Goal: Information Seeking & Learning: Learn about a topic

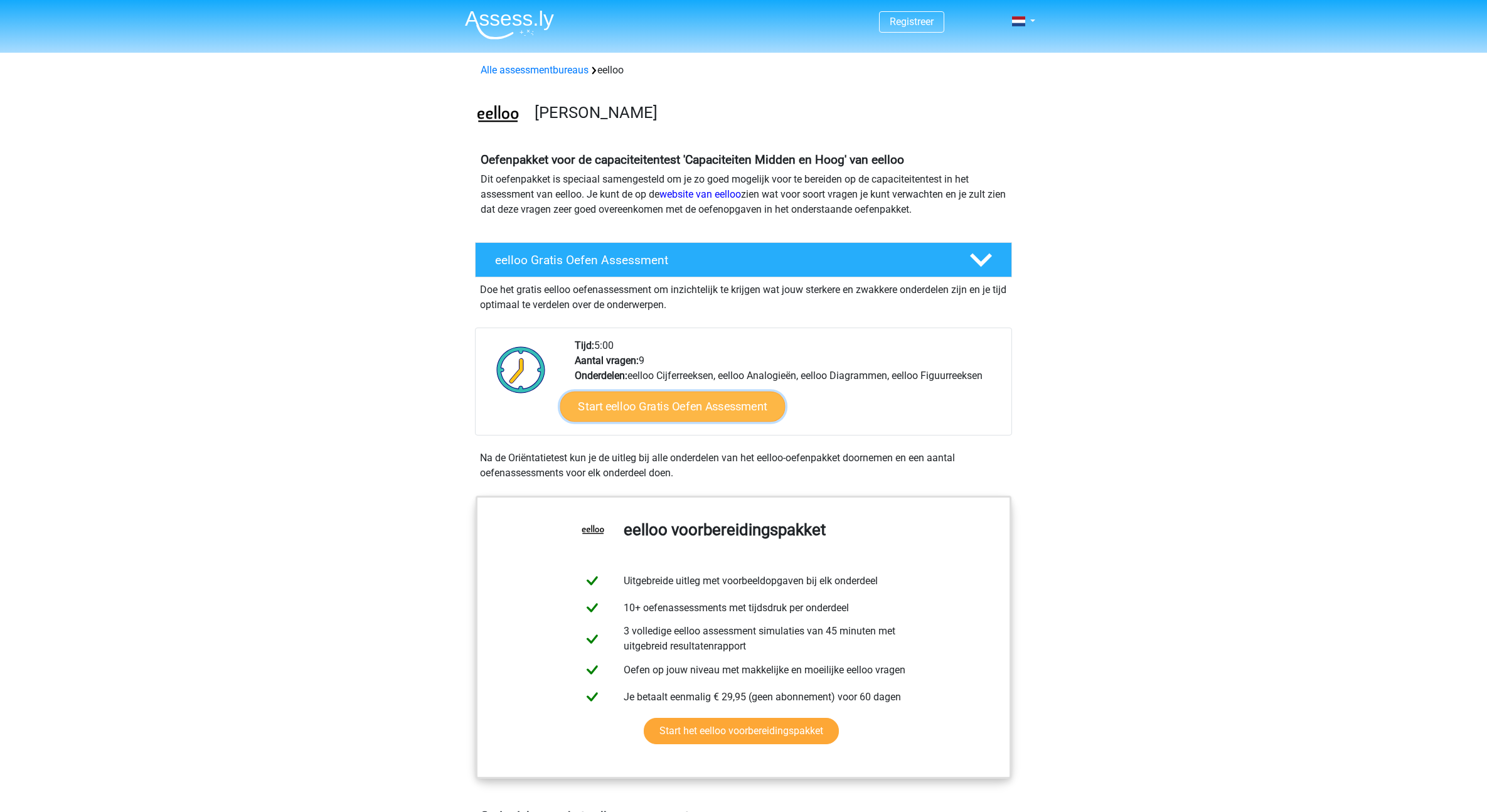
click at [745, 408] on link "Start eelloo Gratis Oefen Assessment" at bounding box center [673, 406] width 225 height 30
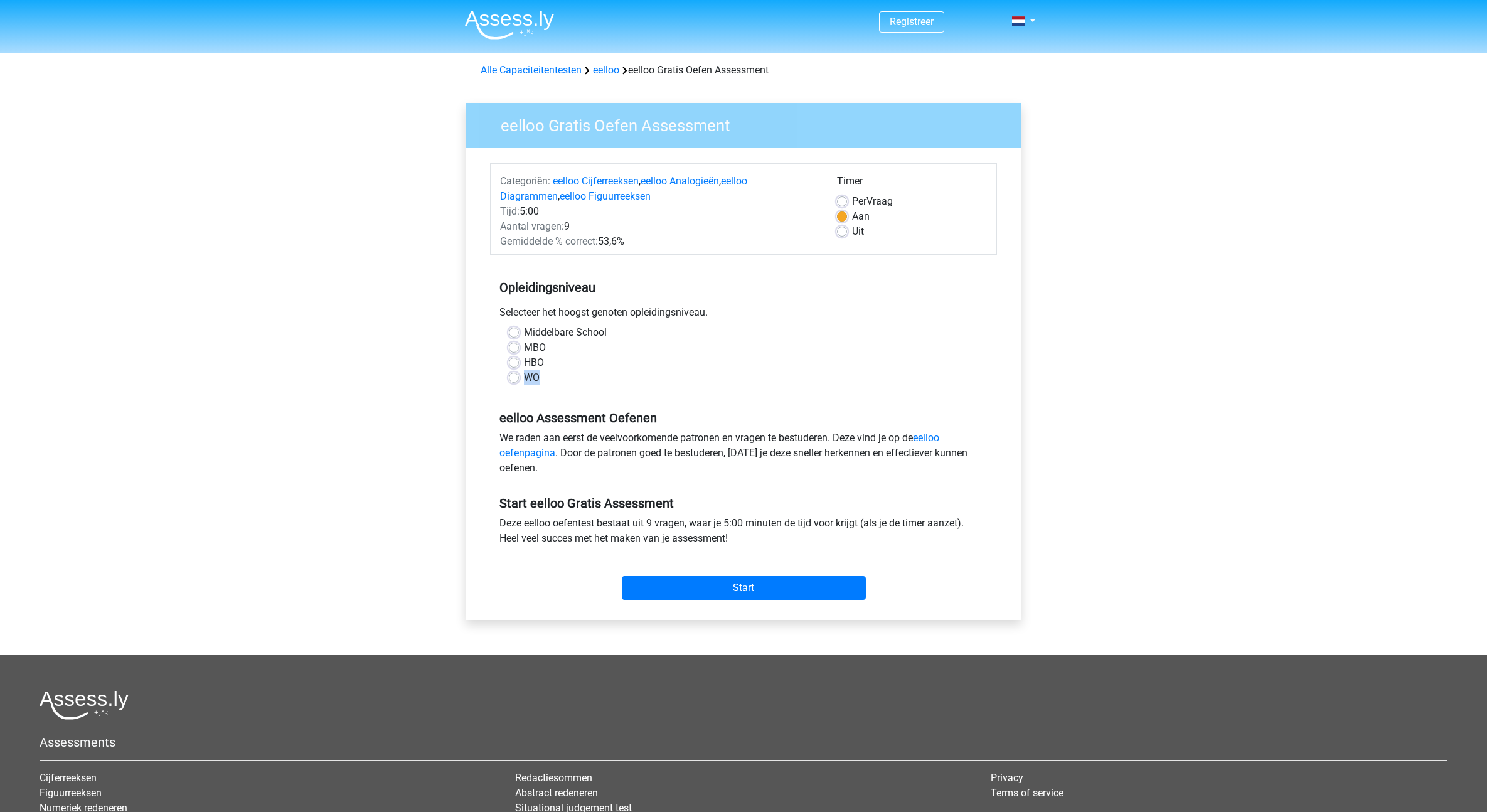
drag, startPoint x: 518, startPoint y: 377, endPoint x: 507, endPoint y: 383, distance: 12.5
click at [515, 379] on div "WO" at bounding box center [744, 377] width 469 height 15
click at [524, 374] on label "WO" at bounding box center [532, 377] width 16 height 15
click at [514, 374] on input "WO" at bounding box center [514, 377] width 10 height 13
radio input "true"
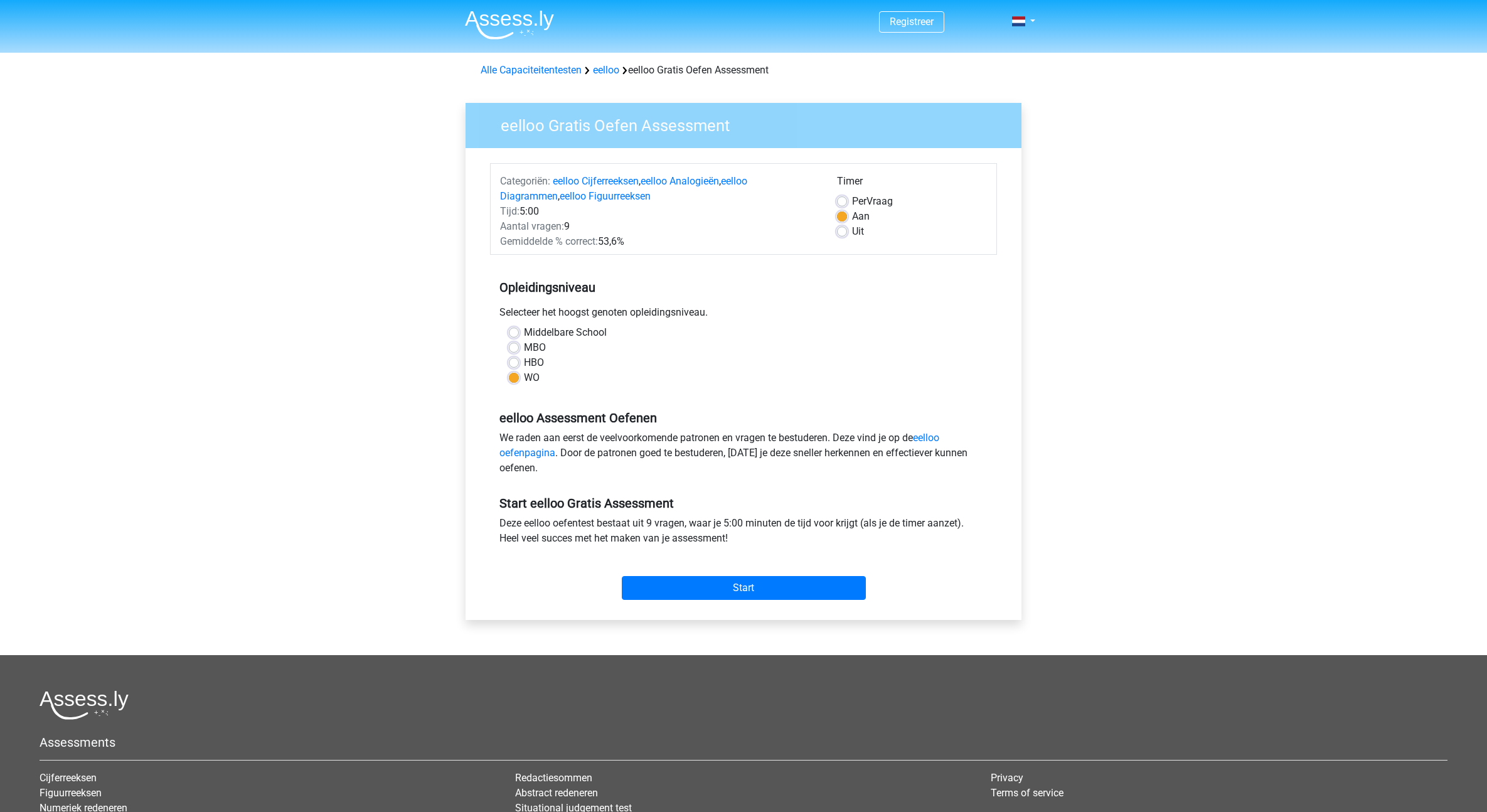
drag, startPoint x: 514, startPoint y: 245, endPoint x: 690, endPoint y: 245, distance: 176.0
click at [690, 245] on div "Gemiddelde % correct: 53,6%" at bounding box center [659, 241] width 337 height 15
click at [663, 224] on div "Aantal vragen: 9" at bounding box center [659, 226] width 337 height 15
click at [787, 582] on input "Start" at bounding box center [744, 588] width 244 height 23
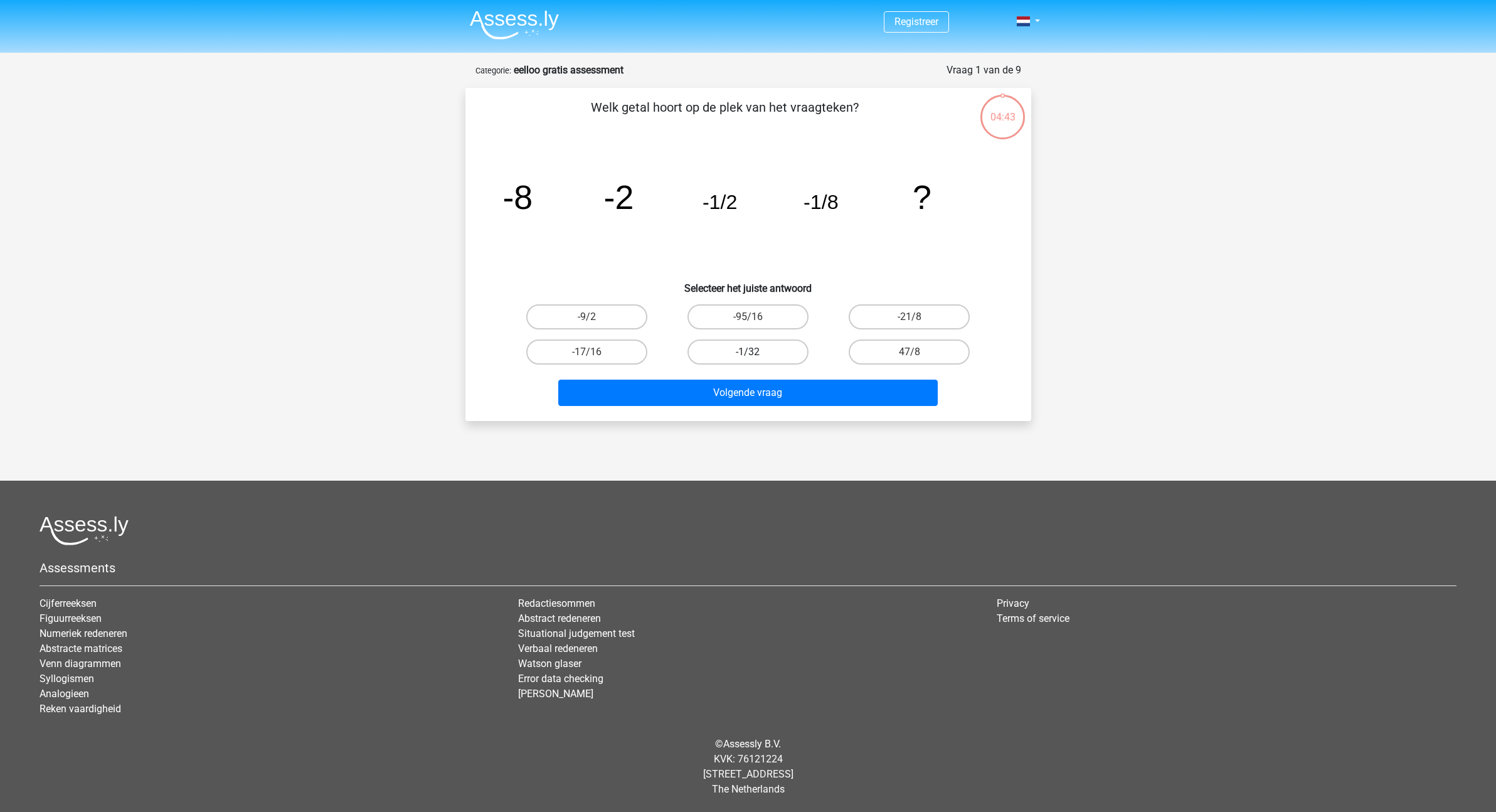
click at [763, 356] on label "-1/32" at bounding box center [748, 352] width 121 height 25
click at [756, 356] on input "-1/32" at bounding box center [752, 356] width 8 height 8
radio input "true"
click at [784, 408] on div "Volgende vraag" at bounding box center [749, 395] width 485 height 31
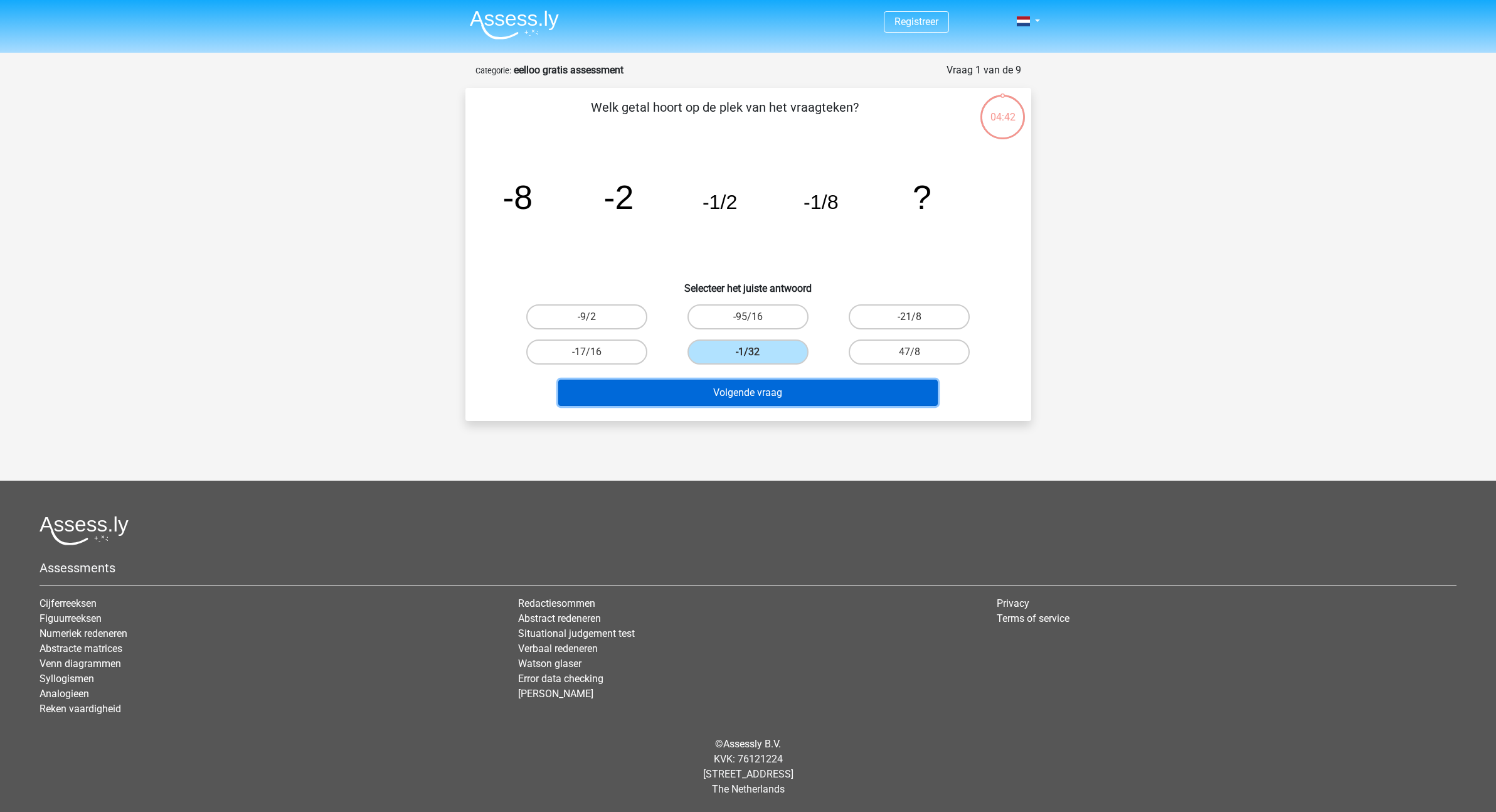
click at [816, 389] on button "Volgende vraag" at bounding box center [748, 393] width 380 height 27
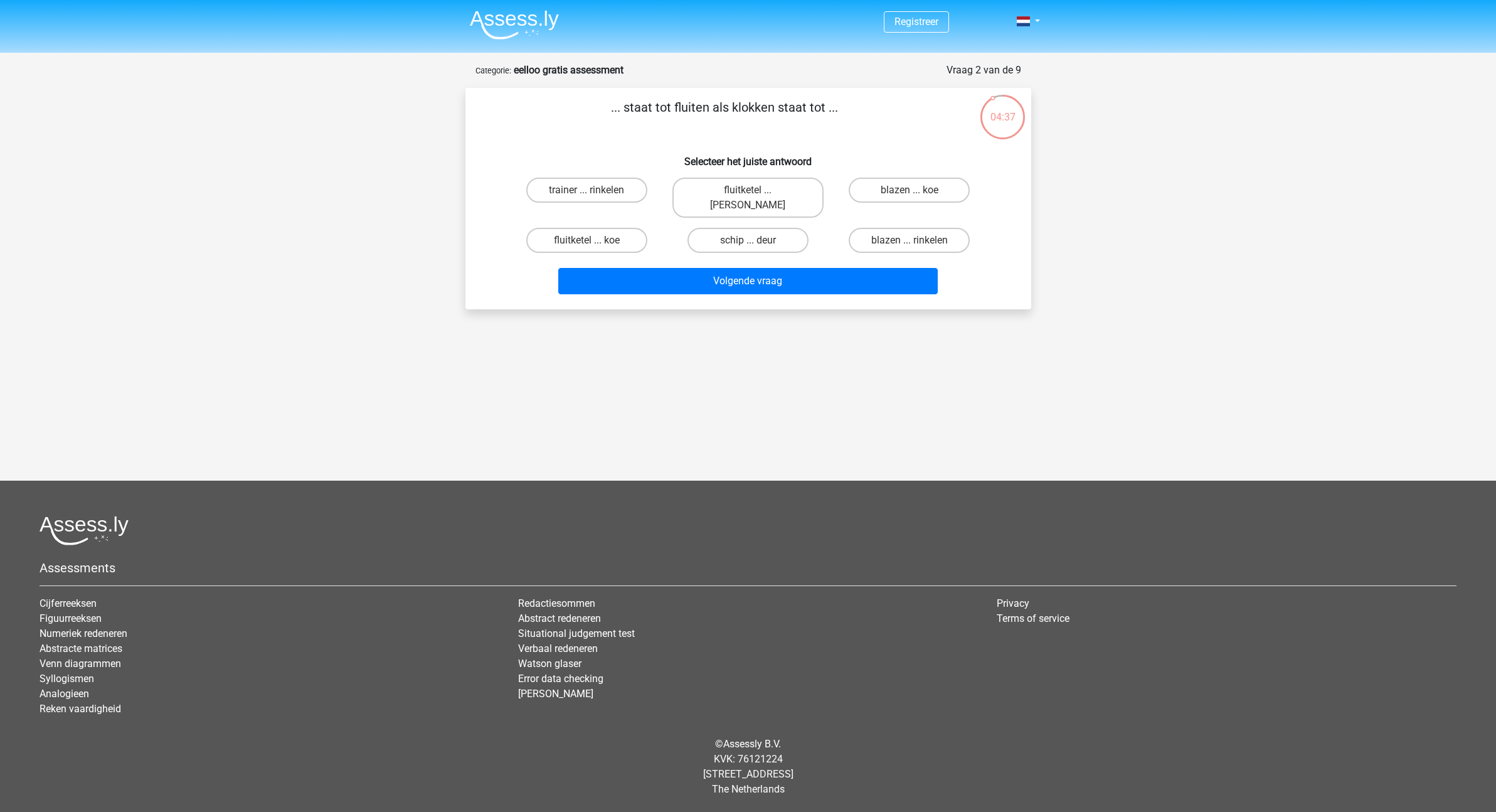
drag, startPoint x: 628, startPoint y: 109, endPoint x: 829, endPoint y: 110, distance: 201.0
click at [829, 110] on p "... staat tot fluiten als klokken staat tot ..." at bounding box center [725, 116] width 478 height 38
click at [799, 148] on h6 "Selecteer het juiste antwoord" at bounding box center [748, 156] width 526 height 22
click at [774, 191] on label "fluitketel ... [PERSON_NAME]" at bounding box center [747, 197] width 151 height 40
click at [756, 191] on input "fluitketel ... [PERSON_NAME]" at bounding box center [752, 194] width 8 height 8
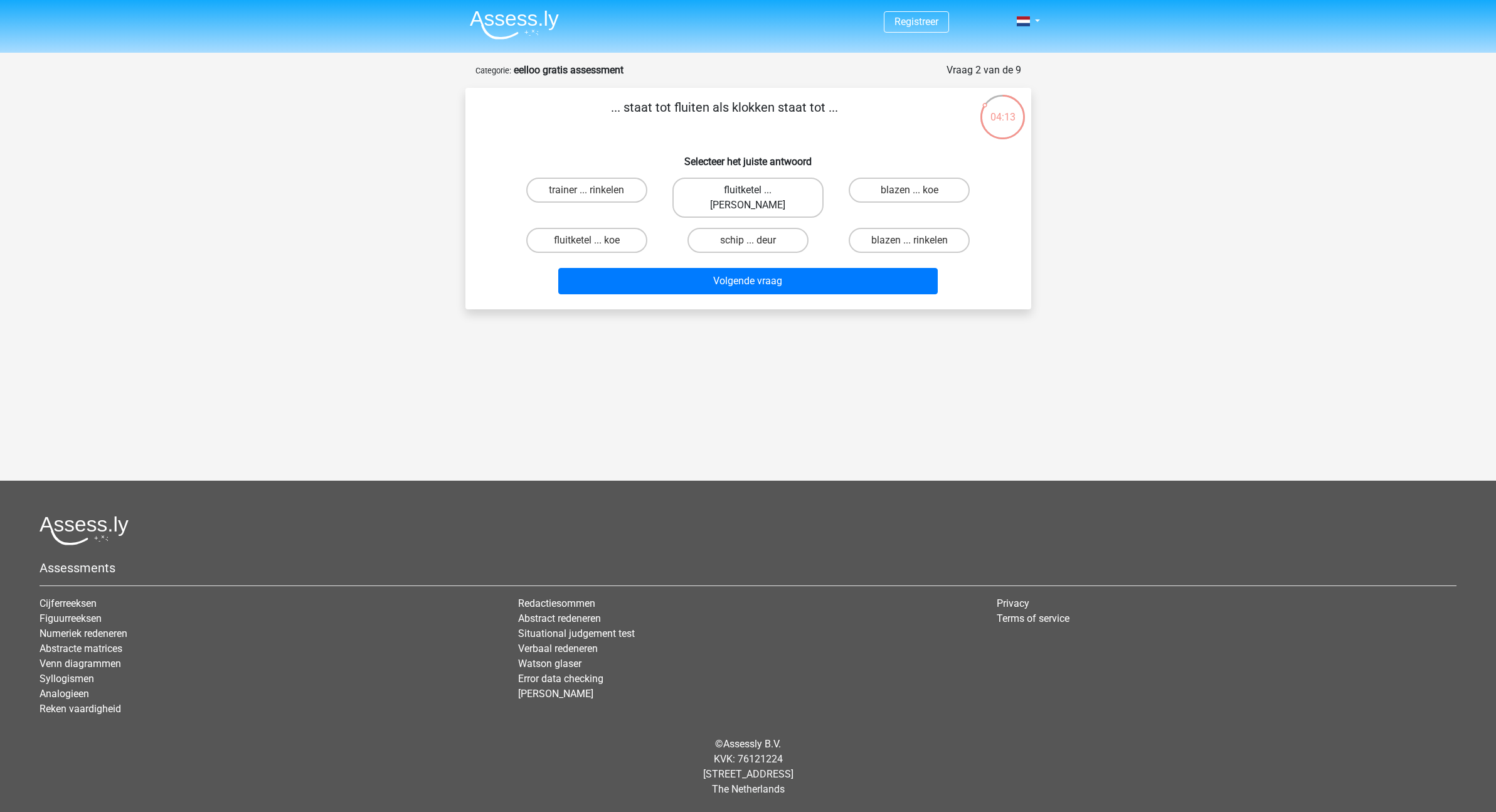
radio input "true"
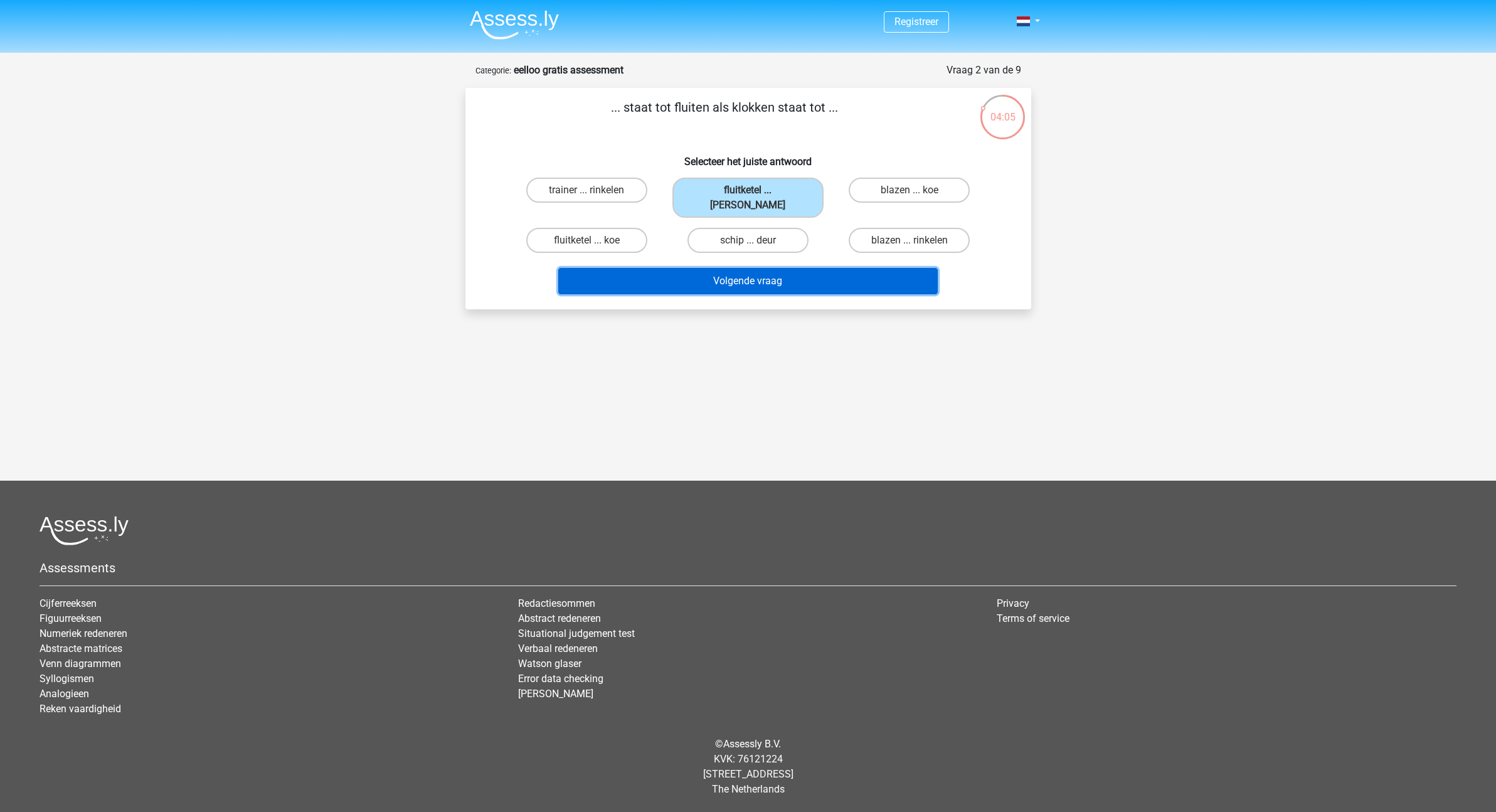
click at [857, 272] on button "Volgende vraag" at bounding box center [748, 281] width 380 height 27
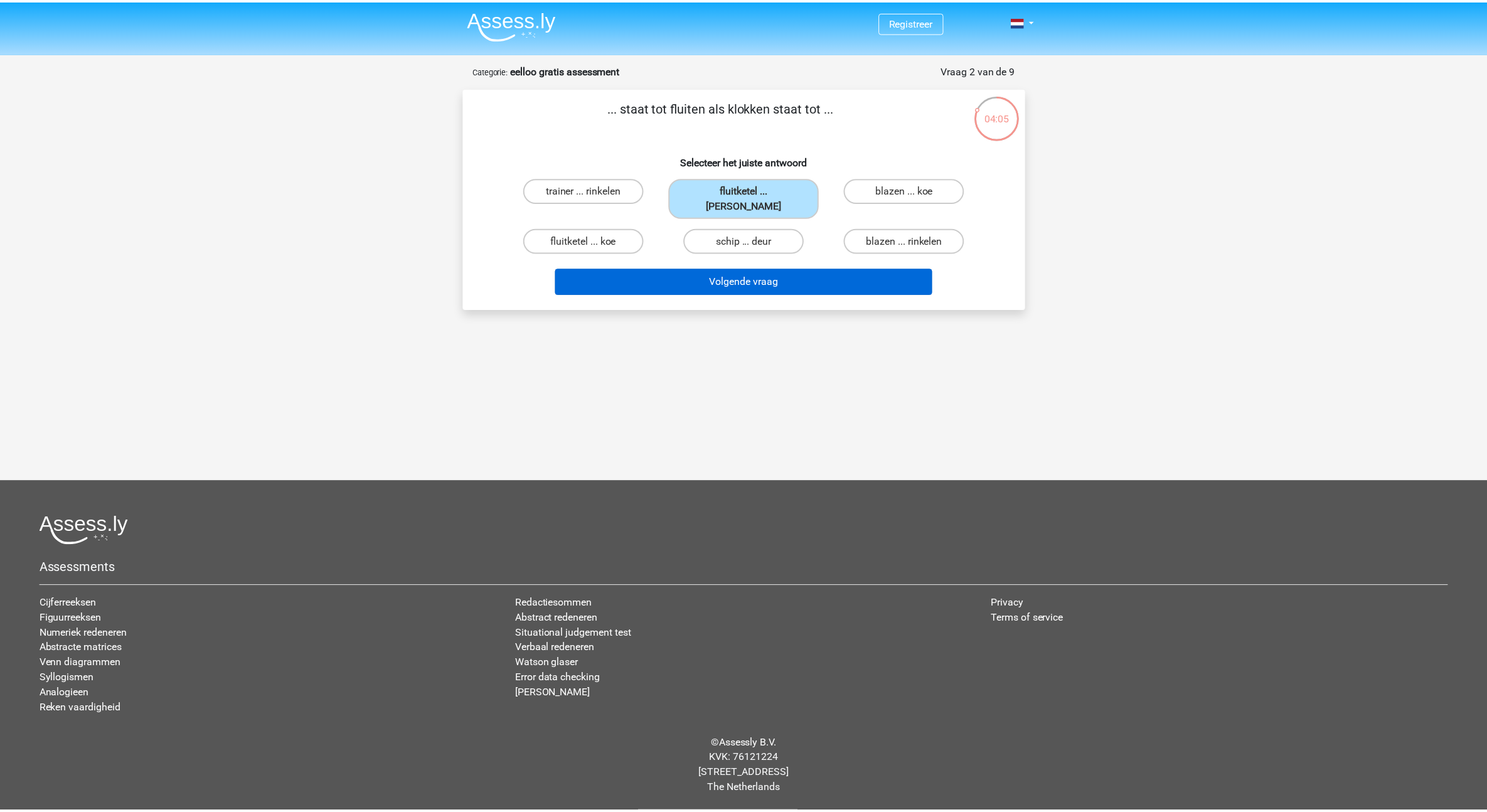
scroll to position [20, 0]
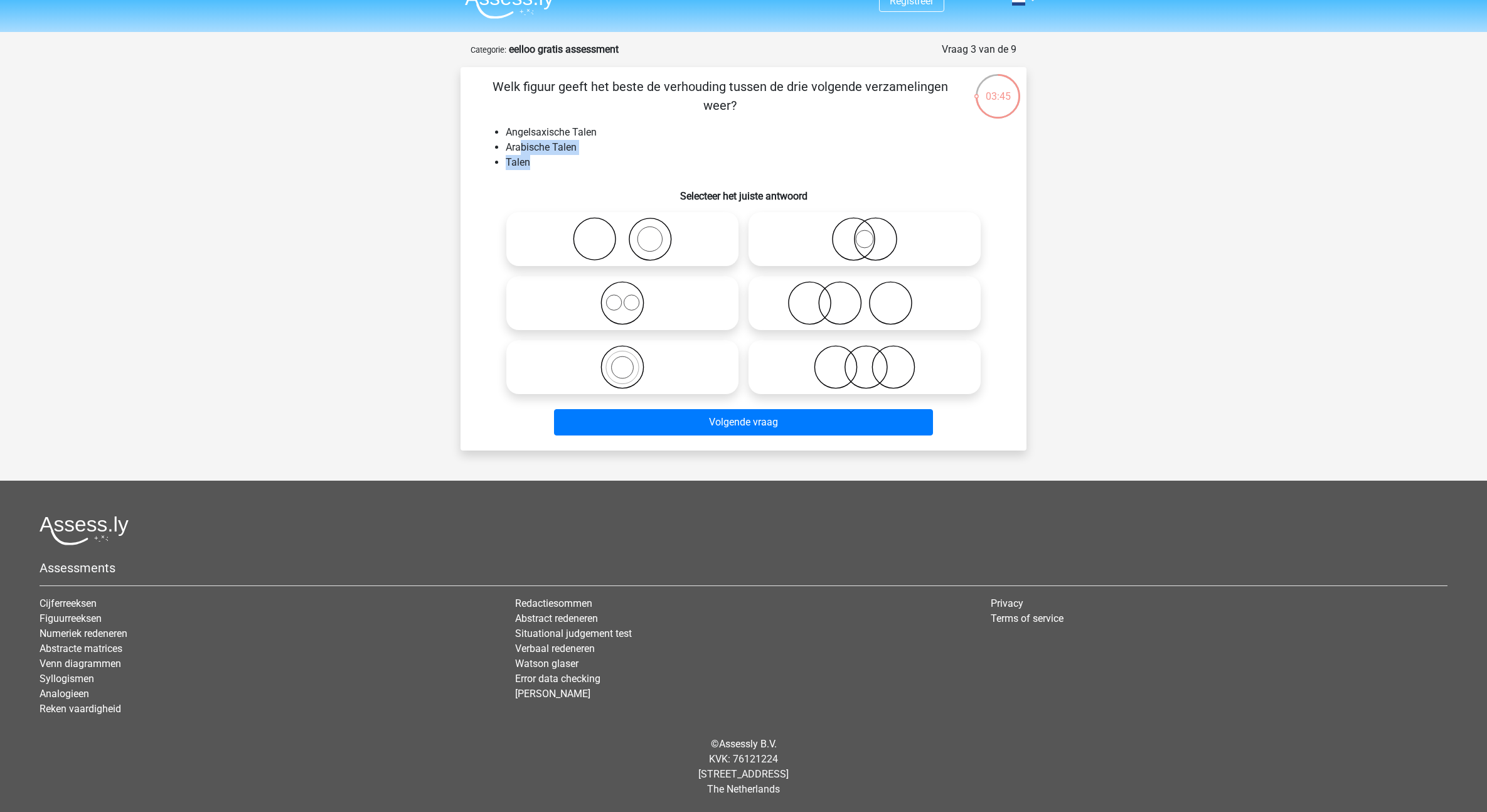
drag, startPoint x: 528, startPoint y: 153, endPoint x: 592, endPoint y: 157, distance: 64.1
click at [596, 161] on ul "Angelsaxische Talen Arabische Talen Talen" at bounding box center [744, 148] width 526 height 45
click at [578, 151] on li "Arabische Talen" at bounding box center [756, 147] width 500 height 15
click at [643, 289] on icon at bounding box center [622, 303] width 222 height 44
click at [631, 289] on input "radio" at bounding box center [626, 292] width 8 height 8
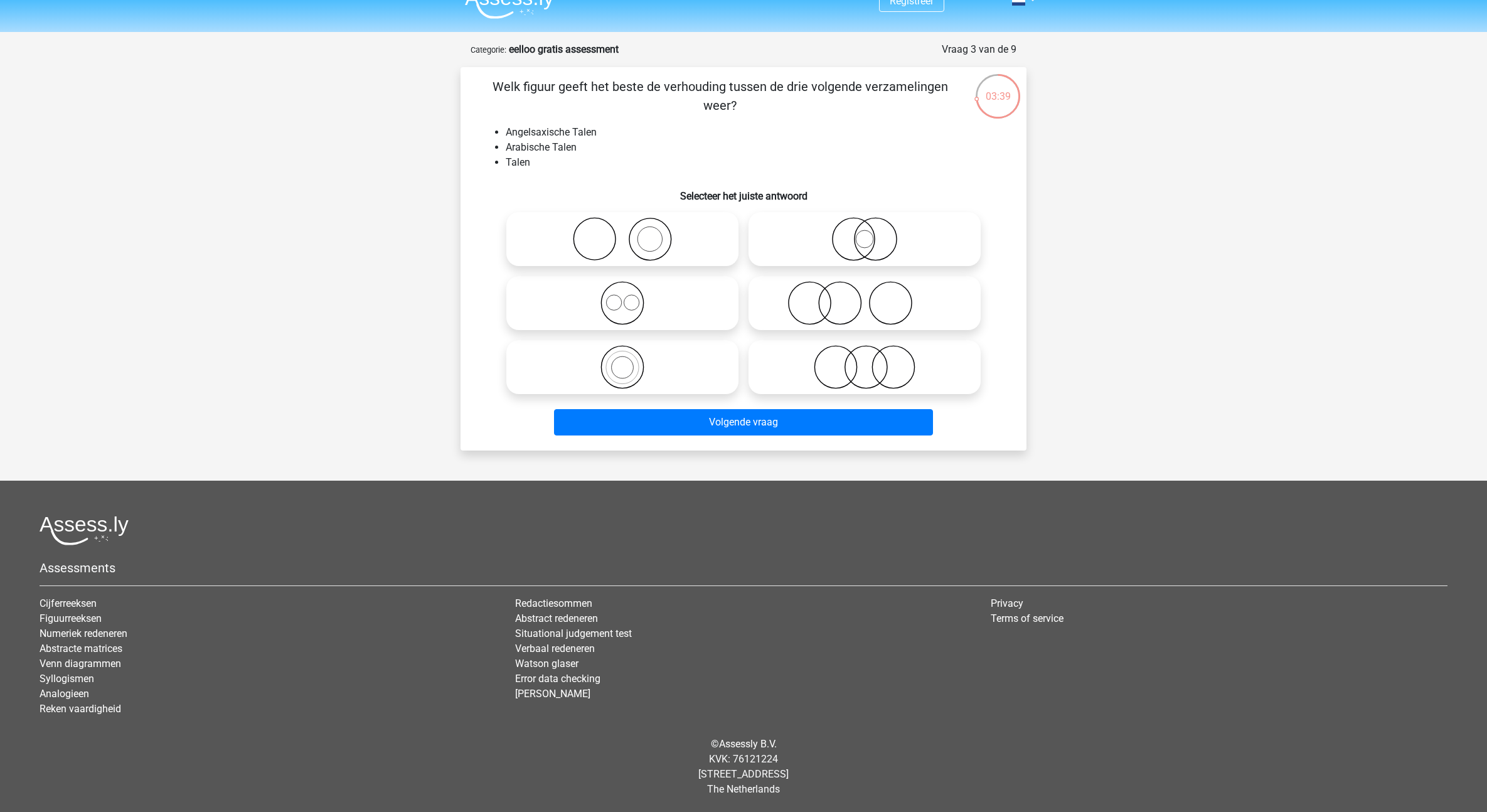
radio input "true"
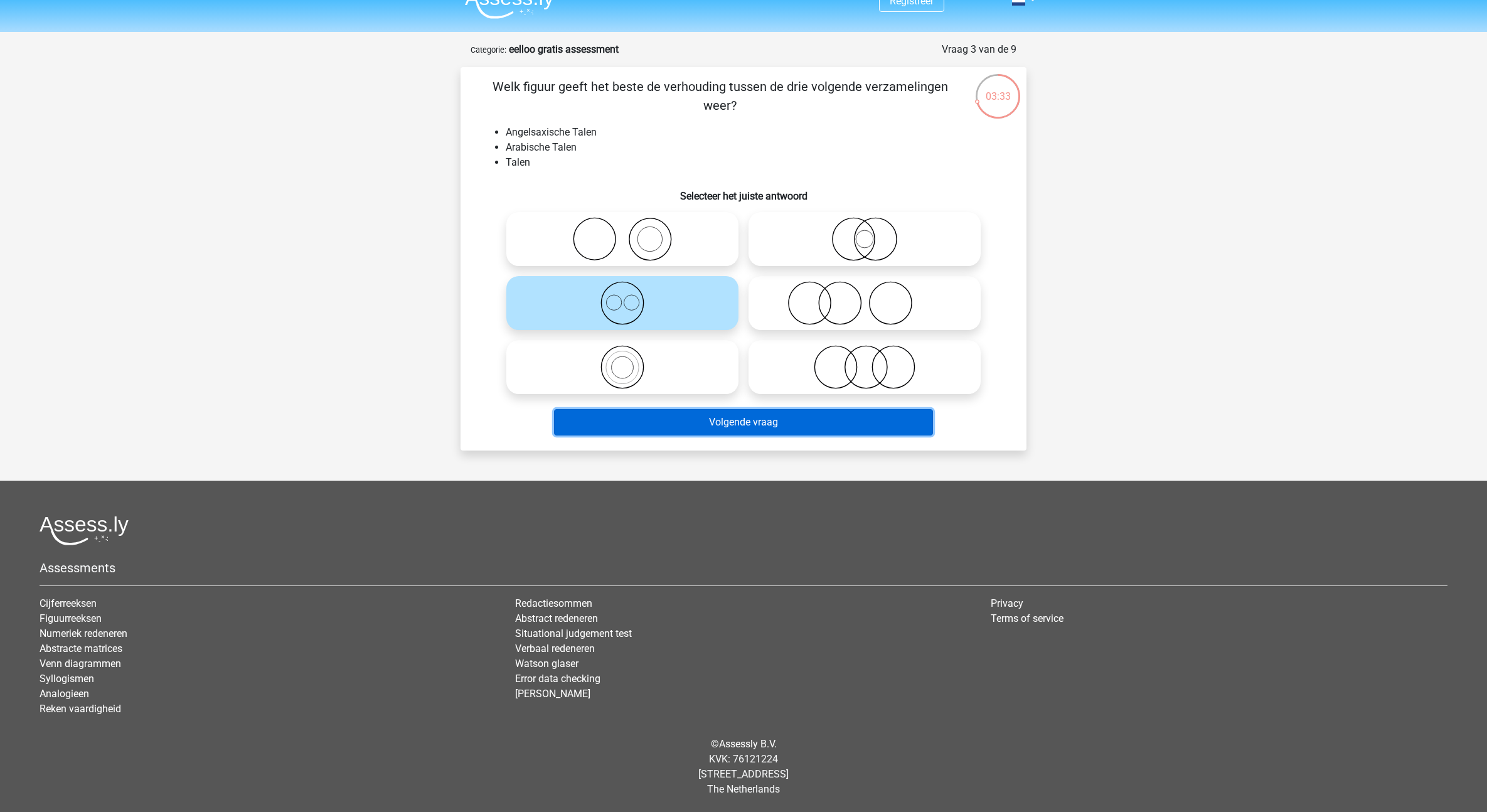
click at [745, 426] on button "Volgende vraag" at bounding box center [744, 422] width 380 height 27
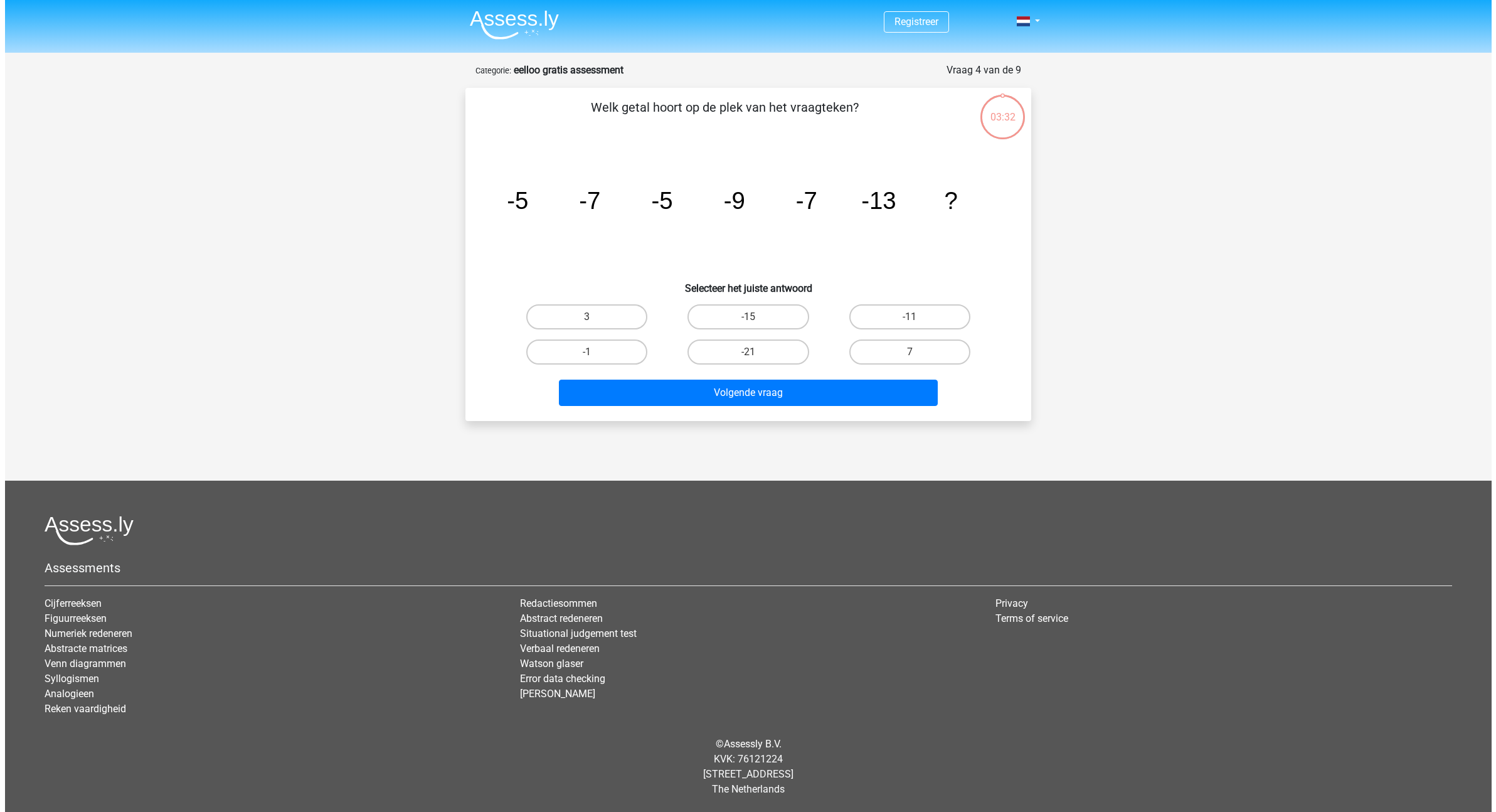
scroll to position [0, 0]
click at [897, 309] on label "-11" at bounding box center [909, 317] width 121 height 25
click at [910, 317] on input "-11" at bounding box center [914, 320] width 8 height 8
radio input "true"
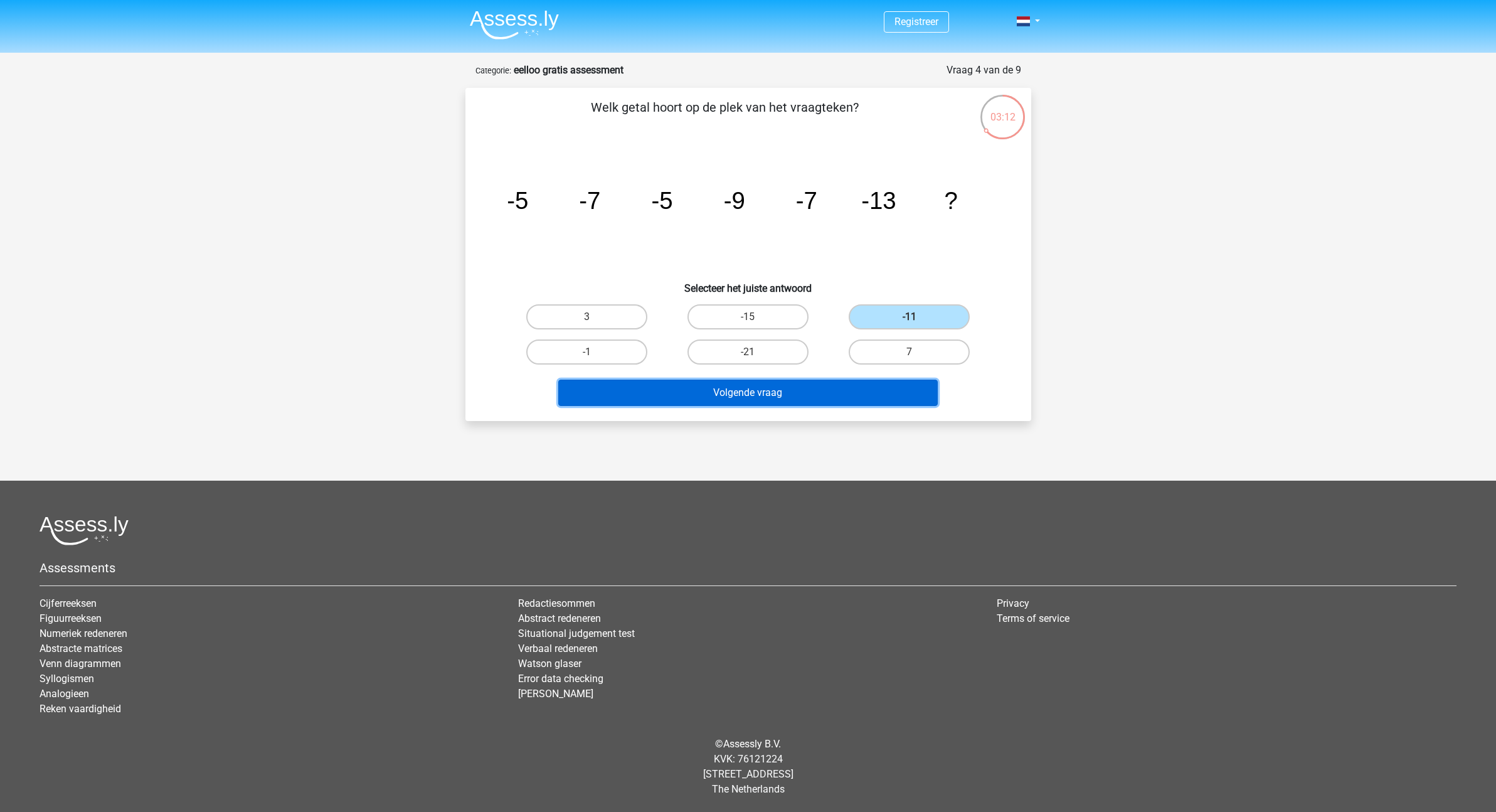
click at [897, 405] on button "Volgende vraag" at bounding box center [748, 393] width 380 height 27
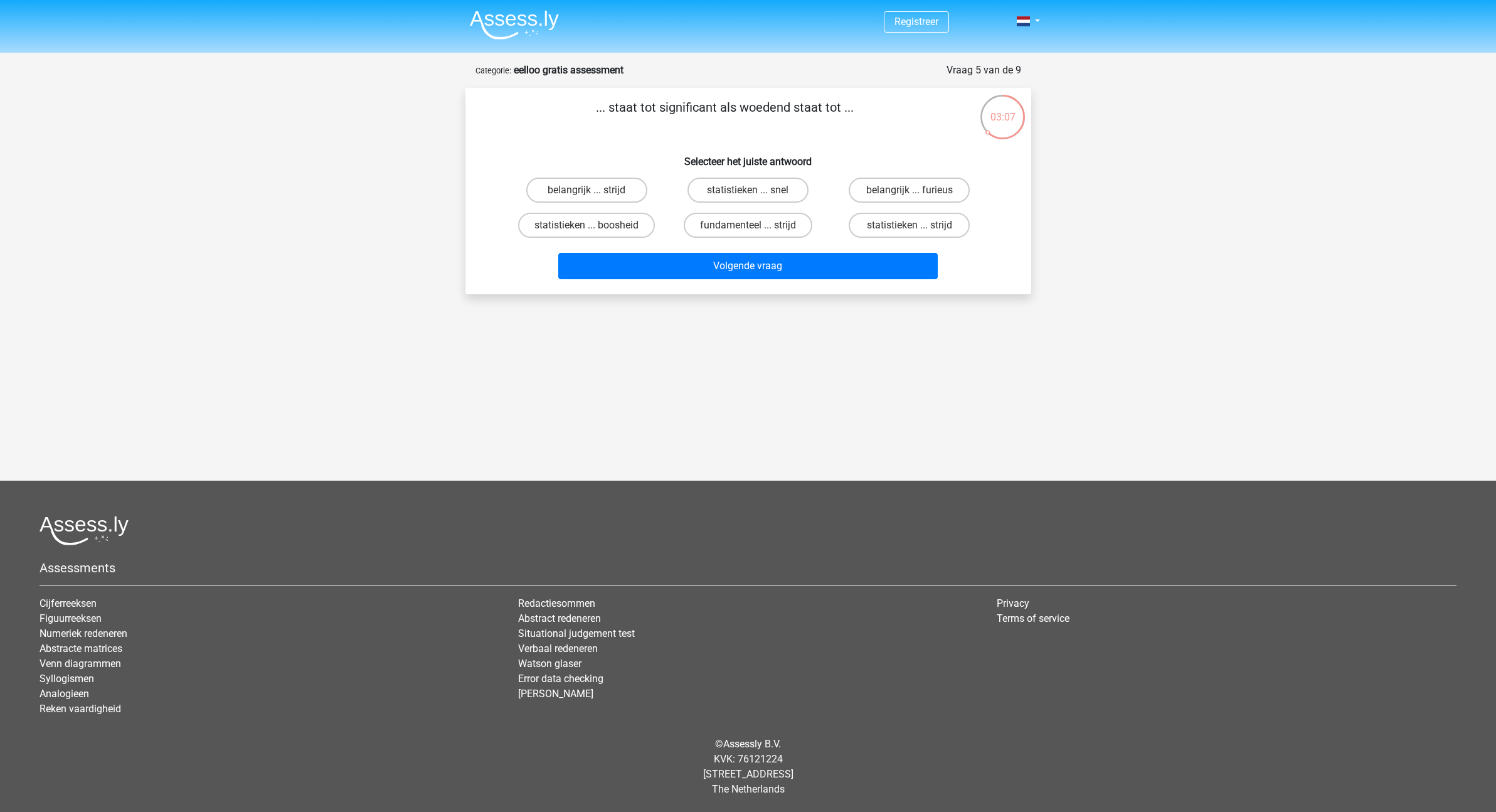
drag, startPoint x: 726, startPoint y: 109, endPoint x: 837, endPoint y: 104, distance: 111.1
click at [837, 104] on p "... staat tot significant als woedend staat tot ..." at bounding box center [725, 116] width 478 height 38
click at [847, 129] on p "... staat tot significant als woedend staat tot ..." at bounding box center [725, 116] width 478 height 38
click at [882, 201] on label "belangrijk ... furieus" at bounding box center [909, 190] width 121 height 25
click at [910, 199] on input "belangrijk ... furieus" at bounding box center [914, 194] width 8 height 8
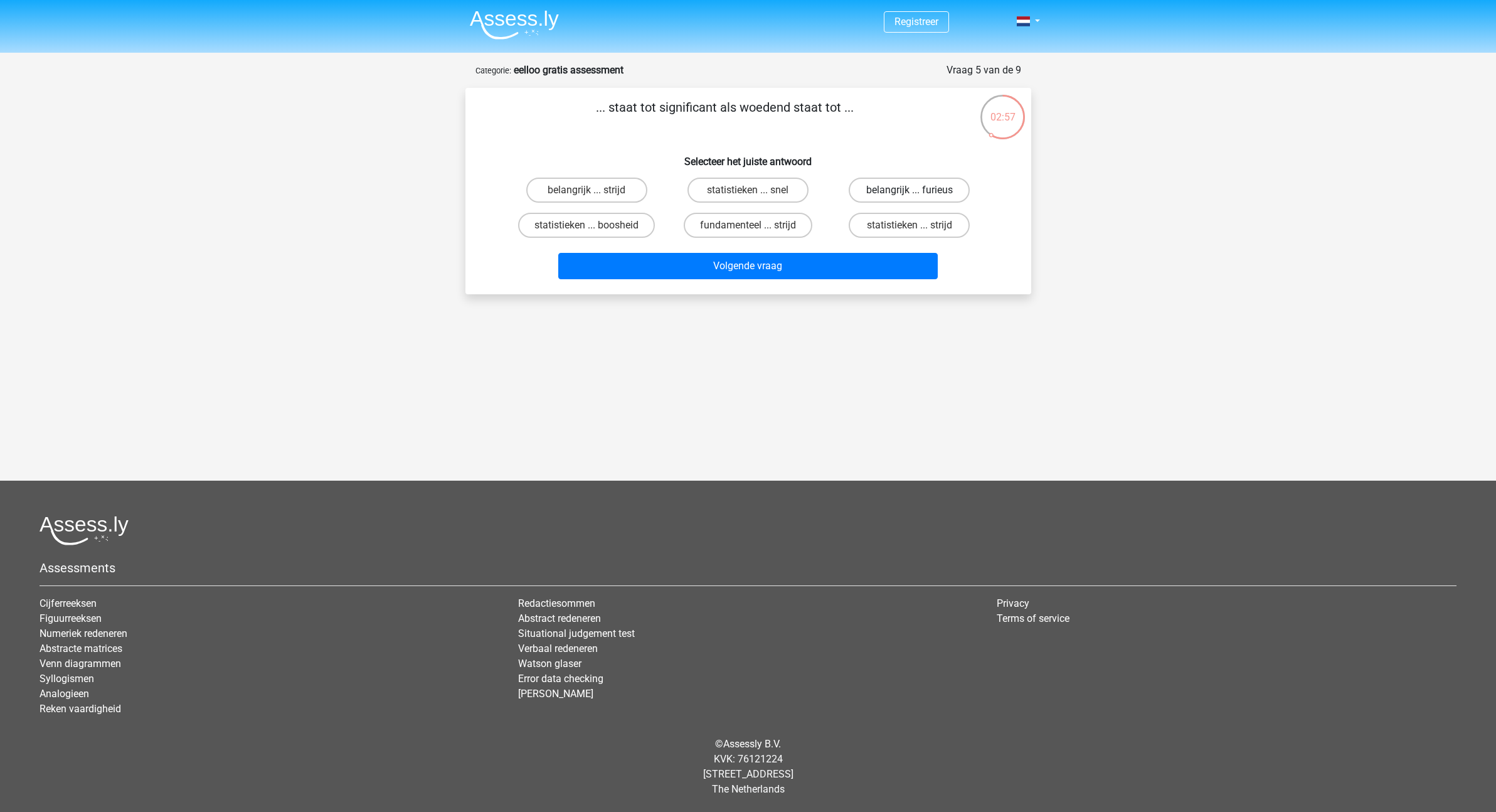
radio input "true"
click at [862, 261] on button "Volgende vraag" at bounding box center [748, 266] width 380 height 27
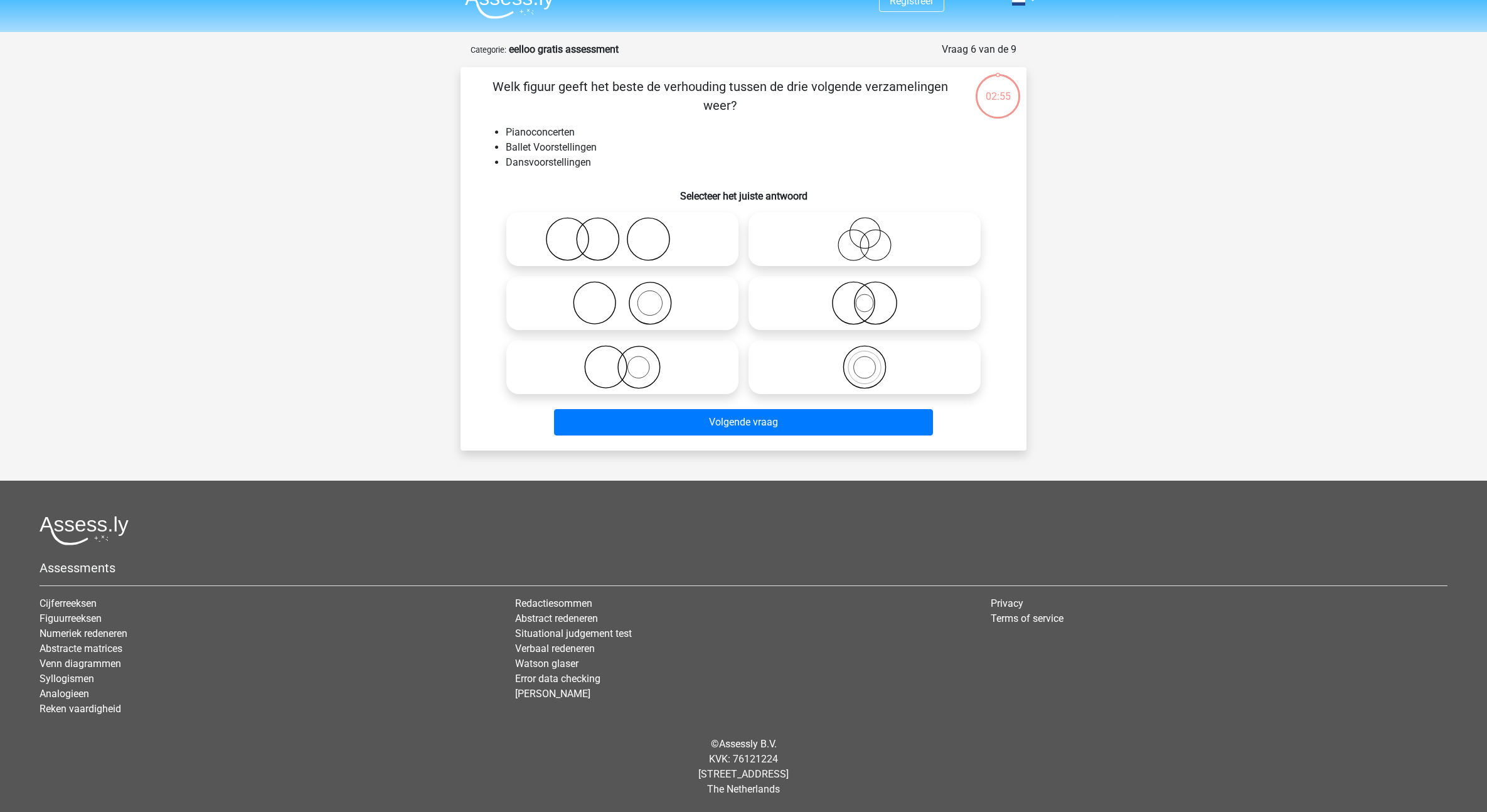
scroll to position [20, 0]
drag, startPoint x: 507, startPoint y: 88, endPoint x: 765, endPoint y: 88, distance: 258.0
click at [765, 88] on p "Welk figuur geeft het beste de verhouding tussen de drie volgende verzamelingen…" at bounding box center [720, 96] width 478 height 38
click at [758, 95] on p "Welk figuur geeft het beste de verhouding tussen de drie volgende verzamelingen…" at bounding box center [720, 96] width 478 height 38
click at [677, 305] on icon at bounding box center [622, 303] width 222 height 44
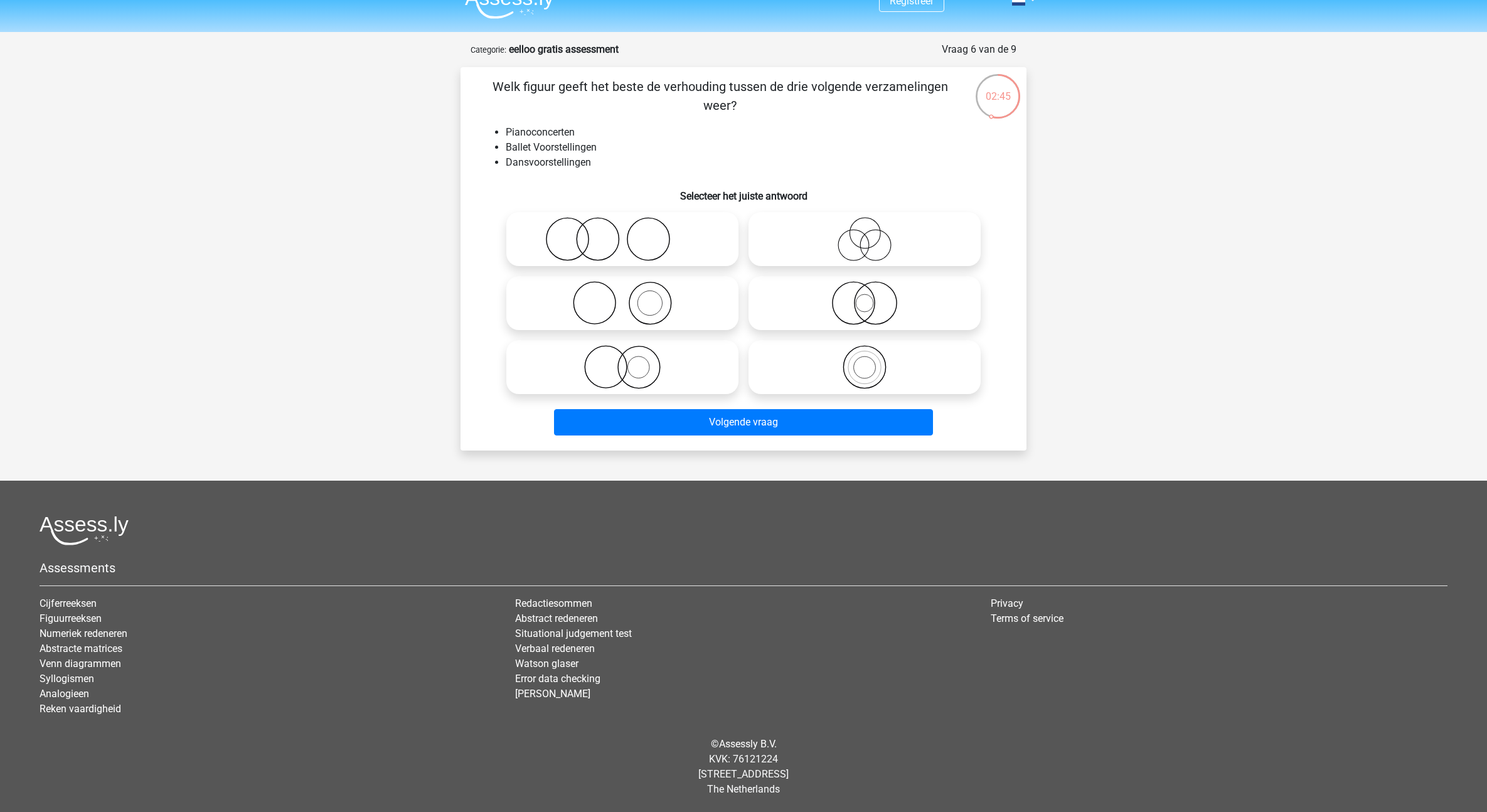
click at [631, 297] on input "radio" at bounding box center [626, 292] width 8 height 8
radio input "true"
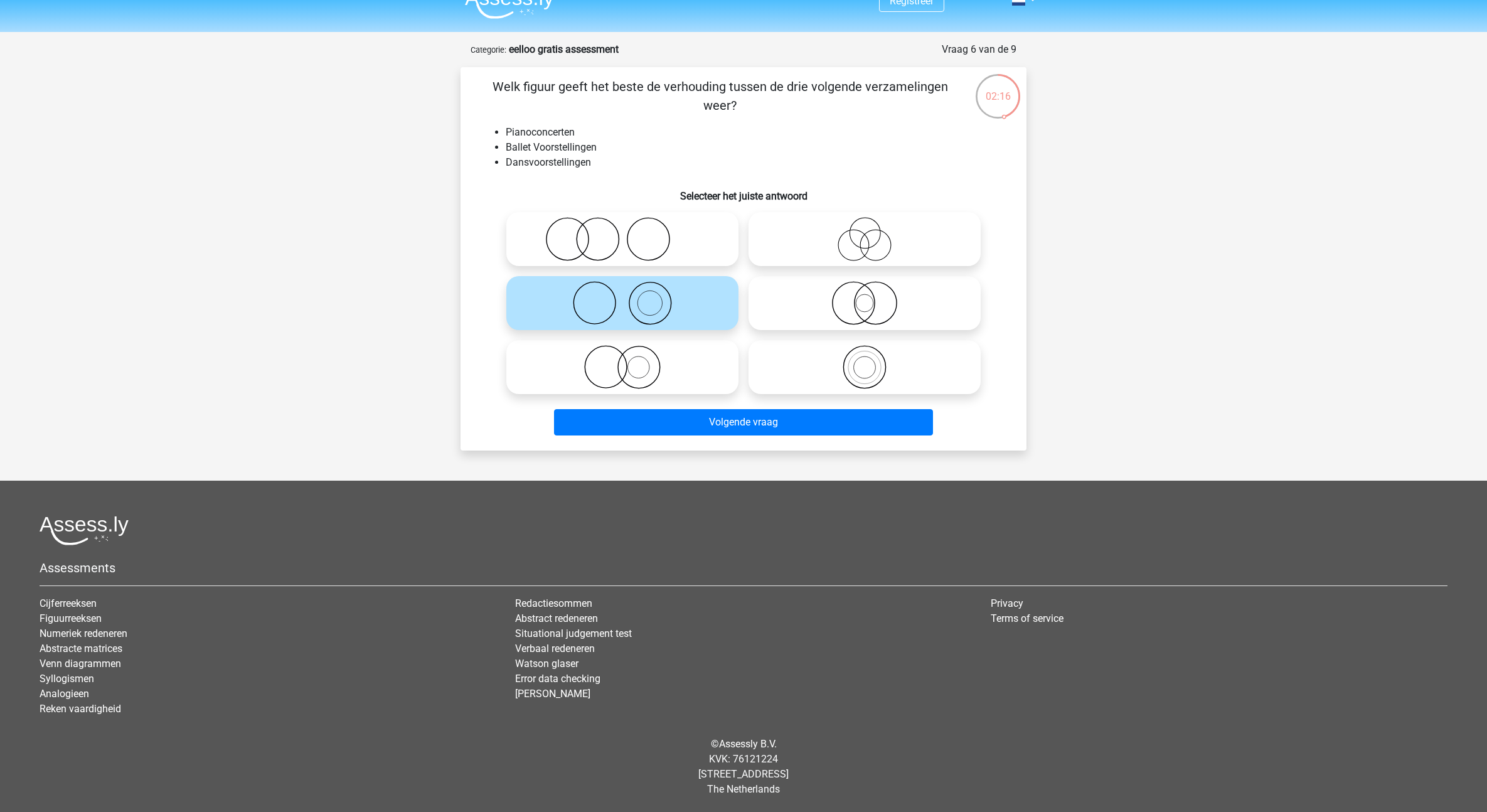
click at [629, 373] on icon at bounding box center [622, 367] width 222 height 44
click at [629, 360] on input "radio" at bounding box center [626, 356] width 8 height 8
radio input "true"
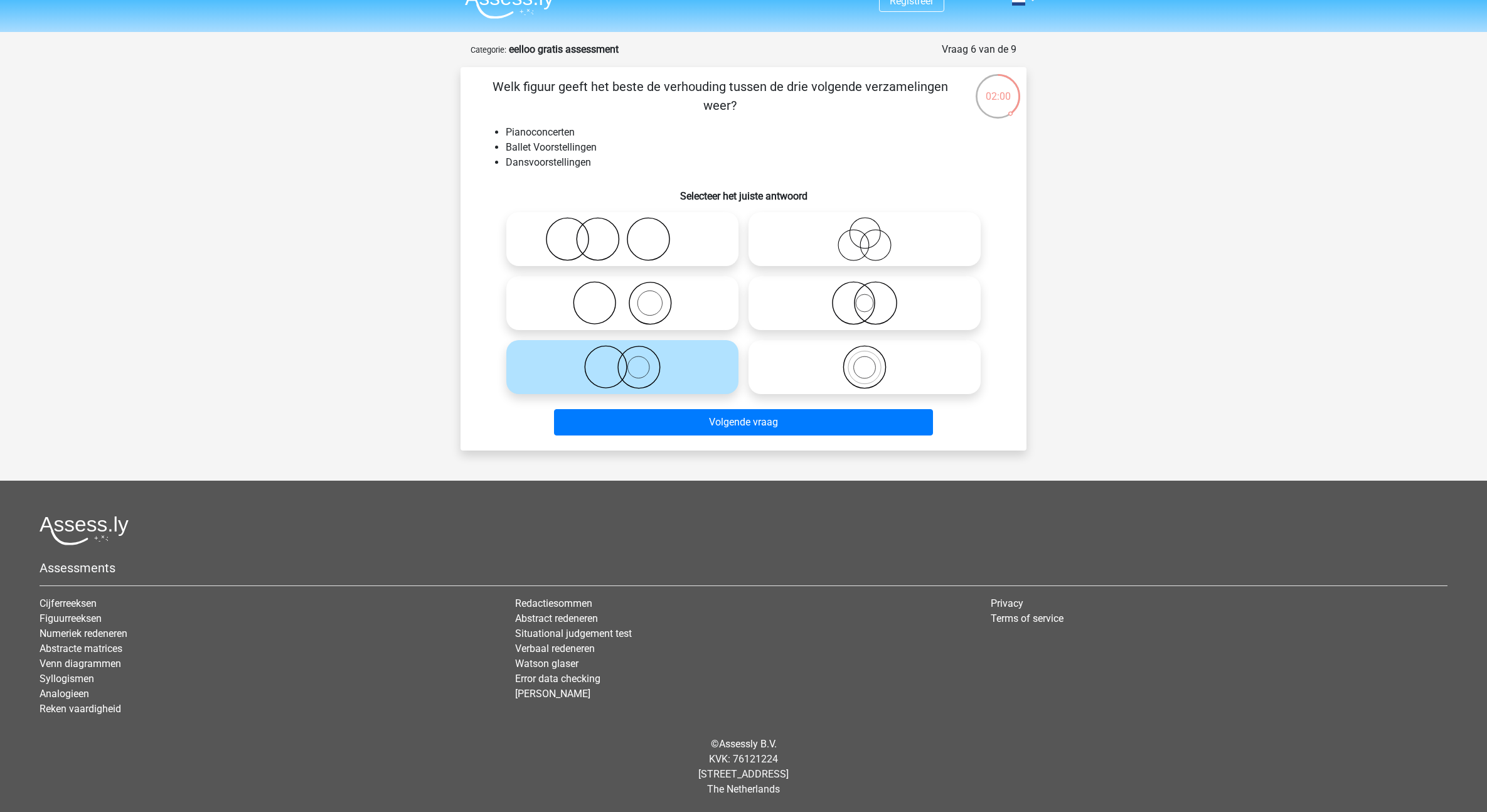
click at [628, 322] on icon at bounding box center [622, 303] width 222 height 44
click at [628, 297] on input "radio" at bounding box center [626, 292] width 8 height 8
radio input "true"
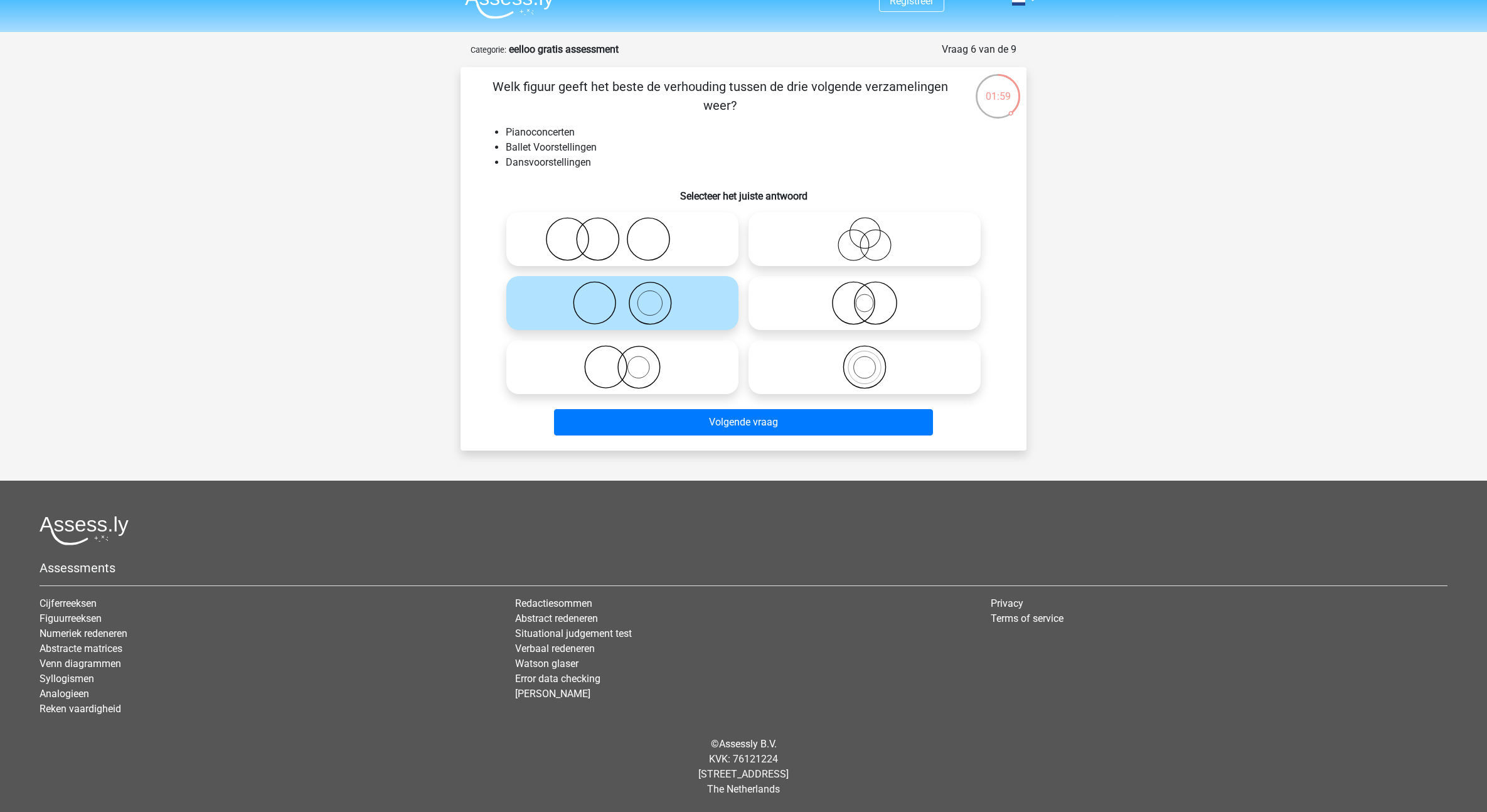
click at [711, 365] on icon at bounding box center [622, 367] width 222 height 44
click at [631, 360] on input "radio" at bounding box center [626, 356] width 8 height 8
radio input "true"
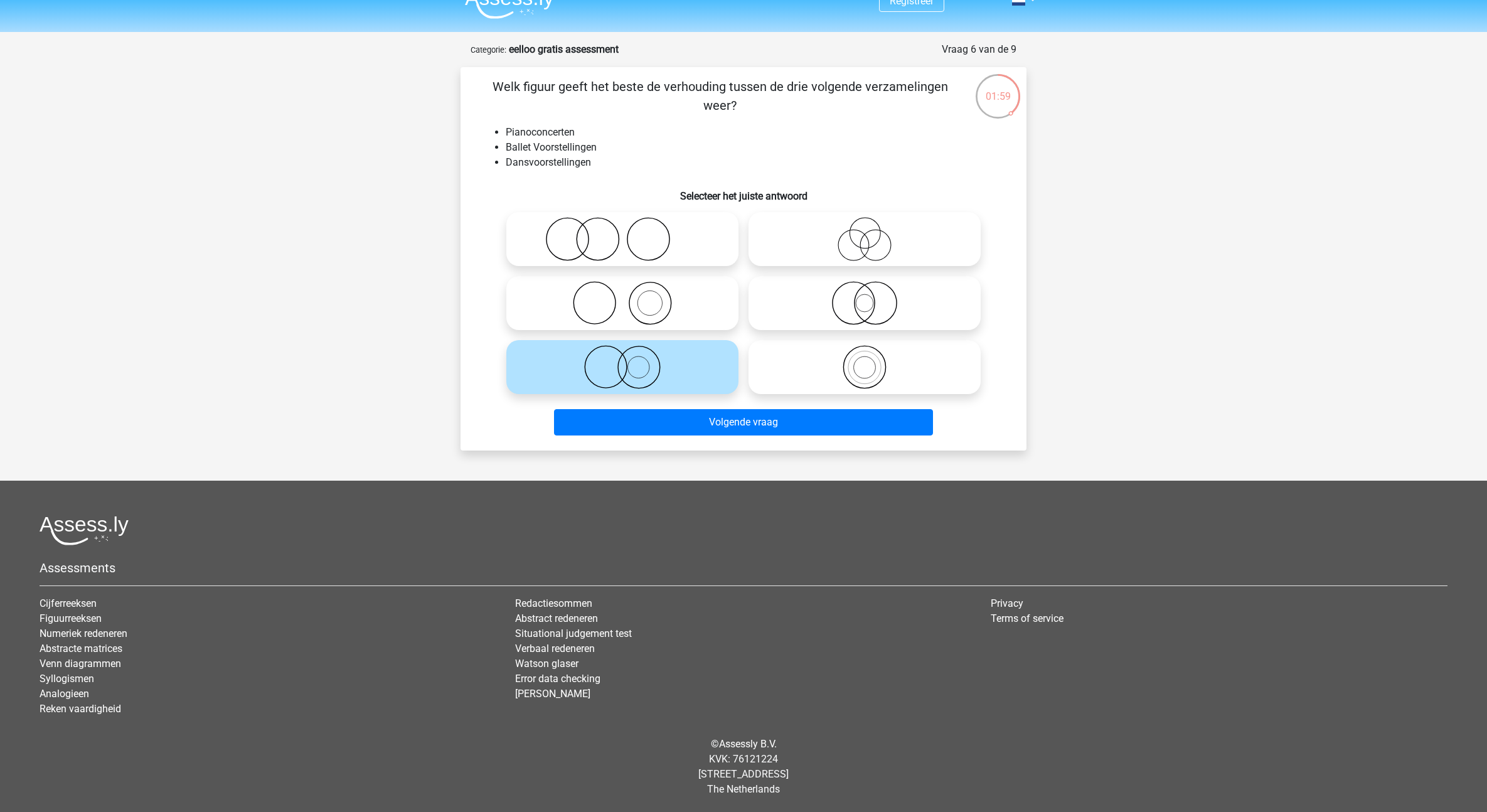
click at [706, 325] on label at bounding box center [622, 302] width 232 height 54
click at [631, 297] on input "radio" at bounding box center [626, 292] width 8 height 8
radio input "true"
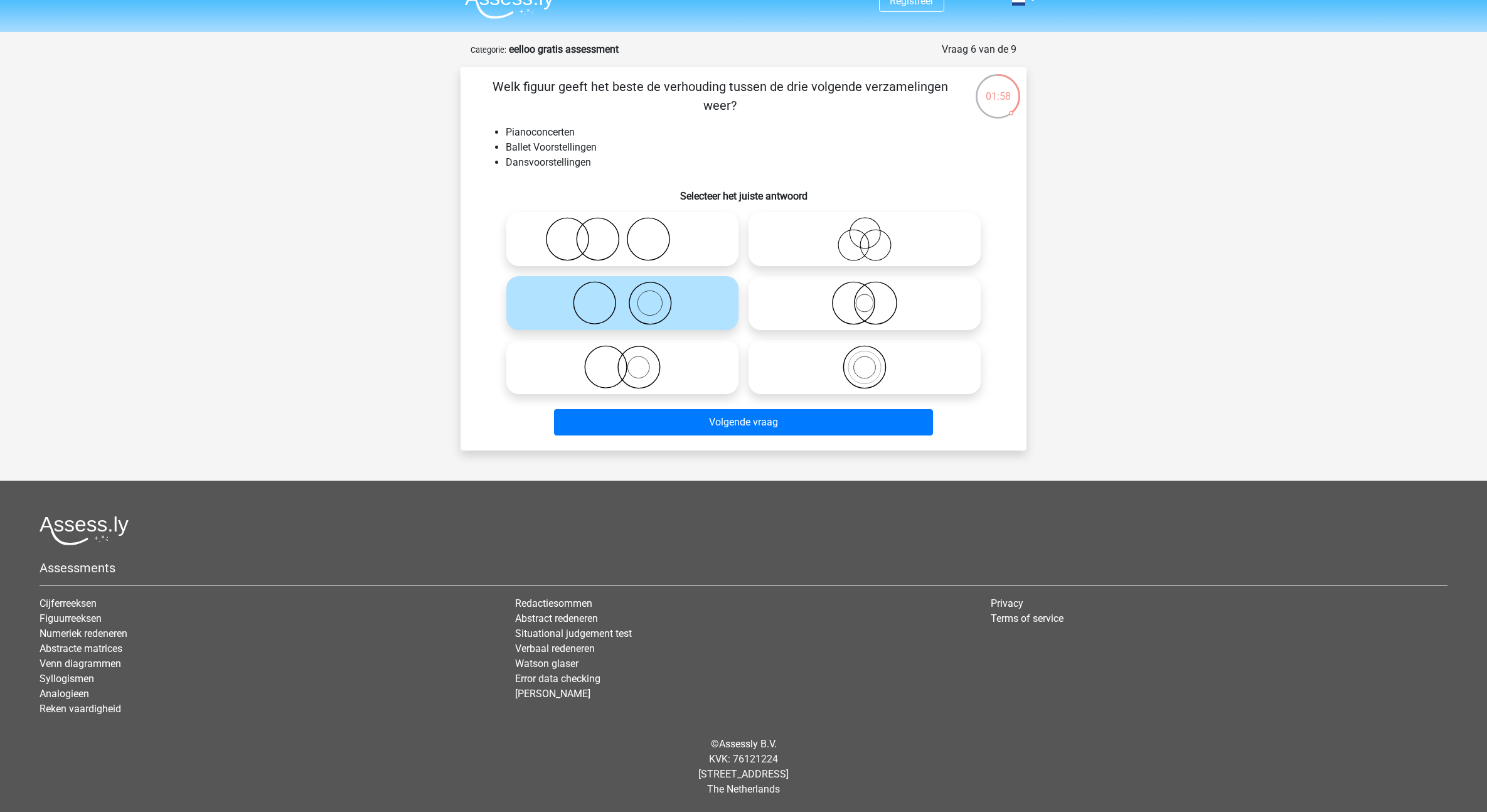
click at [697, 384] on icon at bounding box center [622, 367] width 222 height 44
click at [631, 360] on input "radio" at bounding box center [626, 356] width 8 height 8
radio input "true"
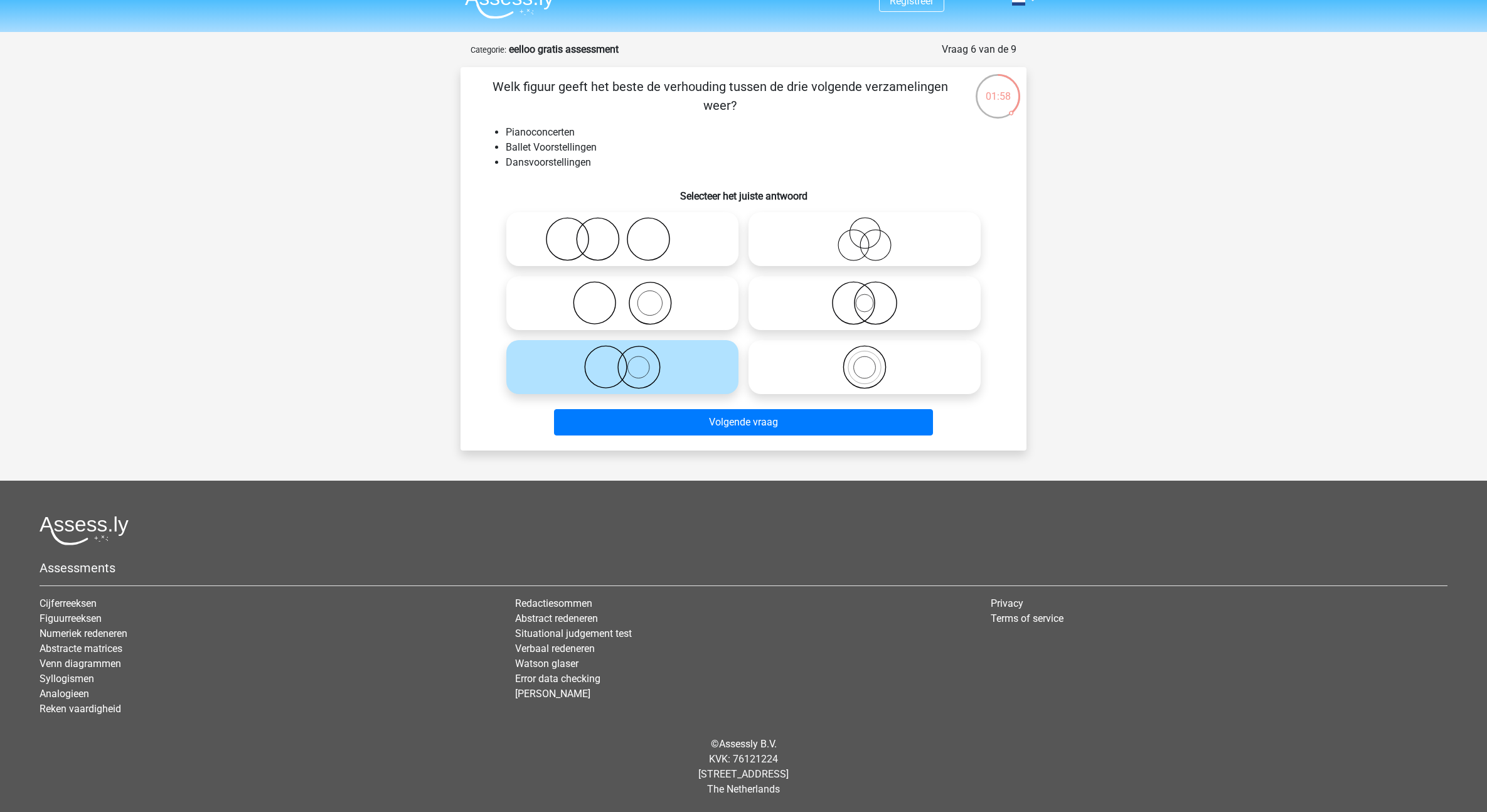
click at [714, 326] on label at bounding box center [622, 302] width 232 height 54
click at [631, 297] on input "radio" at bounding box center [626, 292] width 8 height 8
radio input "true"
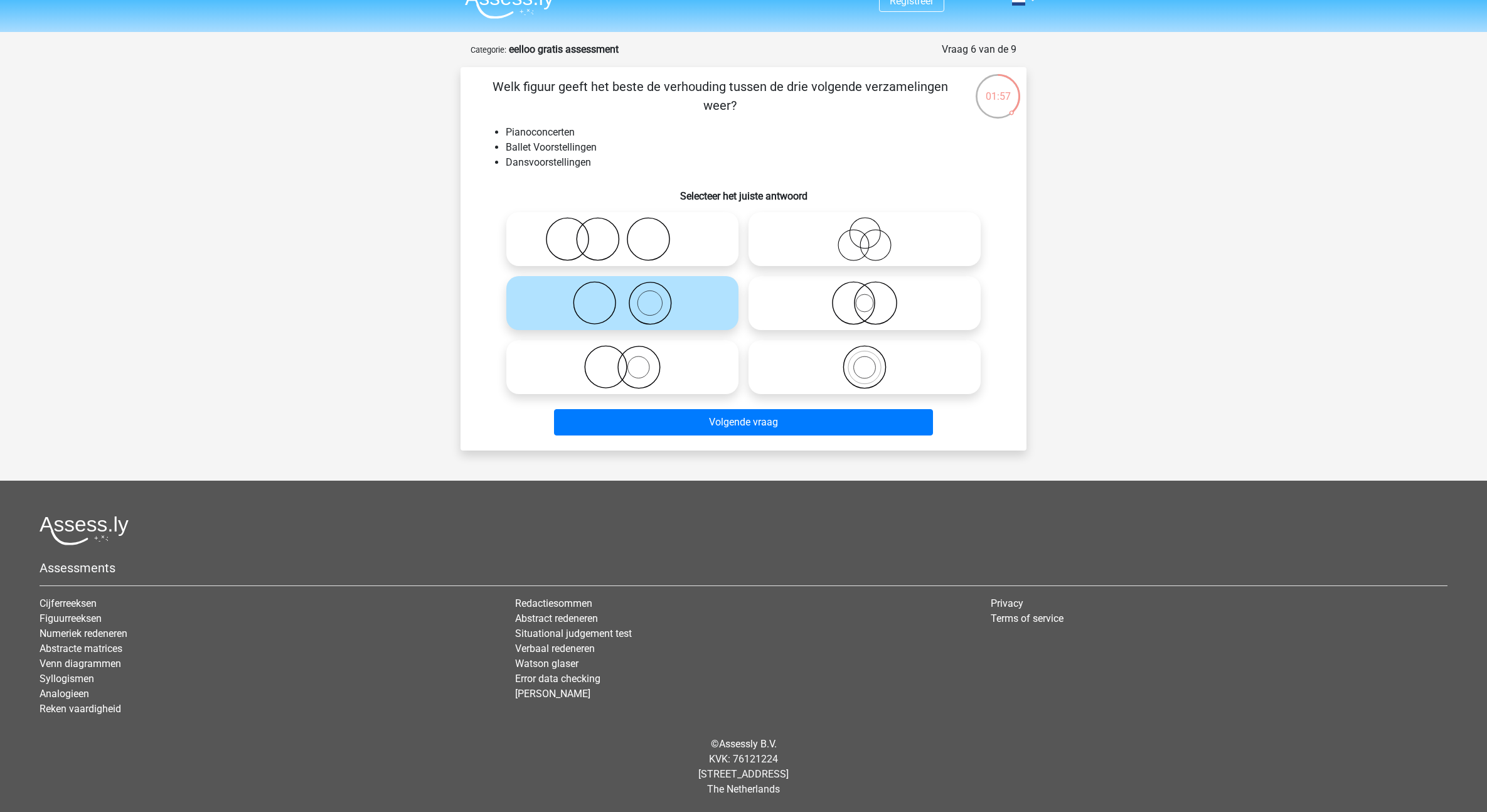
click at [702, 369] on icon at bounding box center [622, 367] width 222 height 44
click at [631, 360] on input "radio" at bounding box center [626, 356] width 8 height 8
radio input "true"
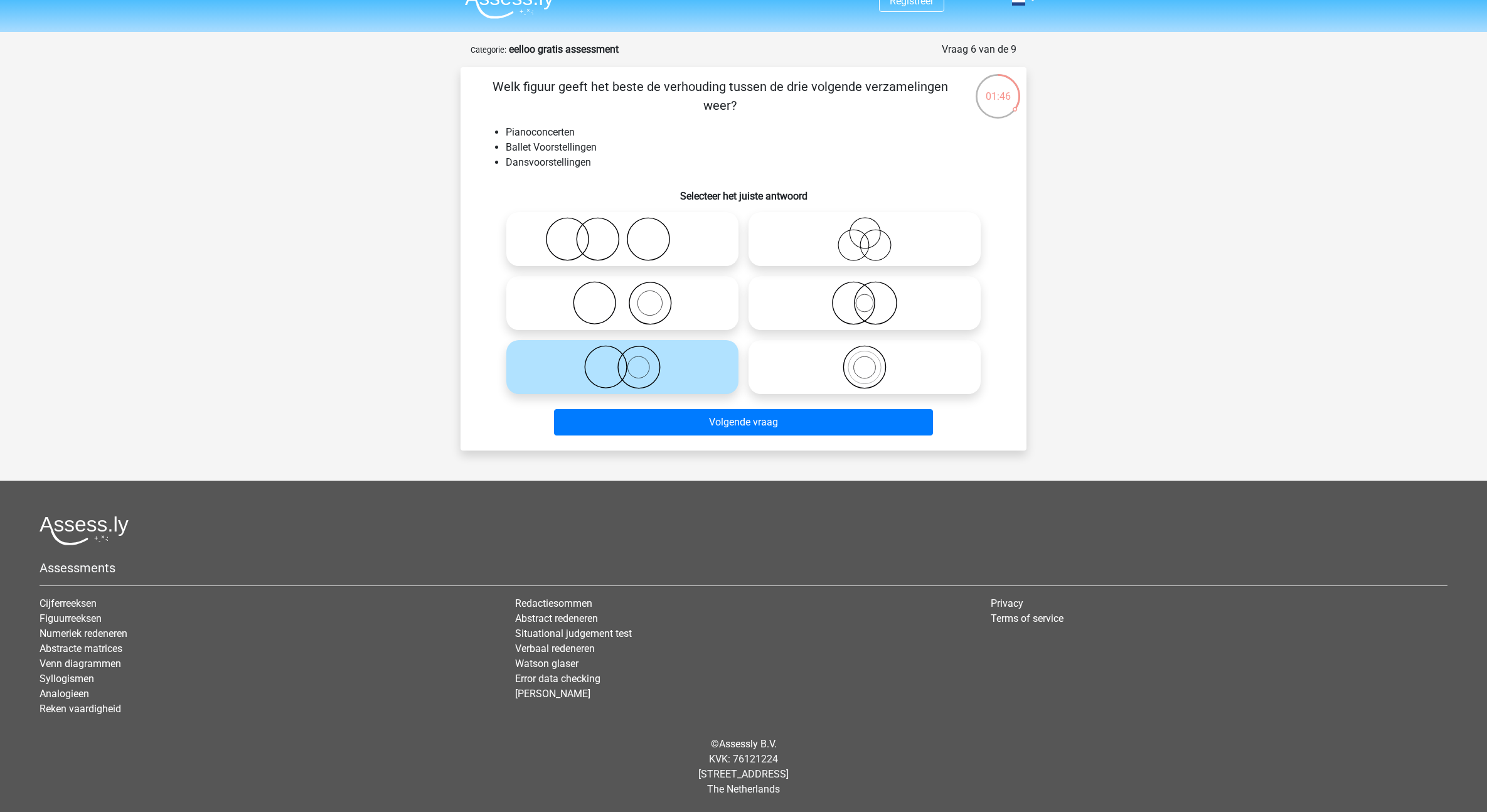
click at [753, 435] on div "Volgende vraag" at bounding box center [744, 424] width 485 height 31
click at [764, 418] on button "Volgende vraag" at bounding box center [744, 422] width 380 height 27
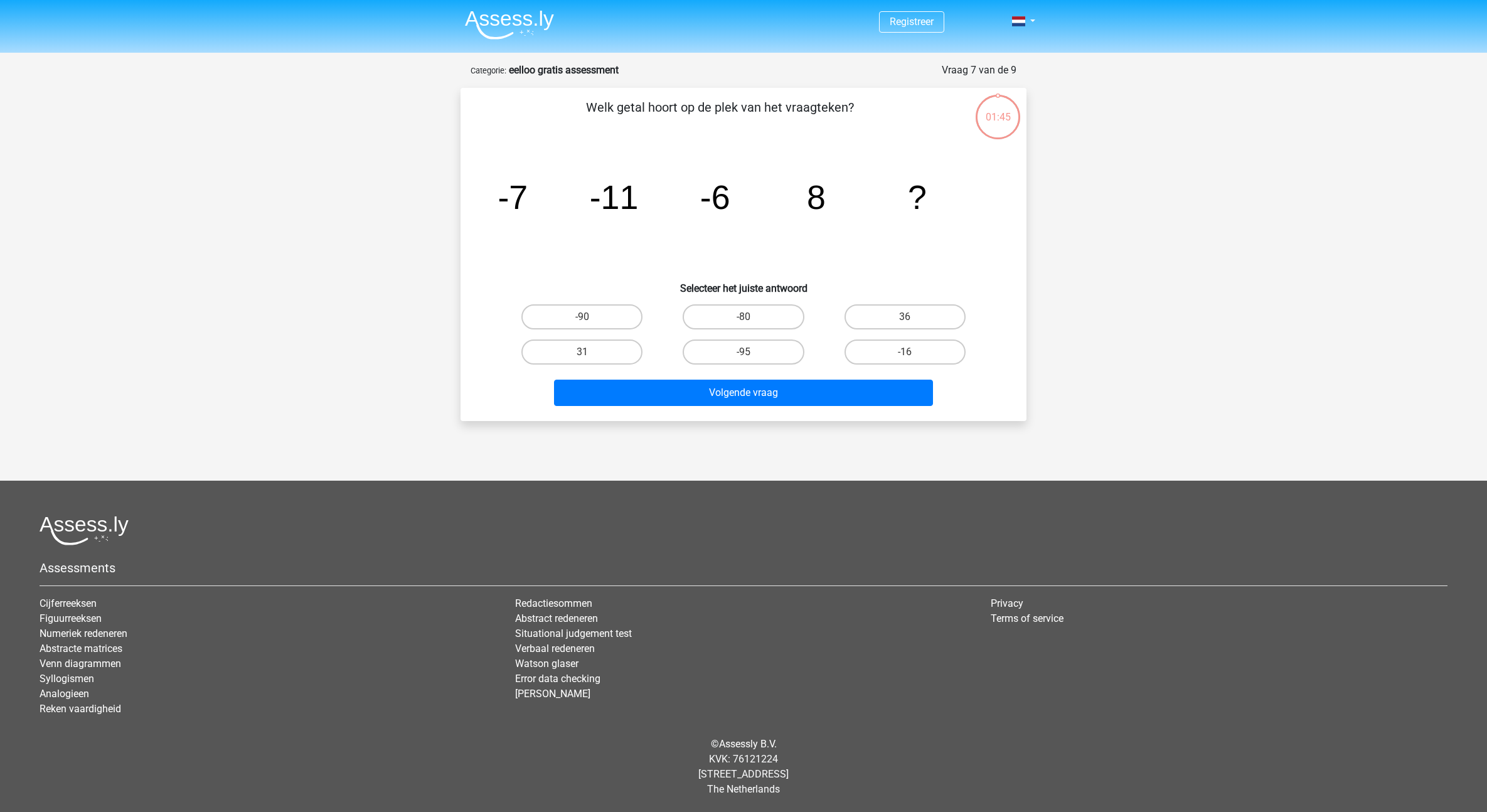
scroll to position [0, 0]
click at [920, 347] on label "-16" at bounding box center [909, 352] width 121 height 25
click at [918, 352] on input "-16" at bounding box center [914, 356] width 8 height 8
radio input "true"
click at [894, 317] on label "36" at bounding box center [909, 317] width 121 height 25
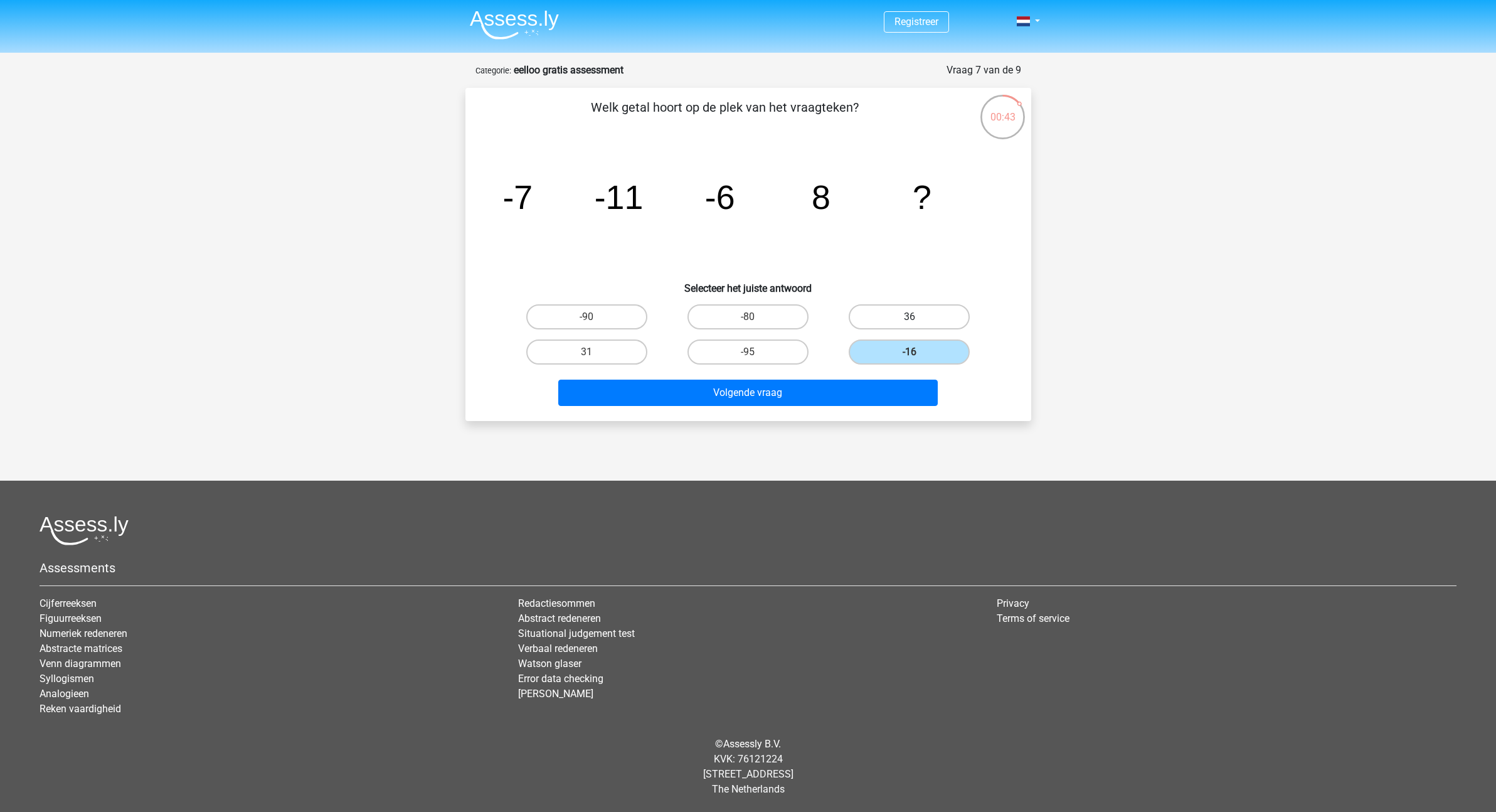
click at [910, 317] on input "36" at bounding box center [914, 320] width 8 height 8
radio input "true"
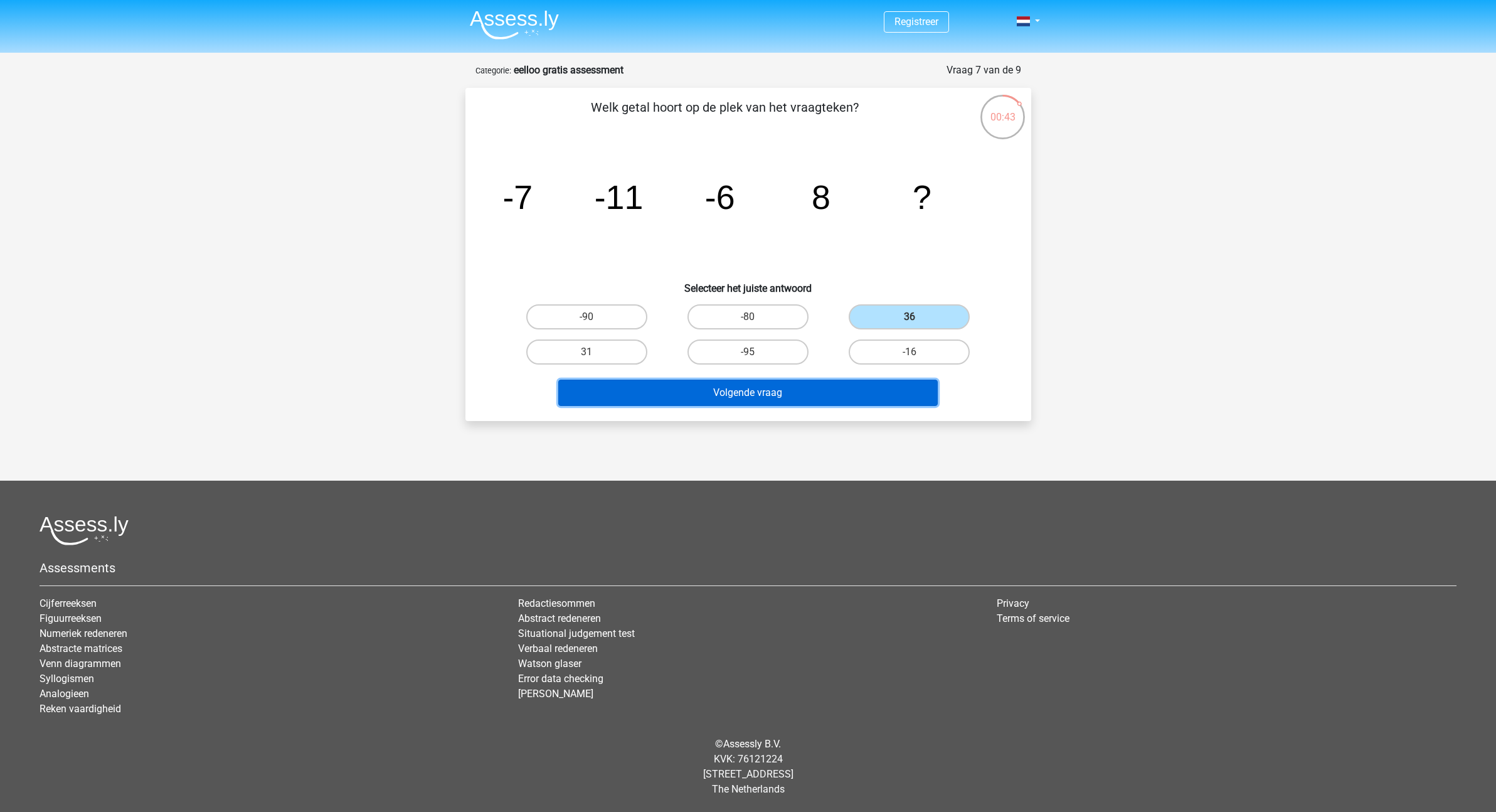
click at [883, 397] on button "Volgende vraag" at bounding box center [748, 393] width 380 height 27
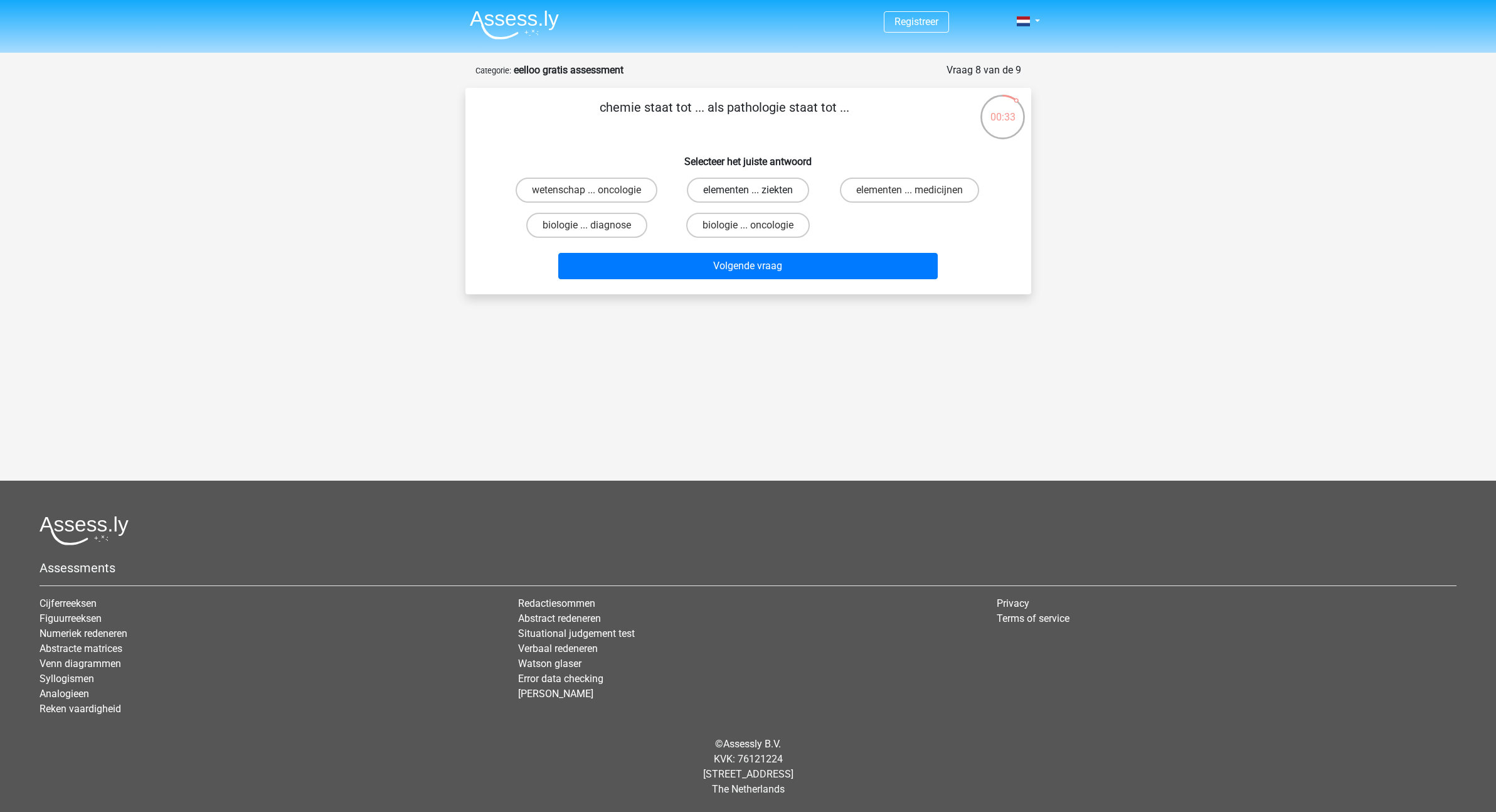
click at [802, 188] on label "elementen ... ziekten" at bounding box center [748, 190] width 123 height 25
click at [756, 190] on input "elementen ... ziekten" at bounding box center [752, 194] width 8 height 8
radio input "true"
click at [812, 261] on button "Volgende vraag" at bounding box center [748, 266] width 380 height 27
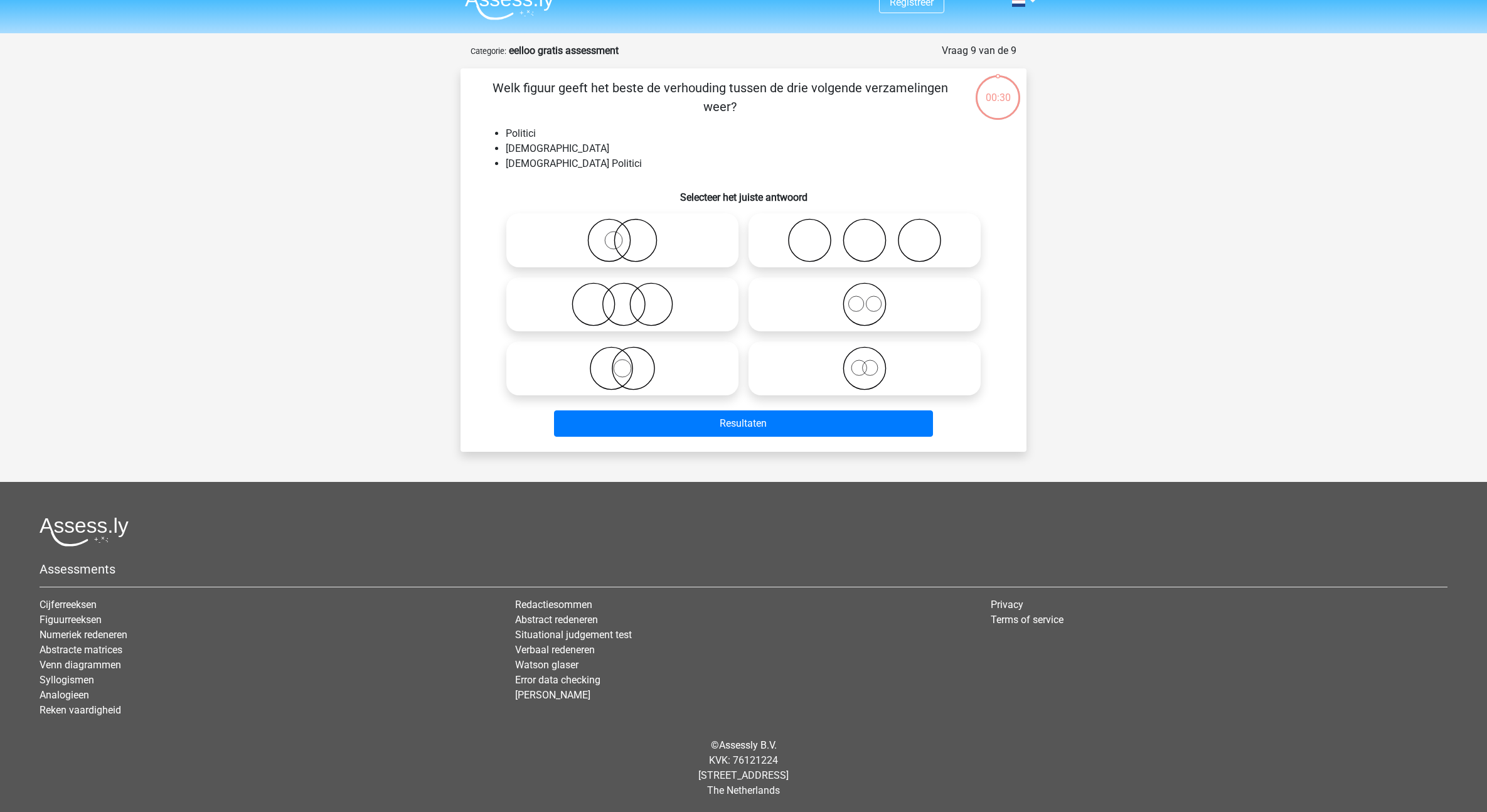
scroll to position [20, 0]
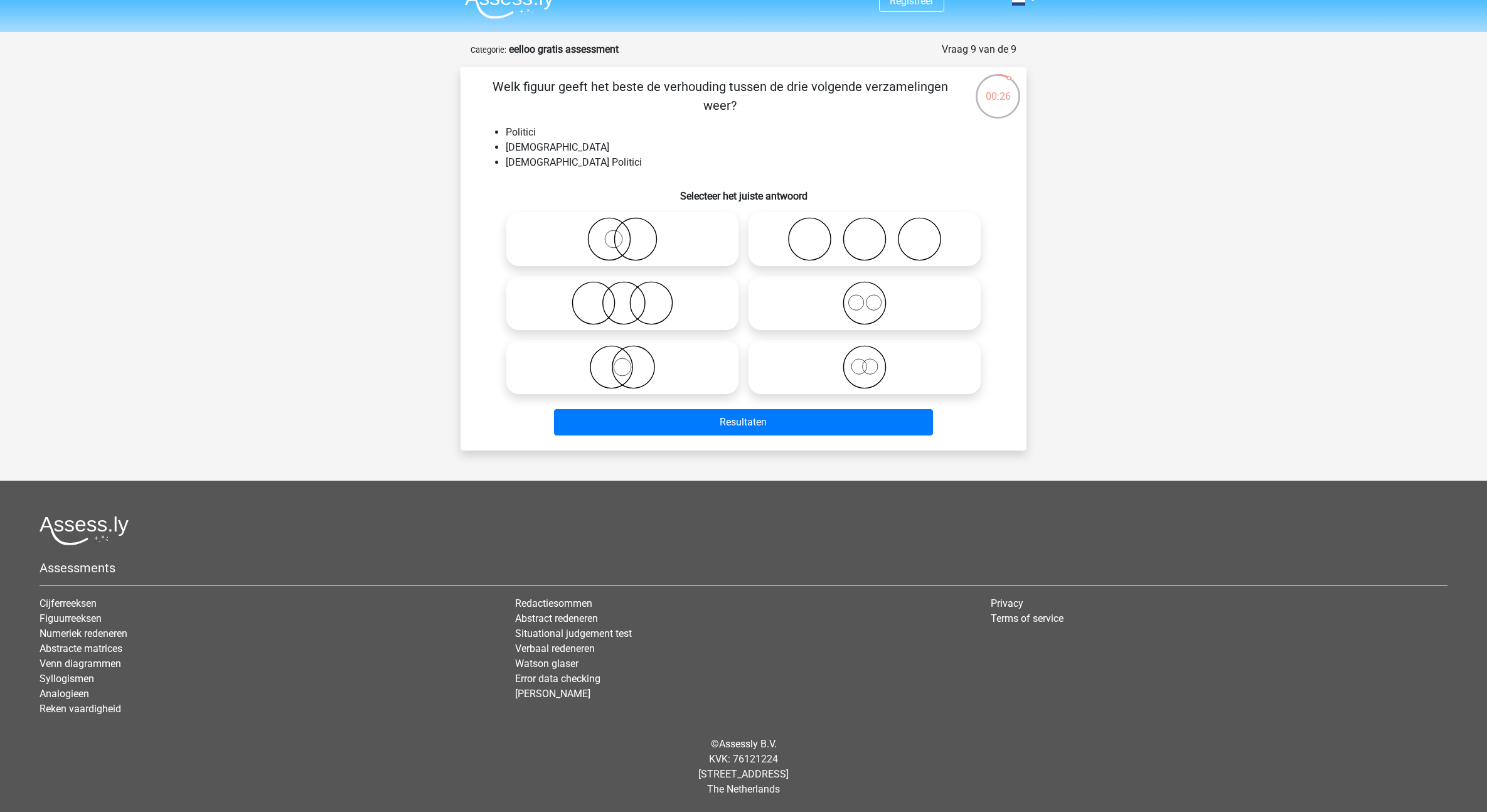
drag, startPoint x: 498, startPoint y: 99, endPoint x: 500, endPoint y: 84, distance: 15.1
click at [500, 84] on p "Welk figuur geeft het beste de verhouding tussen de drie volgende verzamelingen…" at bounding box center [720, 96] width 478 height 38
click at [507, 90] on p "Welk figuur geeft het beste de verhouding tussen de drie volgende verzamelingen…" at bounding box center [720, 96] width 478 height 38
drag, startPoint x: 507, startPoint y: 131, endPoint x: 525, endPoint y: 138, distance: 19.3
click at [525, 138] on li "Politici" at bounding box center [756, 132] width 500 height 15
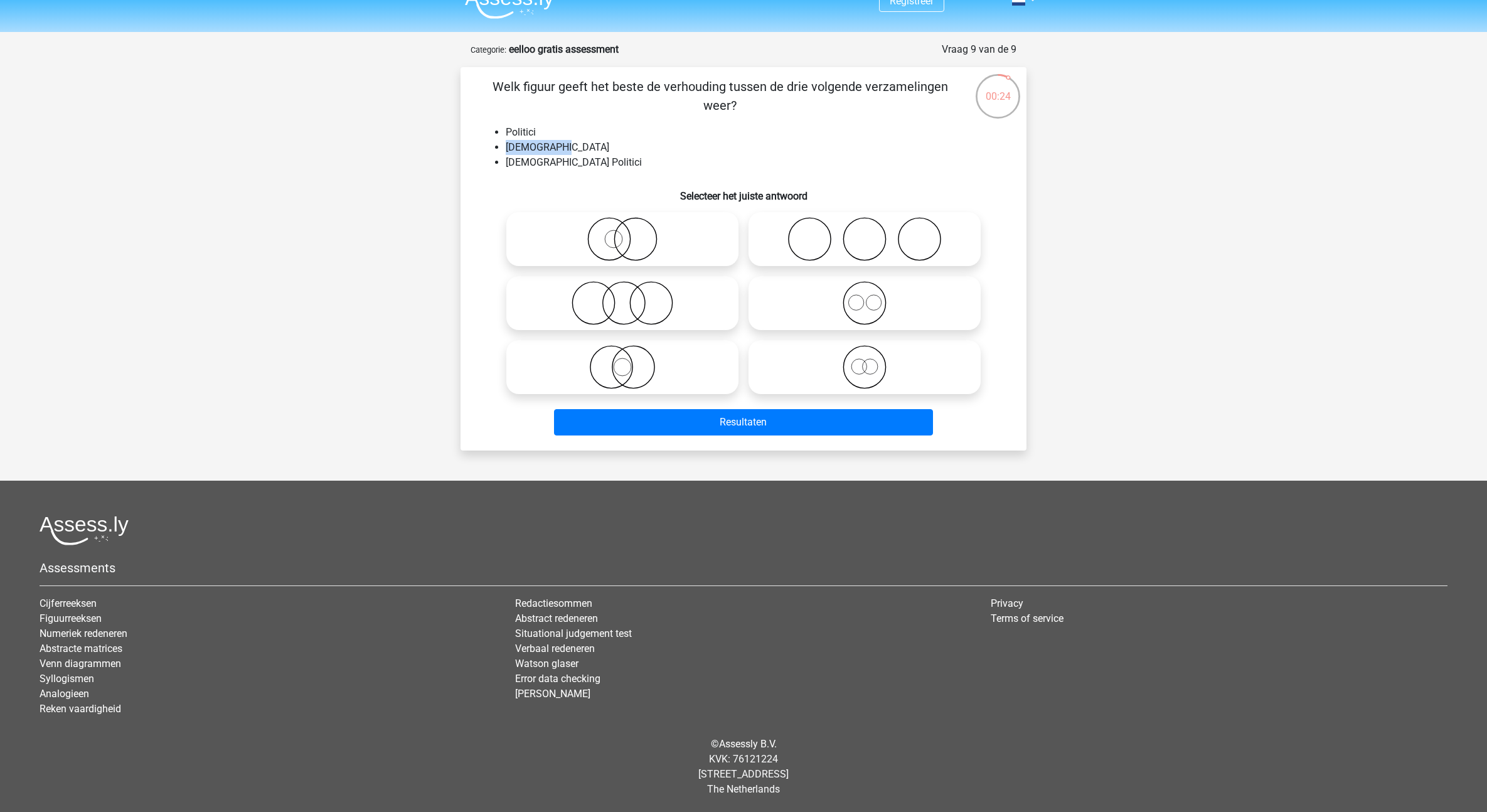
drag, startPoint x: 506, startPoint y: 151, endPoint x: 532, endPoint y: 158, distance: 26.9
click at [559, 148] on li "Nederlanders" at bounding box center [756, 147] width 500 height 15
click at [517, 160] on li "Nederlandse Politici" at bounding box center [756, 162] width 500 height 15
drag, startPoint x: 517, startPoint y: 160, endPoint x: 606, endPoint y: 156, distance: 89.1
click at [606, 156] on li "Nederlandse Politici" at bounding box center [756, 162] width 500 height 15
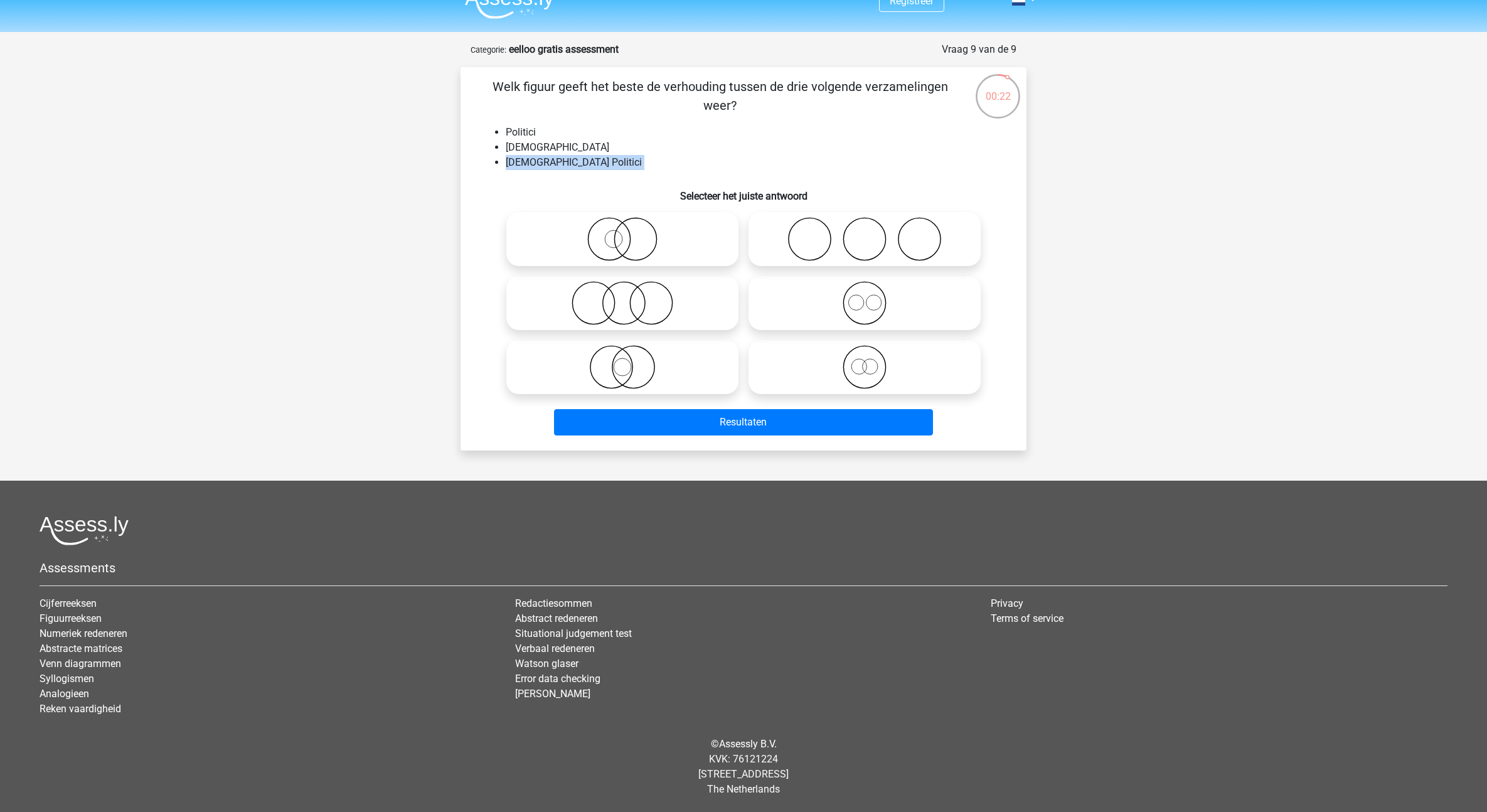
click at [606, 156] on li "Nederlandse Politici" at bounding box center [756, 162] width 500 height 15
click at [656, 363] on icon at bounding box center [622, 367] width 222 height 44
click at [631, 360] on input "radio" at bounding box center [626, 356] width 8 height 8
radio input "true"
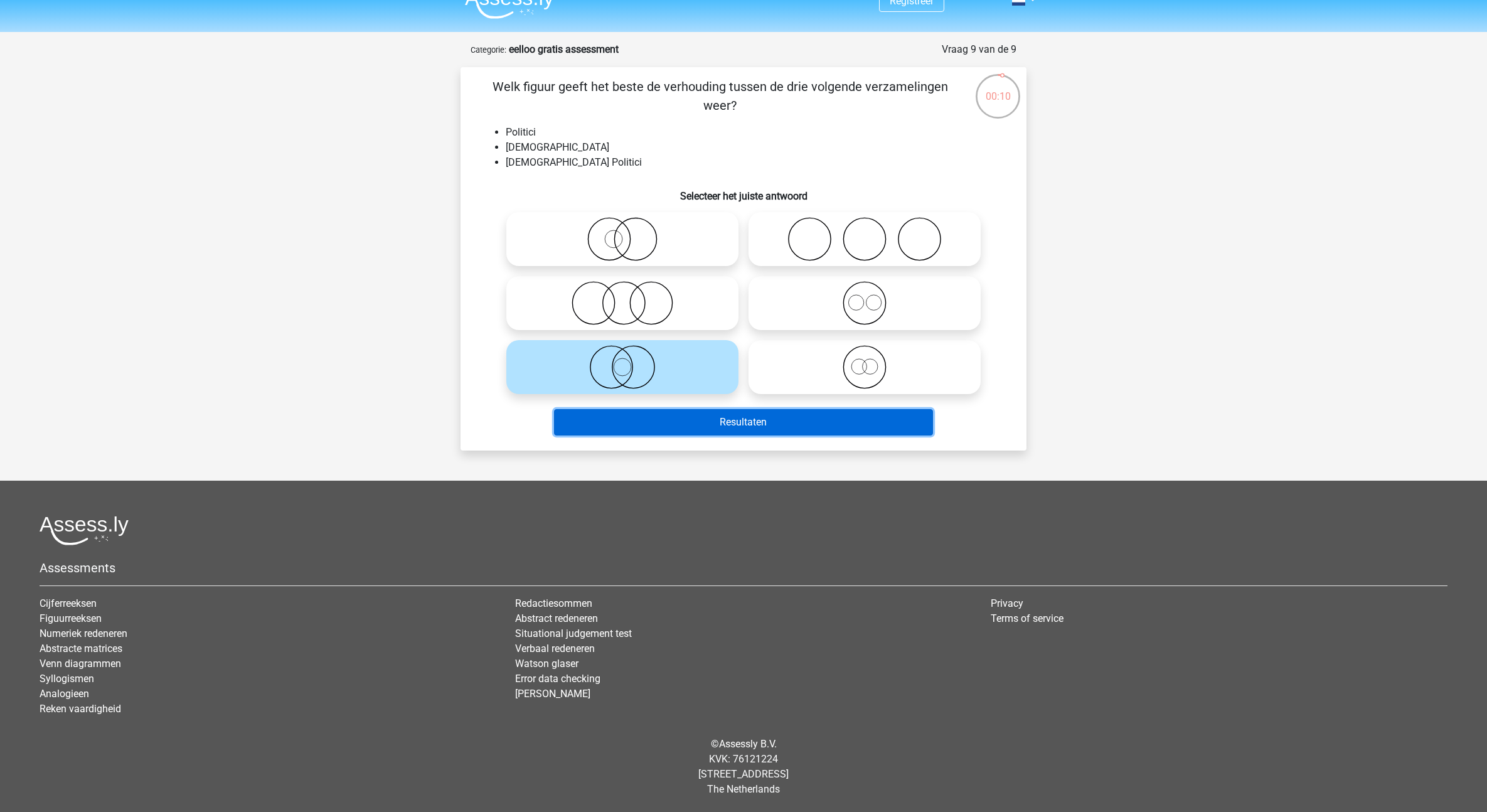
click at [740, 415] on button "Resultaten" at bounding box center [744, 422] width 380 height 27
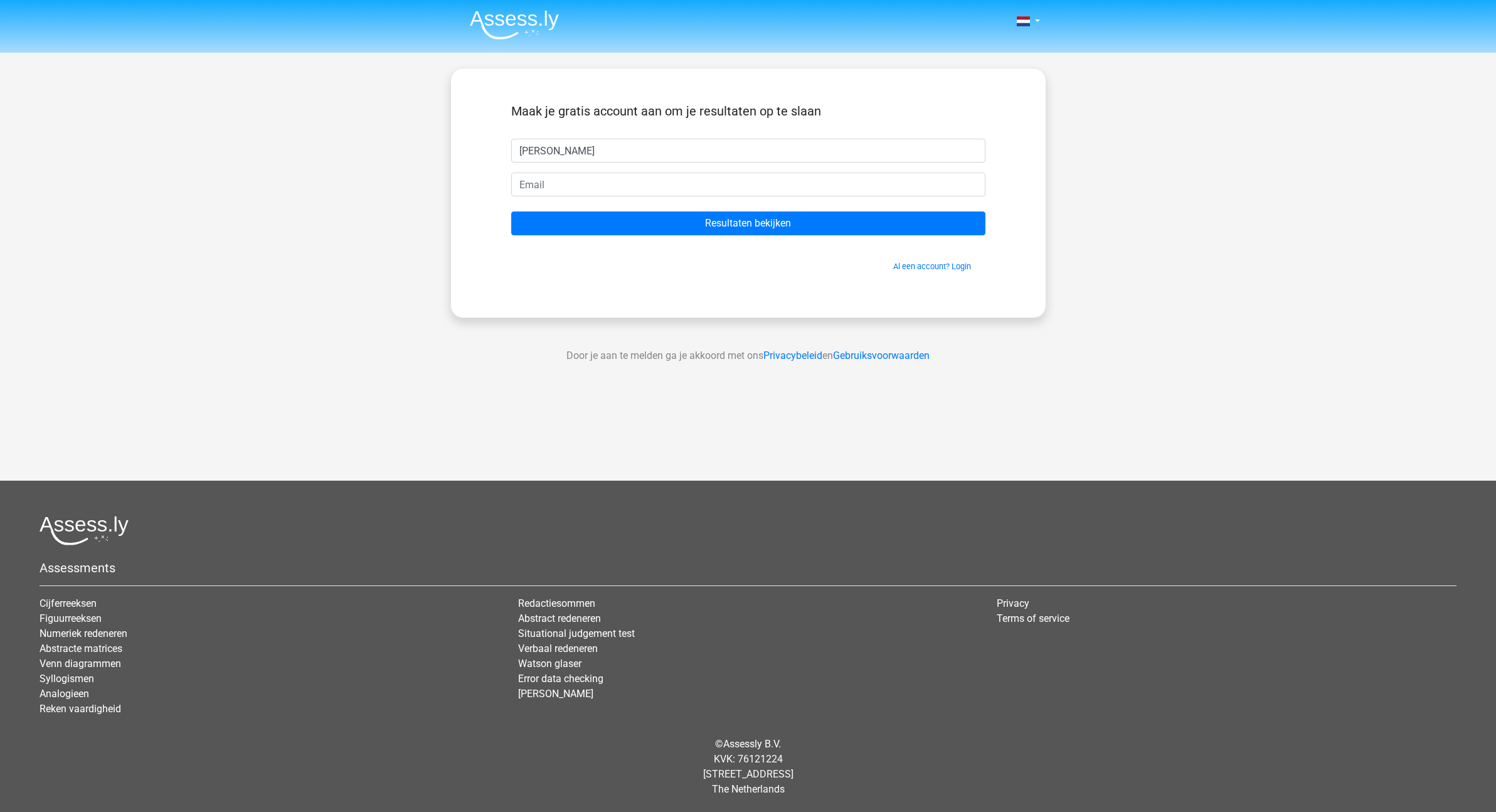
type input "flynn"
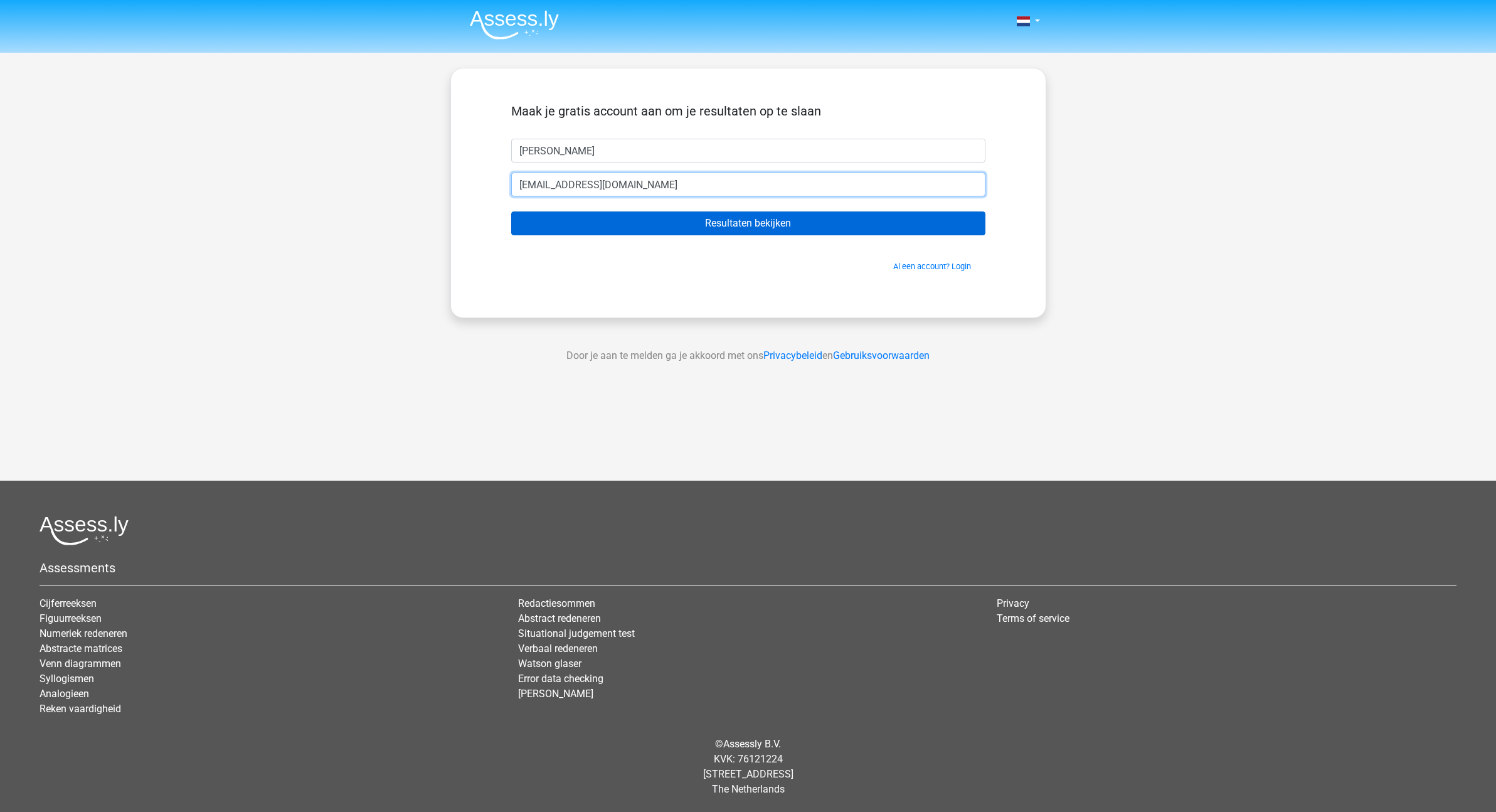
type input "flynnalbers@gmail.com"
click at [717, 219] on input "Resultaten bekijken" at bounding box center [748, 223] width 474 height 23
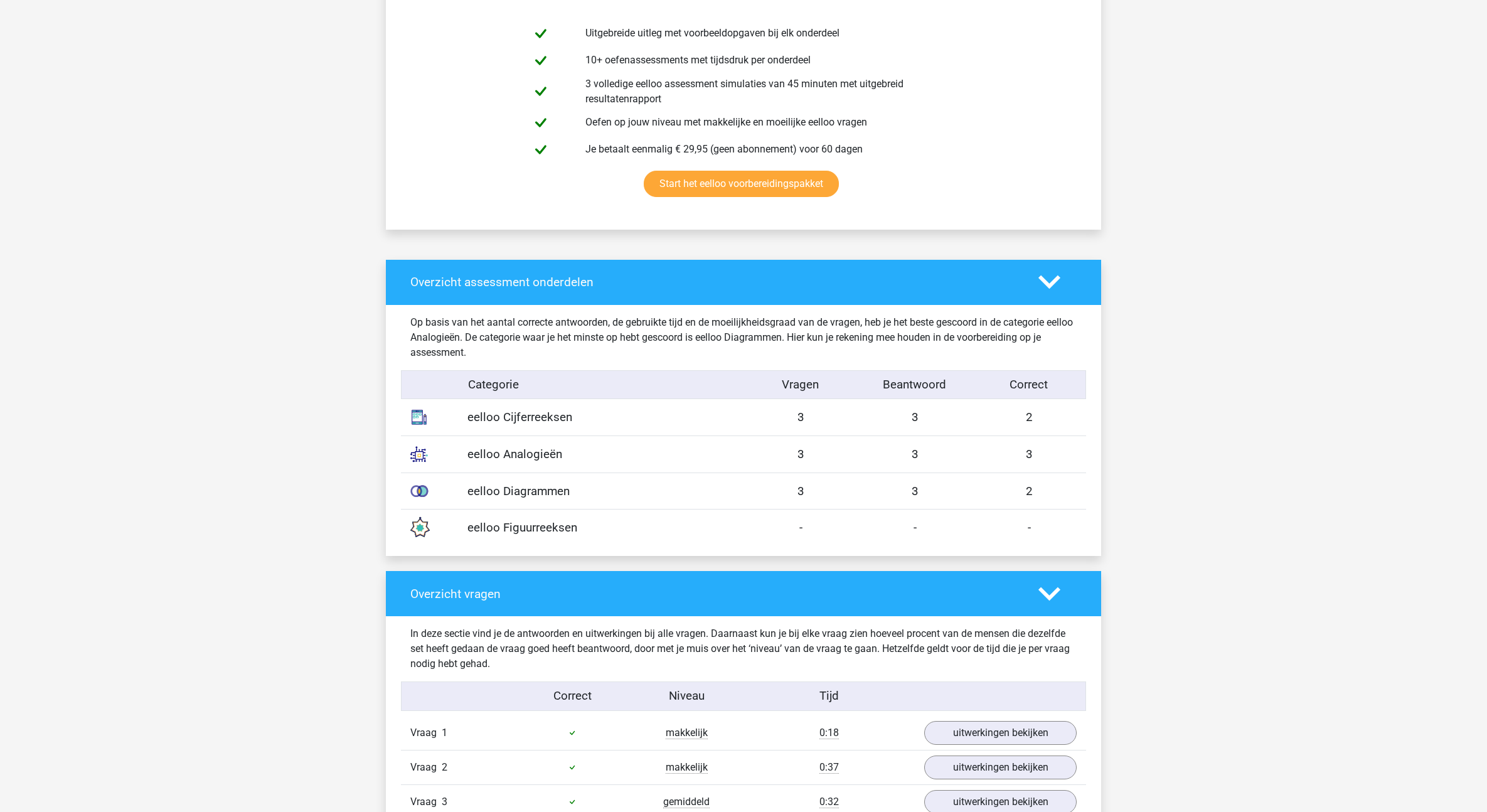
scroll to position [723, 0]
drag, startPoint x: 784, startPoint y: 531, endPoint x: 855, endPoint y: 531, distance: 71.0
click at [855, 531] on div "-" at bounding box center [801, 527] width 114 height 17
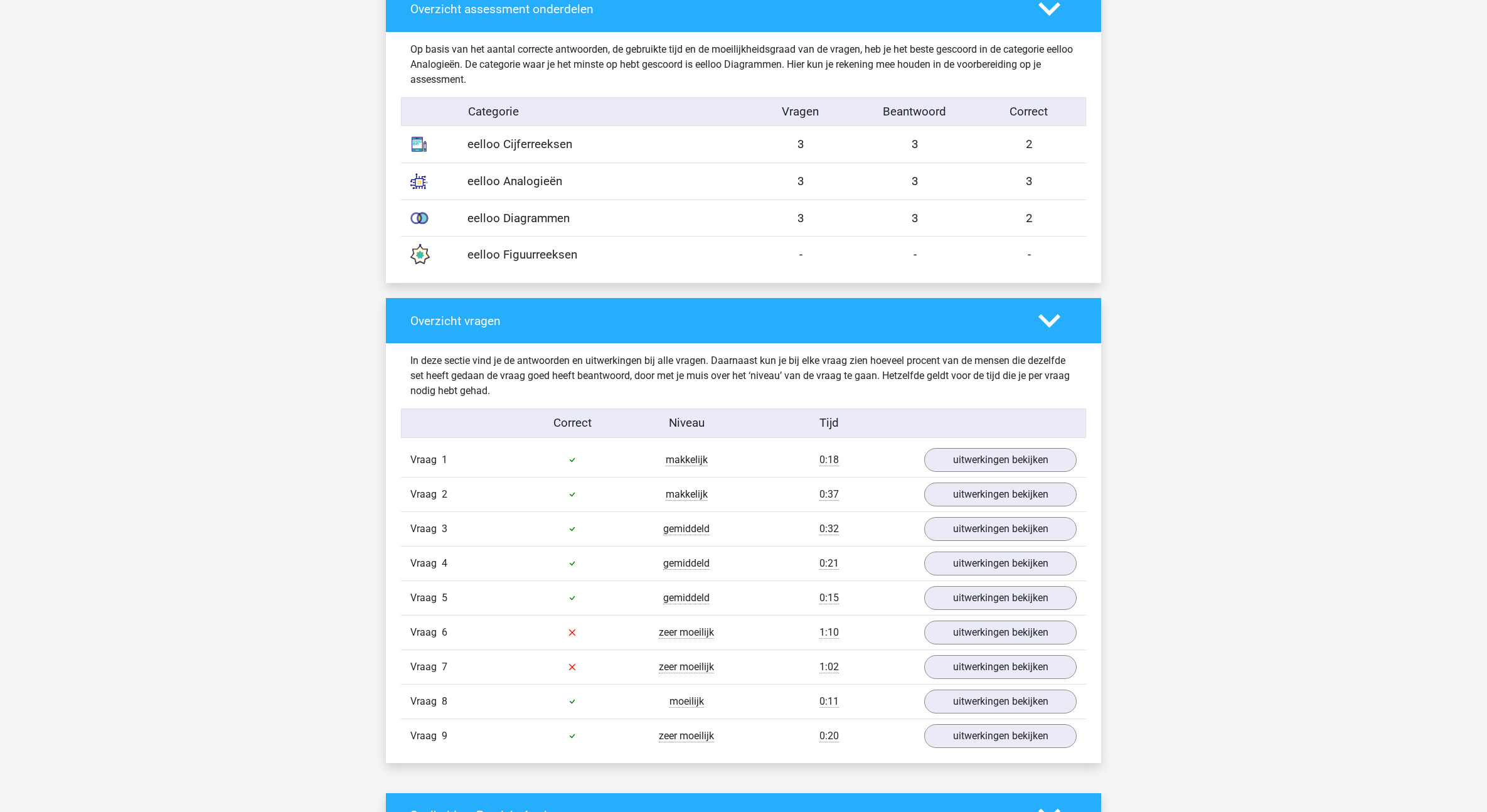
scroll to position [1000, 0]
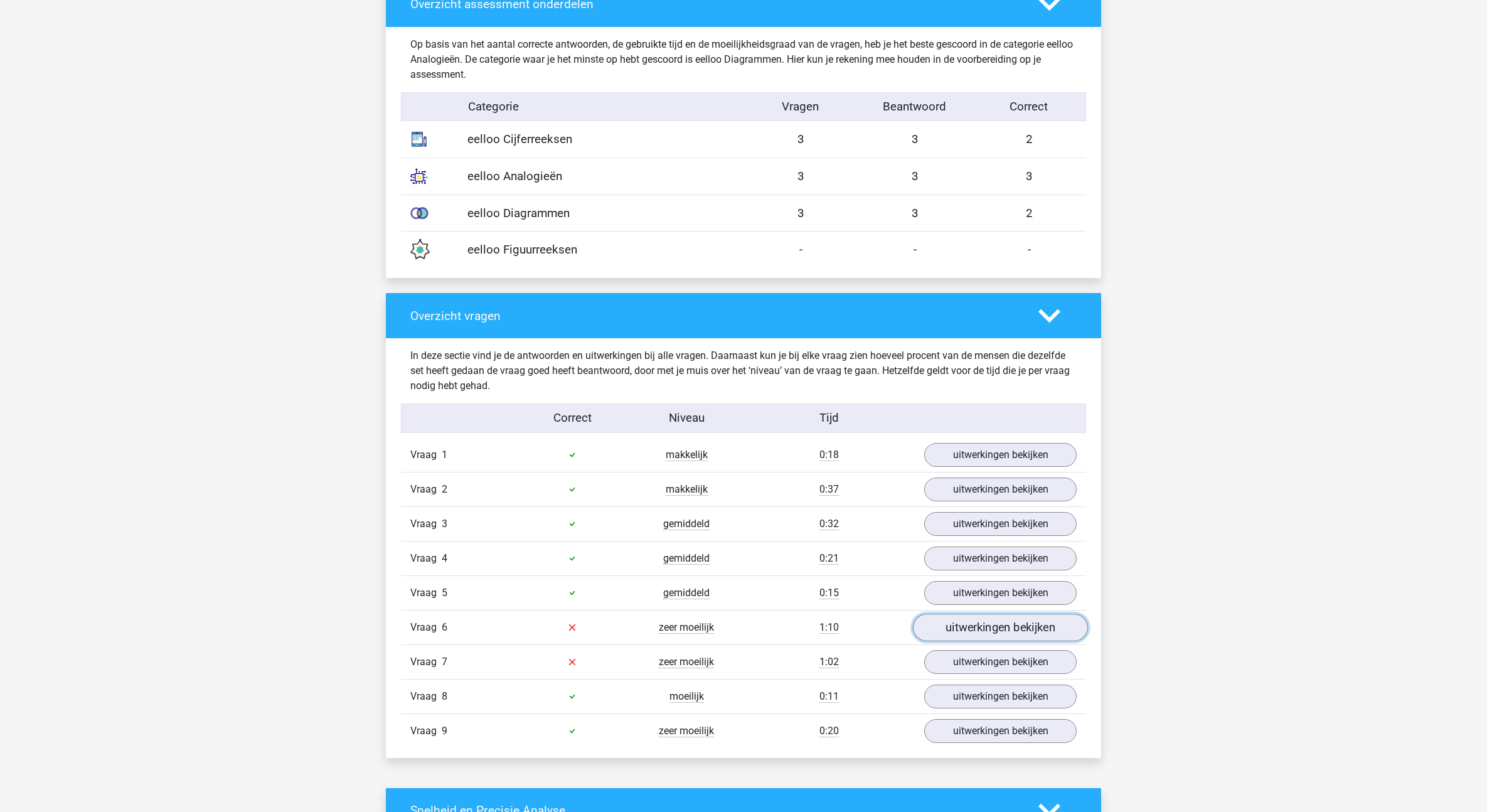
click at [973, 624] on link "uitwerkingen bekijken" at bounding box center [1001, 627] width 175 height 27
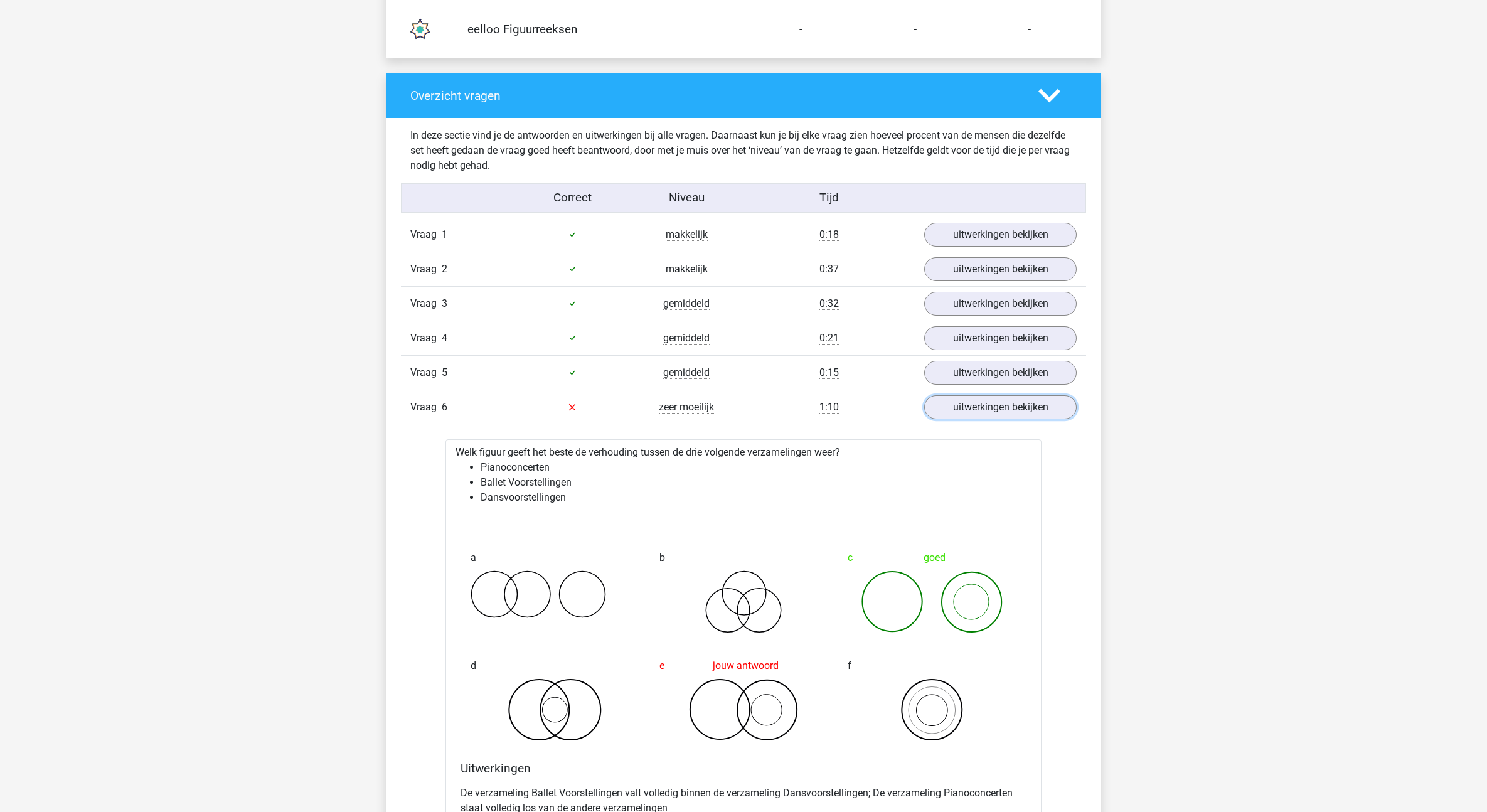
scroll to position [1364, 0]
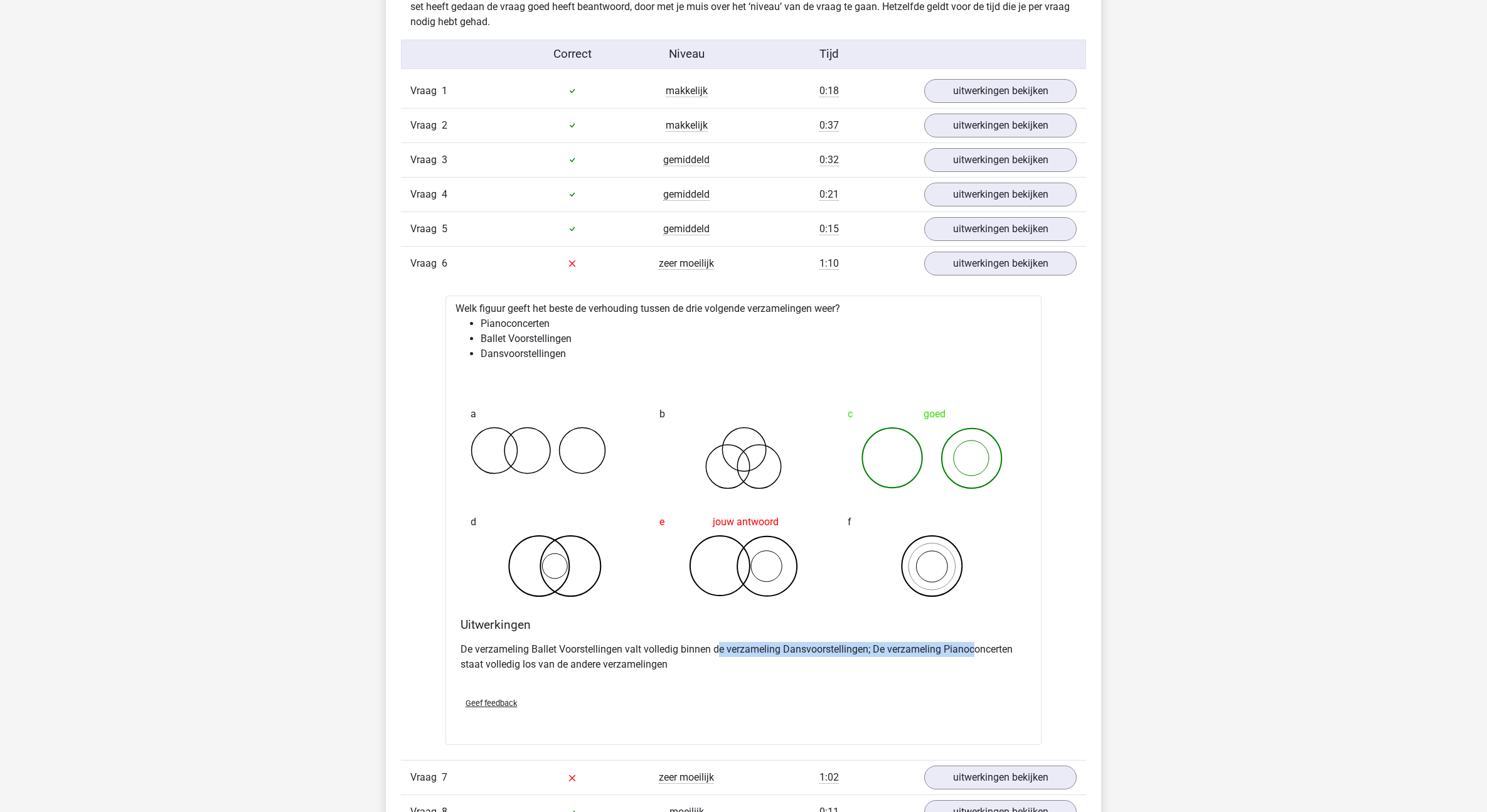
drag, startPoint x: 721, startPoint y: 643, endPoint x: 977, endPoint y: 650, distance: 256.1
click at [977, 650] on p "De verzameling Ballet Voorstellingen valt volledig binnen de verzameling Dansvo…" at bounding box center [744, 656] width 566 height 30
click at [694, 660] on p "De verzameling Ballet Voorstellingen valt volledig binnen de verzameling Dansvo…" at bounding box center [744, 656] width 566 height 30
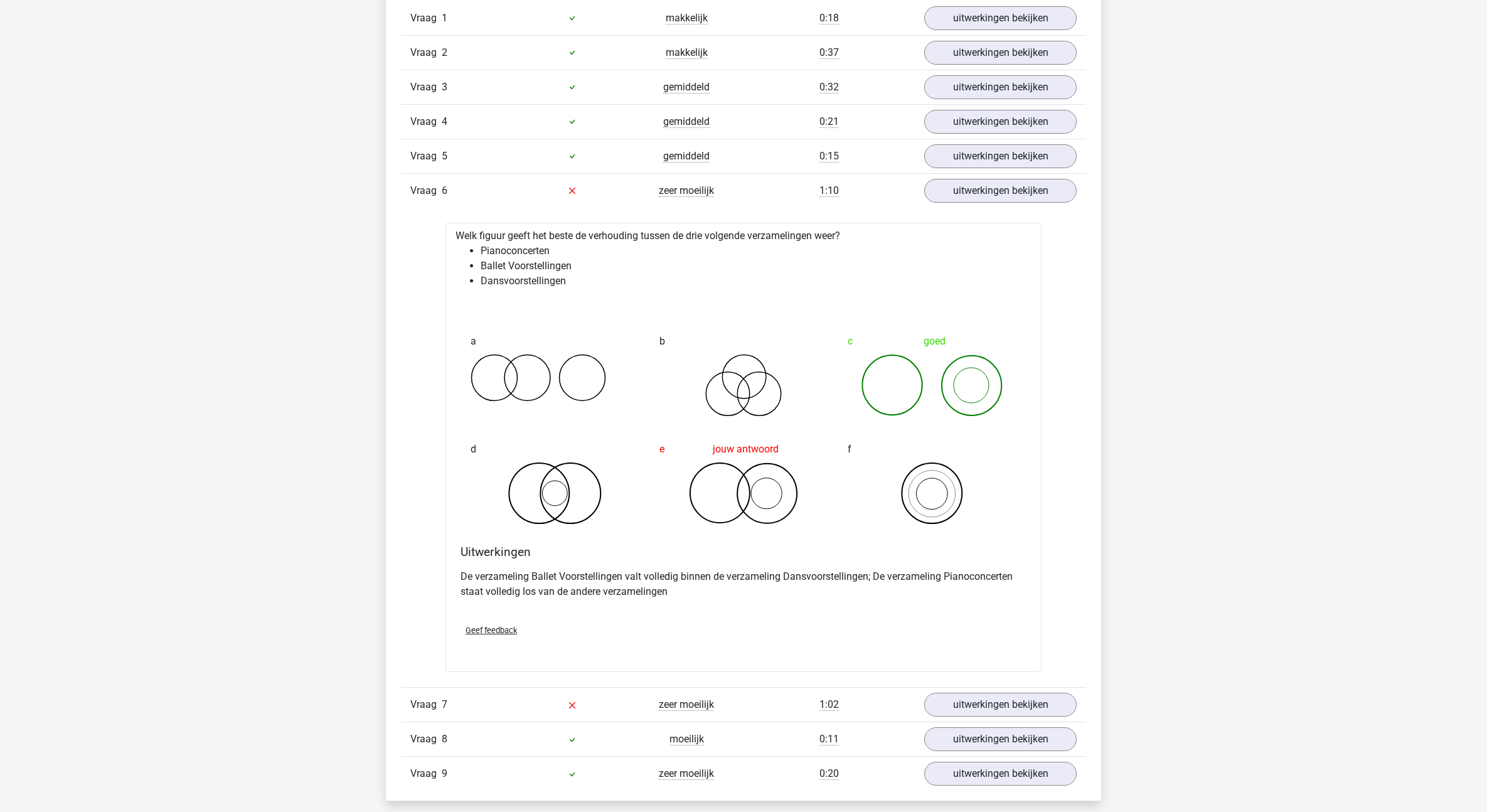
scroll to position [1436, 0]
click at [976, 698] on link "uitwerkingen bekijken" at bounding box center [1001, 704] width 175 height 27
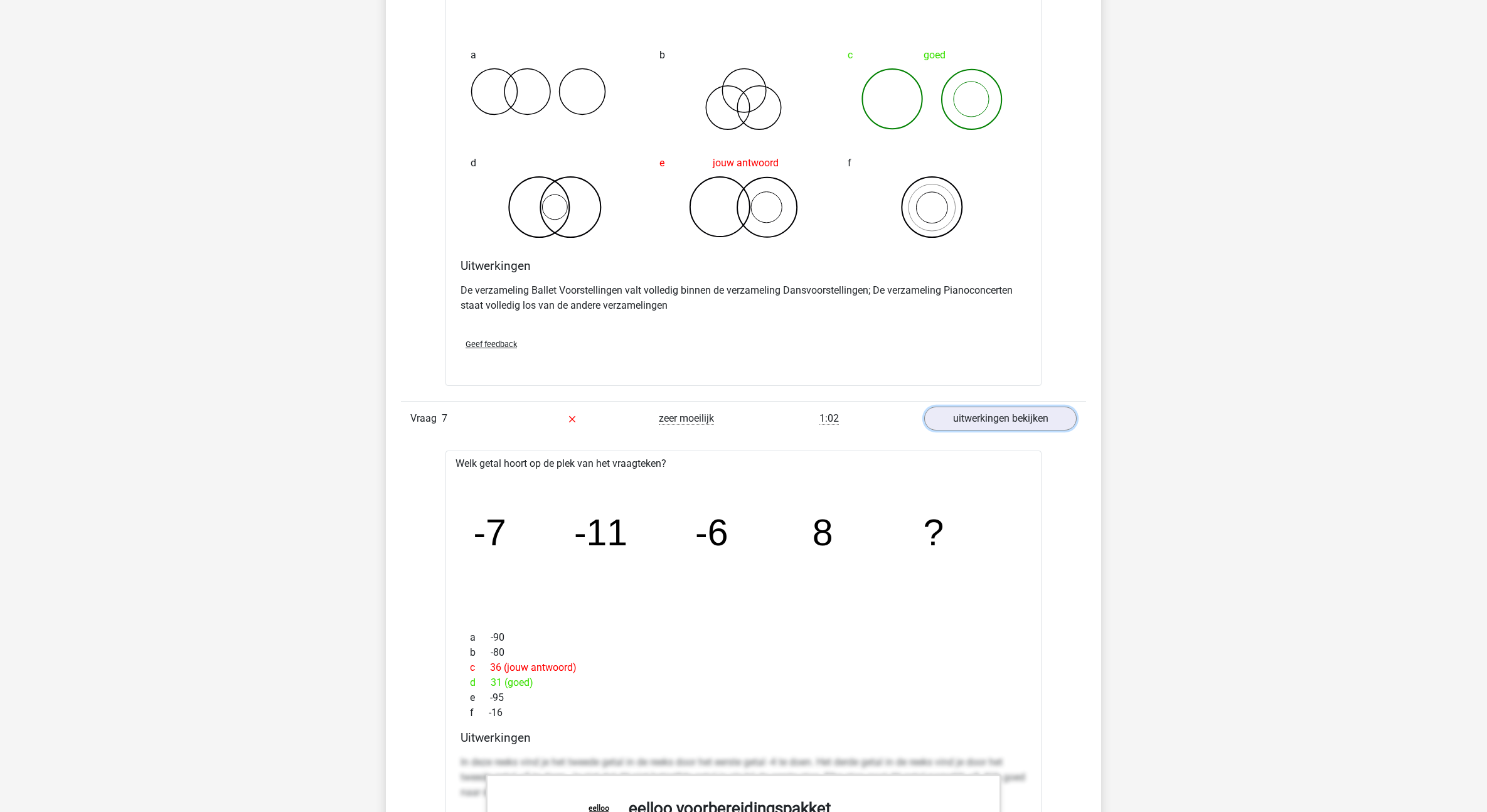
scroll to position [1786, 0]
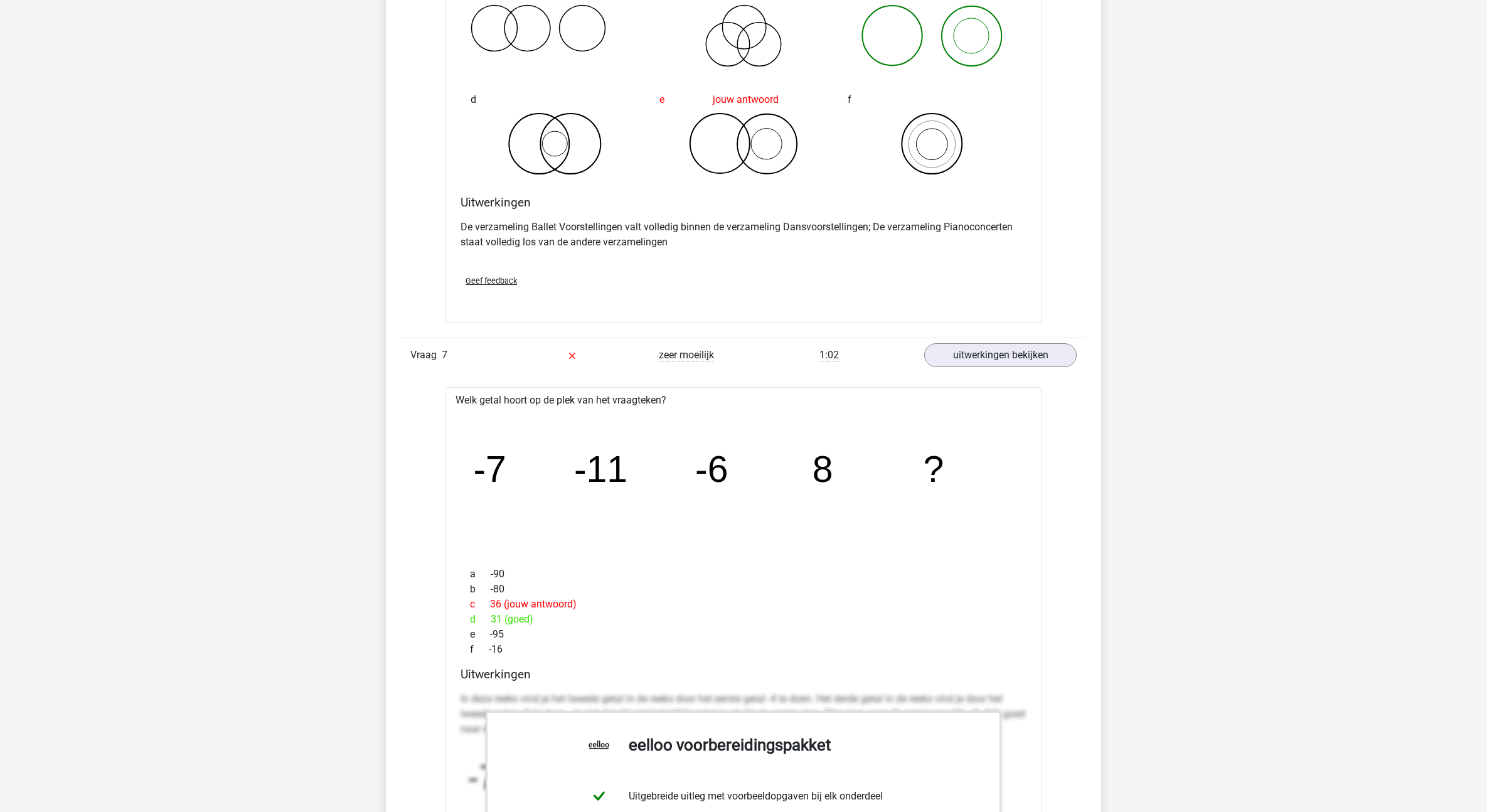
drag, startPoint x: 492, startPoint y: 612, endPoint x: 500, endPoint y: 613, distance: 8.1
click at [500, 613] on div "d 31 (goed)" at bounding box center [744, 619] width 566 height 15
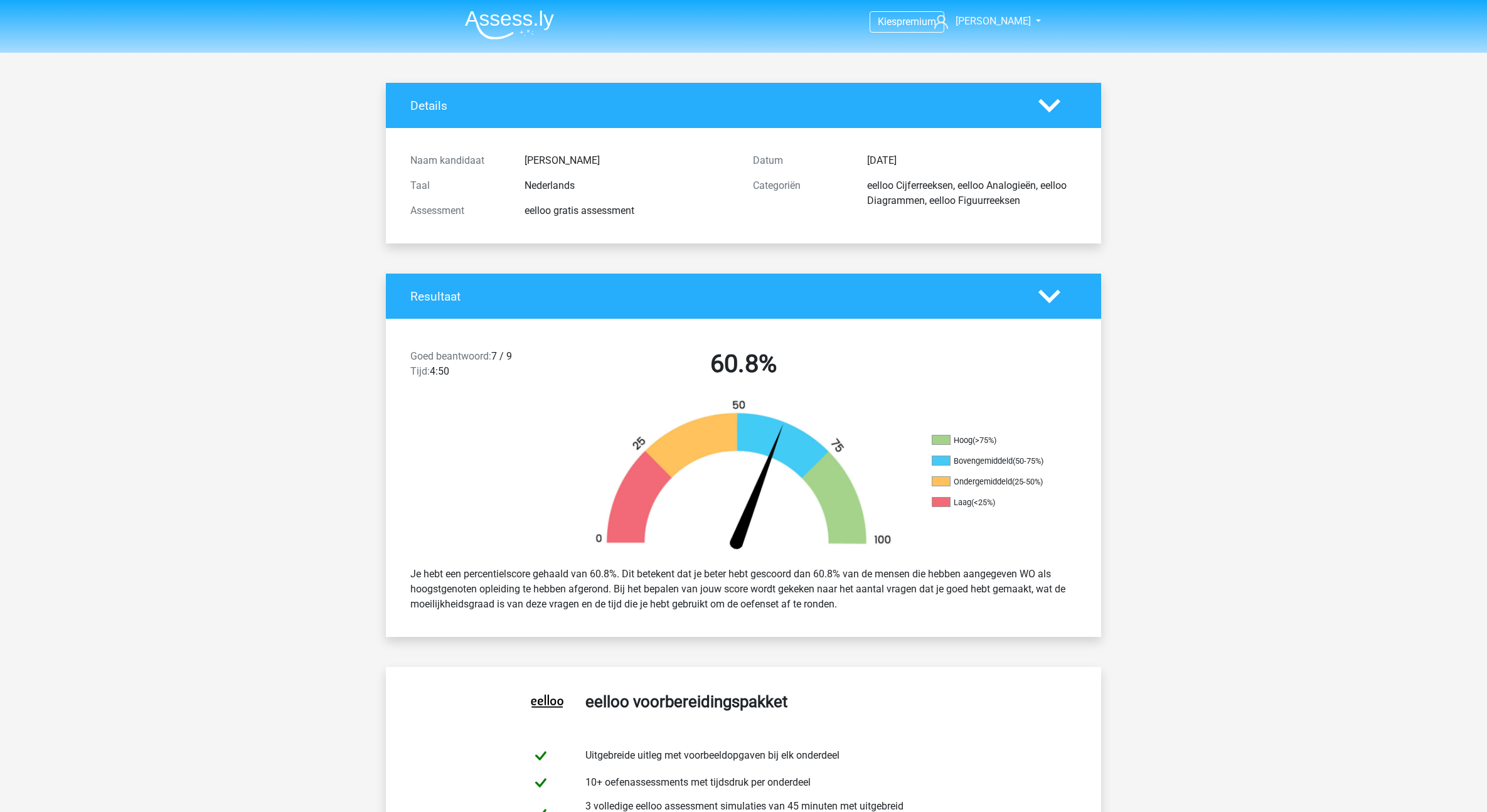
scroll to position [2, 0]
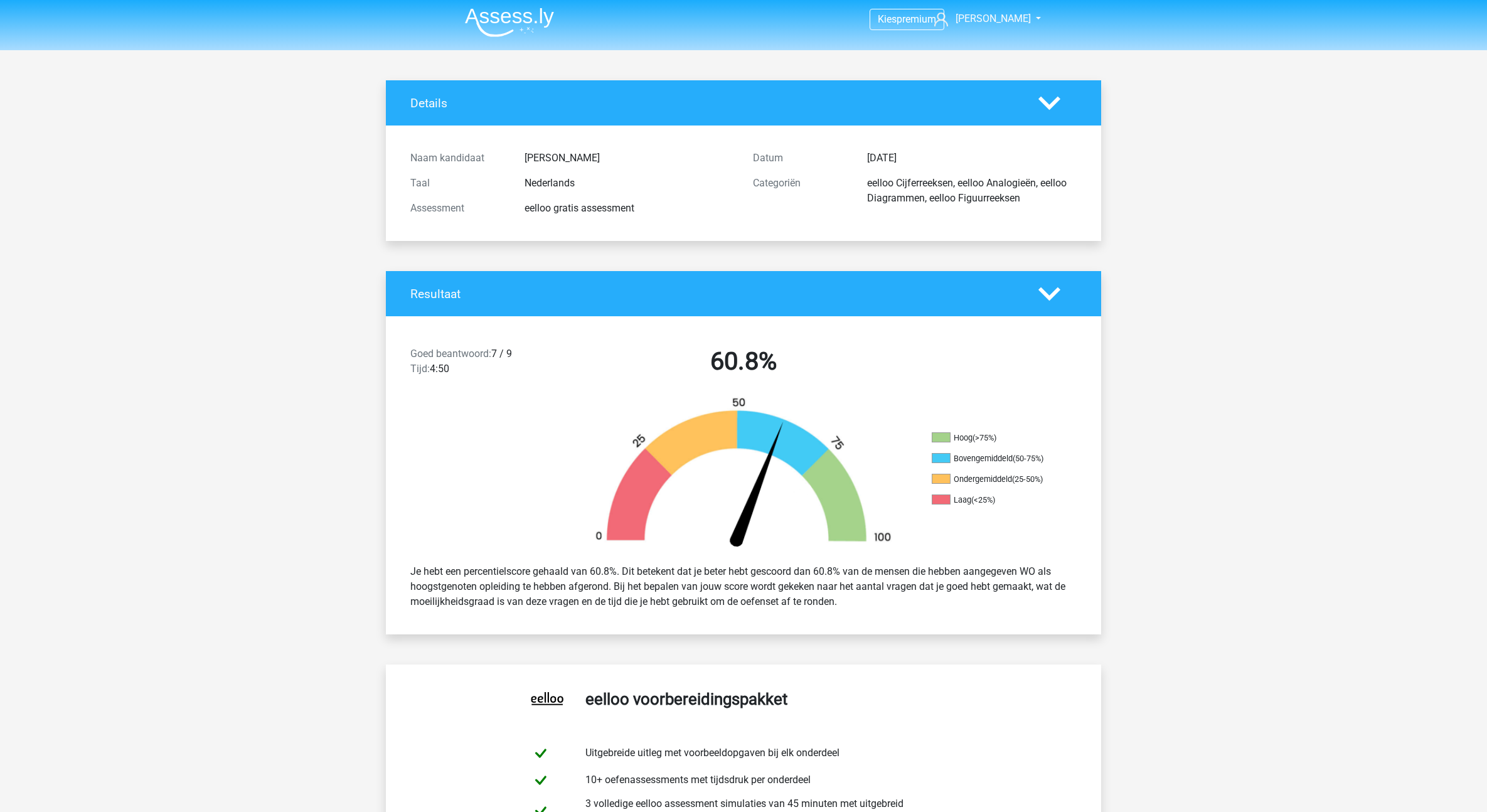
drag, startPoint x: 811, startPoint y: 571, endPoint x: 840, endPoint y: 577, distance: 29.6
click at [840, 577] on div "Je hebt een percentielscore gehaald van 60.8%. Dit betekent dat je beter hebt g…" at bounding box center [744, 586] width 685 height 55
click at [832, 571] on div "Je hebt een percentielscore gehaald van 60.8%. Dit betekent dat je beter hebt g…" at bounding box center [744, 586] width 685 height 55
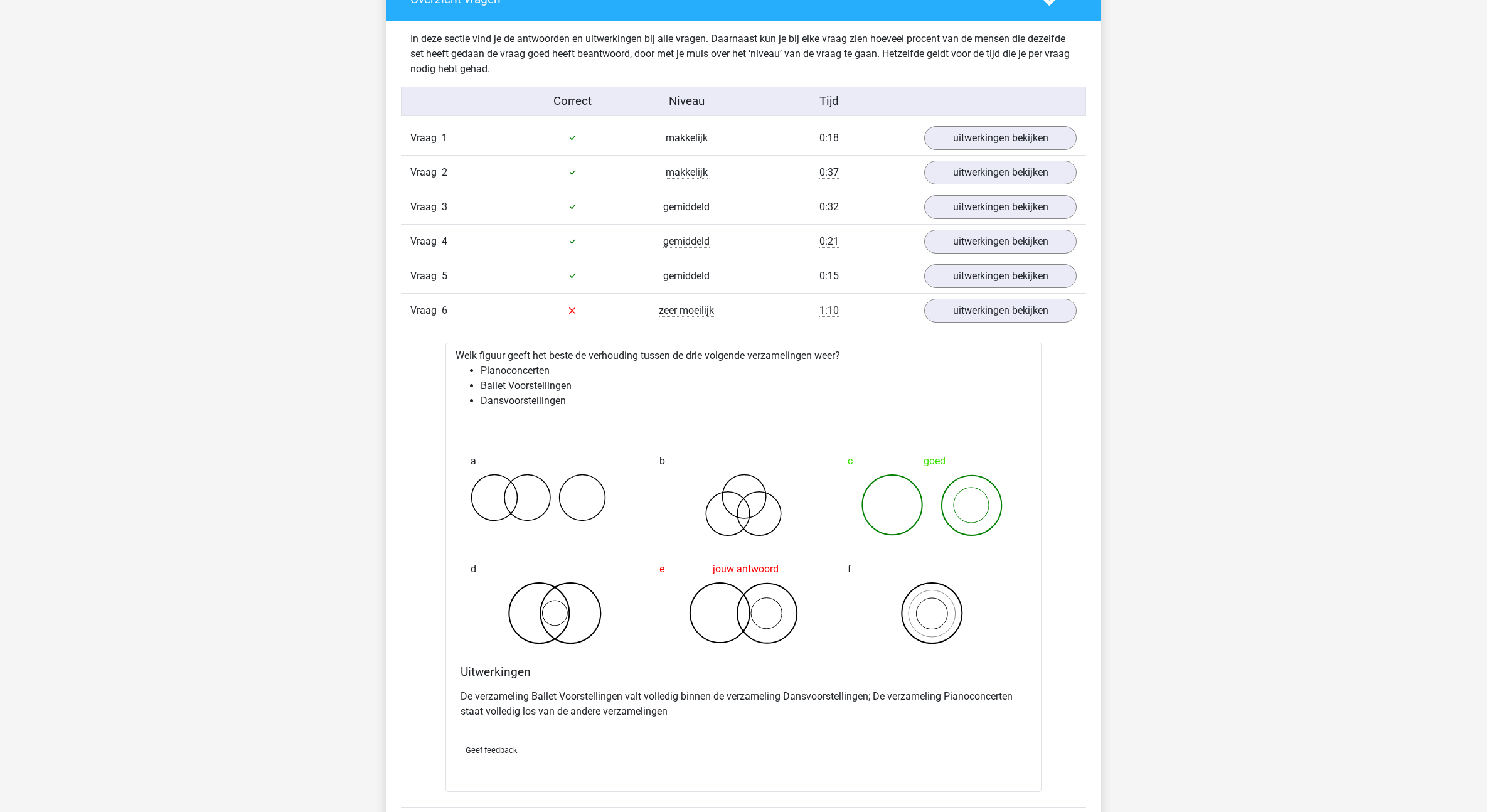
scroll to position [1325, 0]
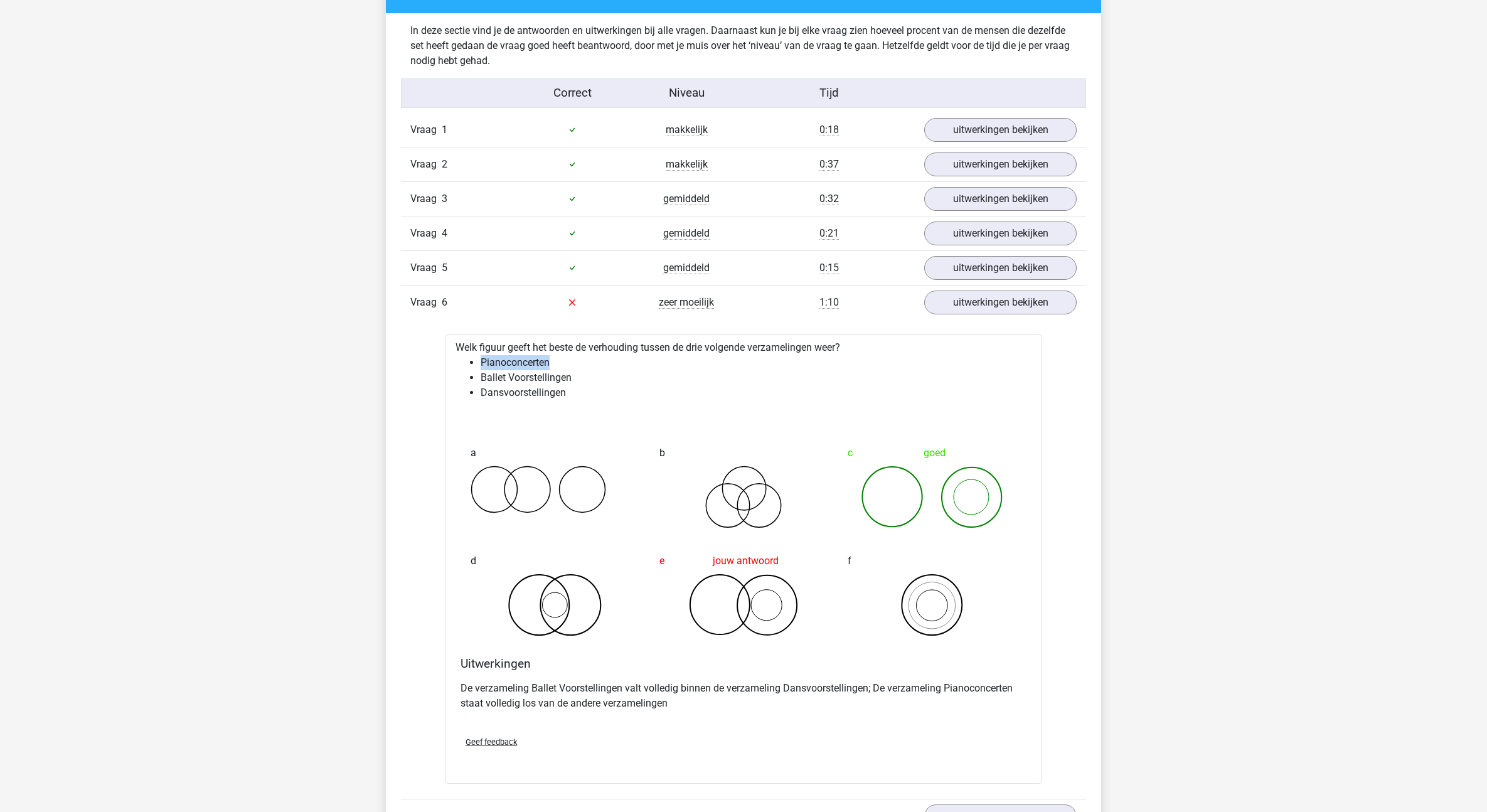
drag, startPoint x: 477, startPoint y: 363, endPoint x: 555, endPoint y: 356, distance: 78.3
click at [555, 356] on ul "Pianoconcerten Ballet Voorstellingen Dansvoorstellingen" at bounding box center [744, 377] width 576 height 45
click at [503, 370] on li "Ballet Voorstellingen" at bounding box center [756, 377] width 551 height 15
drag, startPoint x: 483, startPoint y: 382, endPoint x: 539, endPoint y: 376, distance: 56.3
click at [539, 376] on ul "Pianoconcerten Ballet Voorstellingen Dansvoorstellingen" at bounding box center [744, 377] width 576 height 45
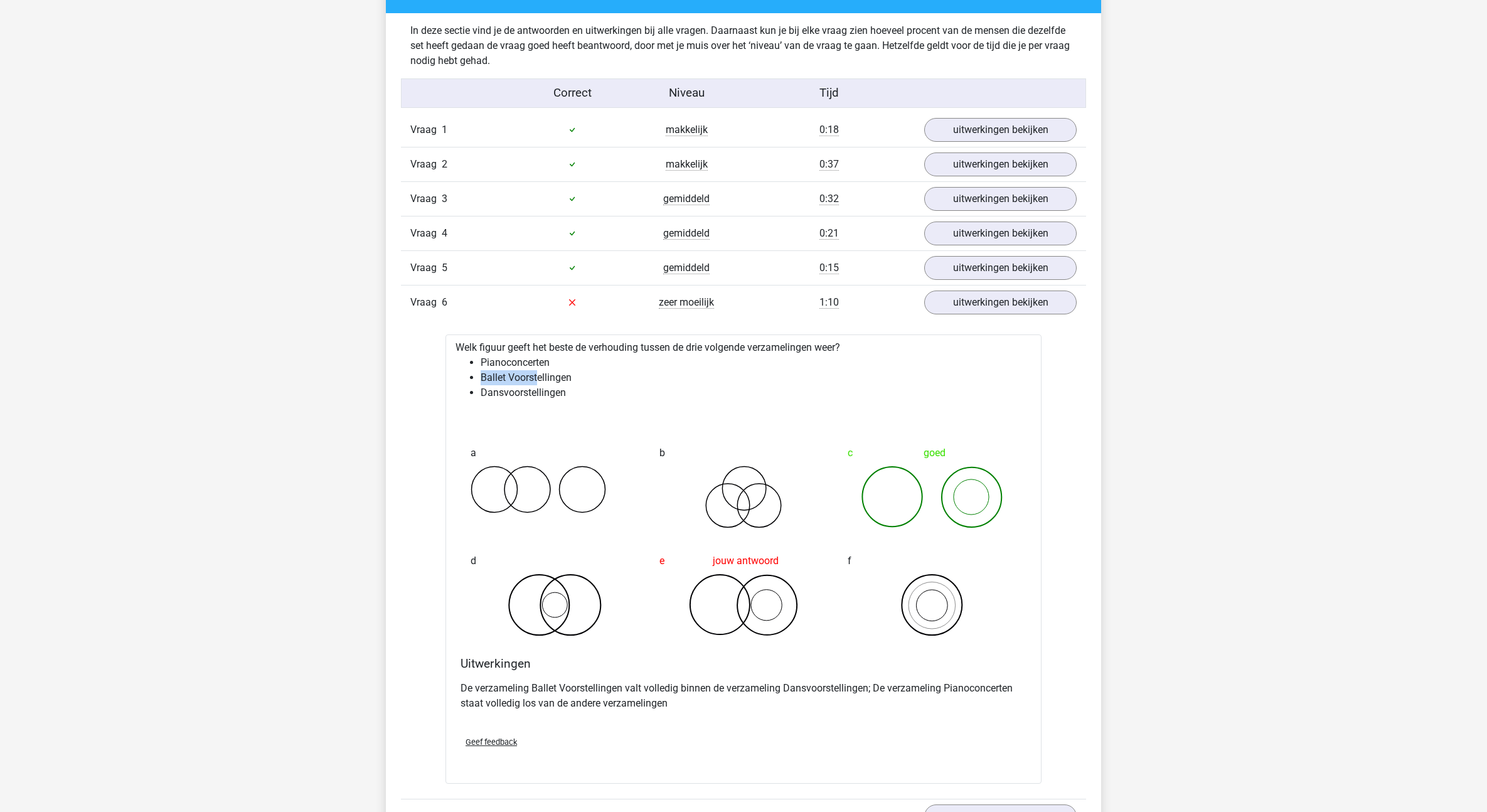
click at [539, 376] on li "Ballet Voorstellingen" at bounding box center [756, 377] width 551 height 15
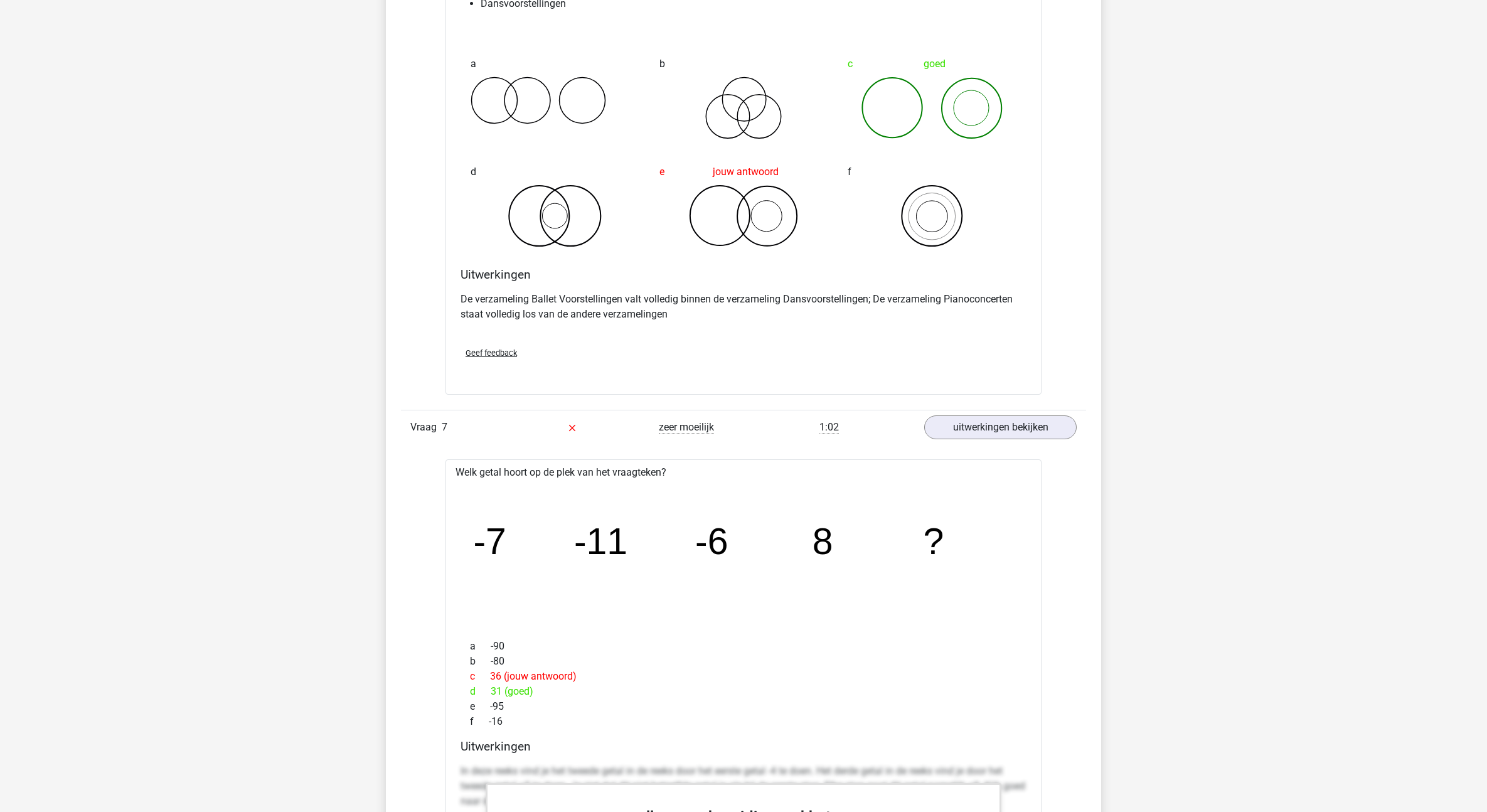
scroll to position [1829, 0]
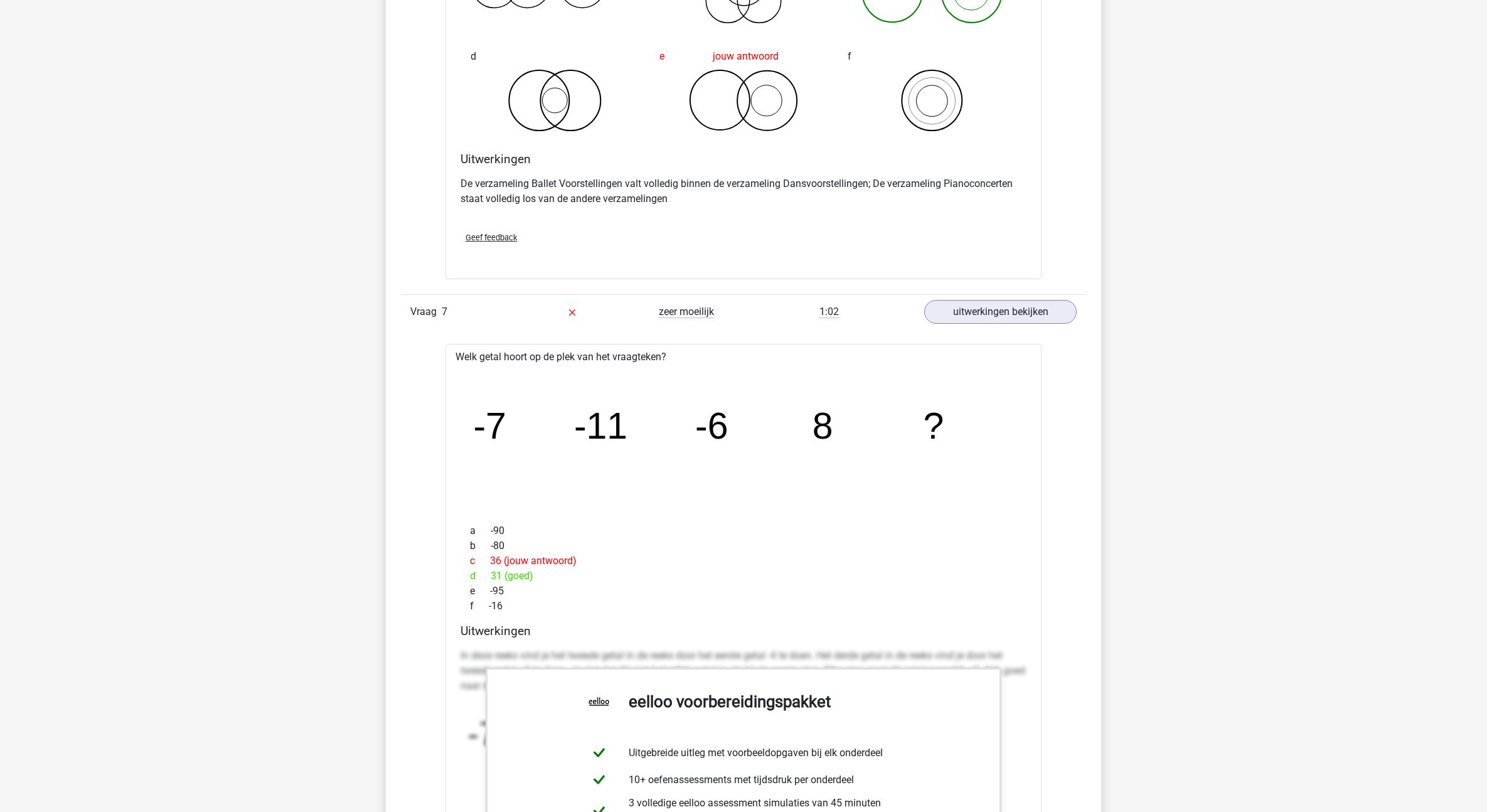
click at [489, 423] on tspan "-7" at bounding box center [490, 425] width 34 height 41
drag, startPoint x: 487, startPoint y: 420, endPoint x: 758, endPoint y: 418, distance: 271.0
click at [699, 412] on g "-7 -11 -6 8 ?" at bounding box center [709, 425] width 471 height 41
drag, startPoint x: 801, startPoint y: 416, endPoint x: 857, endPoint y: 424, distance: 56.6
click at [857, 424] on icon "image/svg+xml -7 -11 -6 8 ?" at bounding box center [744, 439] width 556 height 139
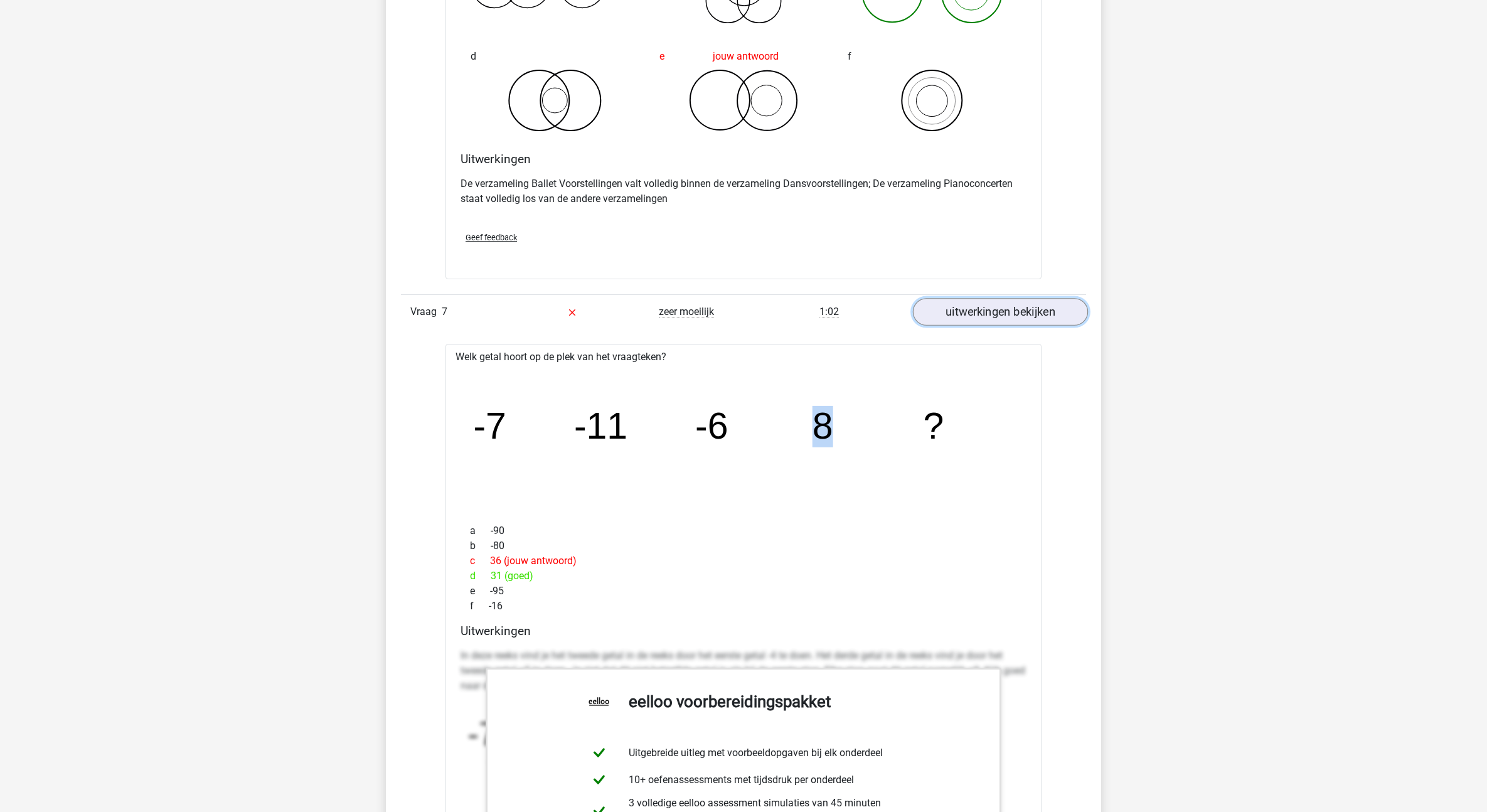
click at [951, 310] on link "uitwerkingen bekijken" at bounding box center [1001, 311] width 175 height 27
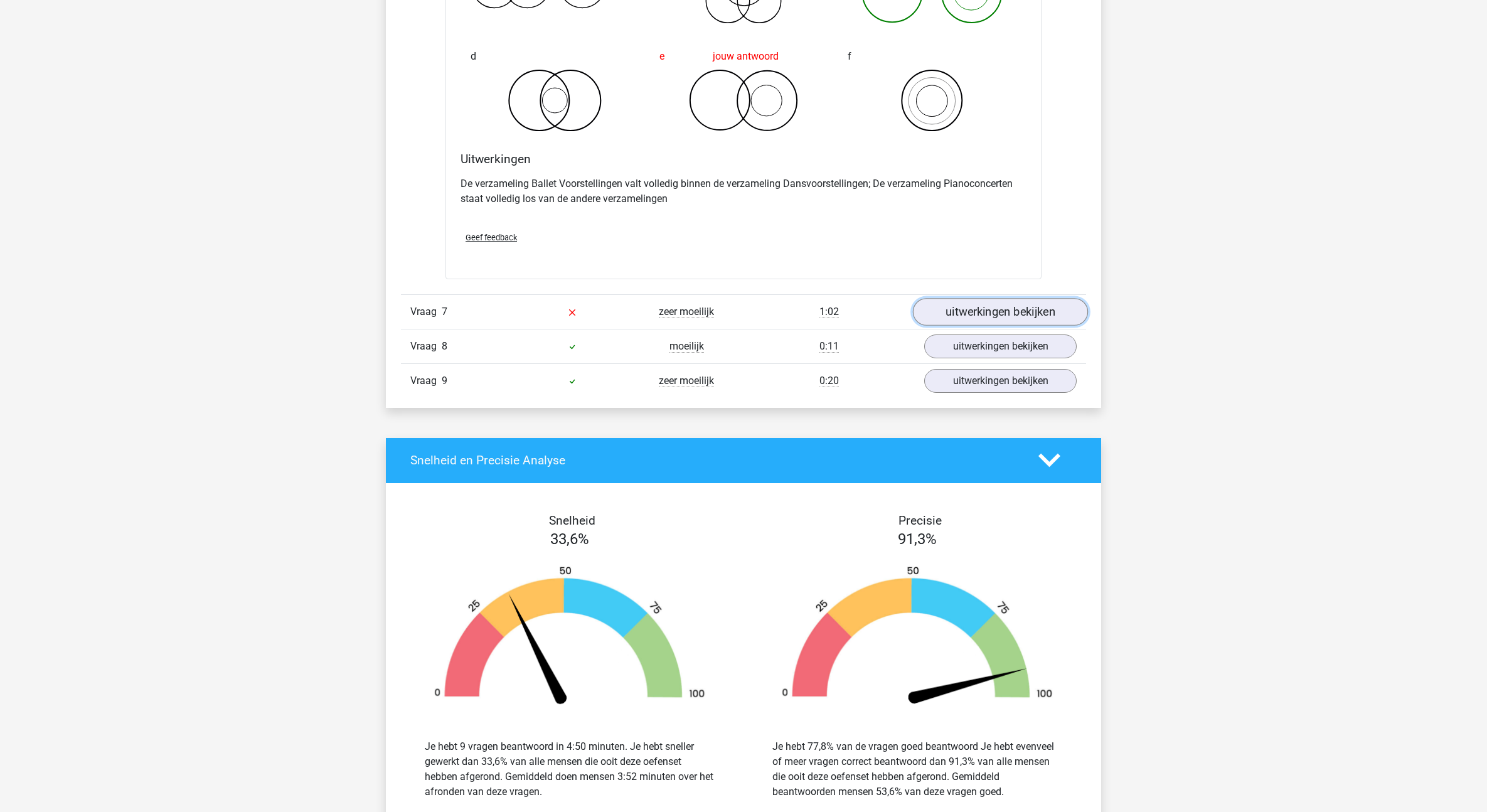
click at [977, 310] on link "uitwerkingen bekijken" at bounding box center [1001, 311] width 175 height 27
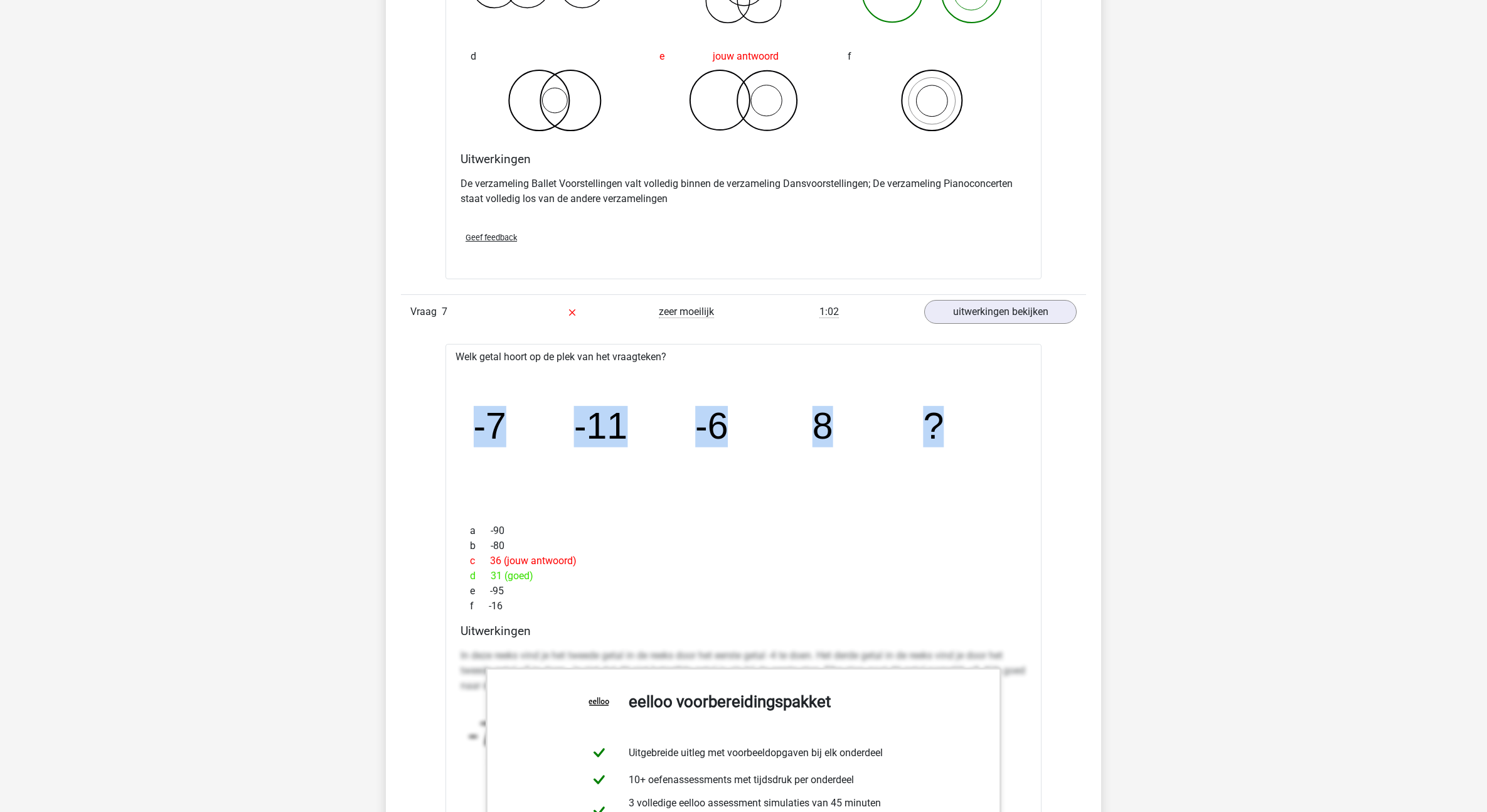
drag, startPoint x: 955, startPoint y: 430, endPoint x: 461, endPoint y: 434, distance: 494.0
click at [461, 434] on div "image/svg+xml -7 -11 -6 8 ?" at bounding box center [744, 438] width 576 height 149
copy g "-7 -11 -6 8 ?"
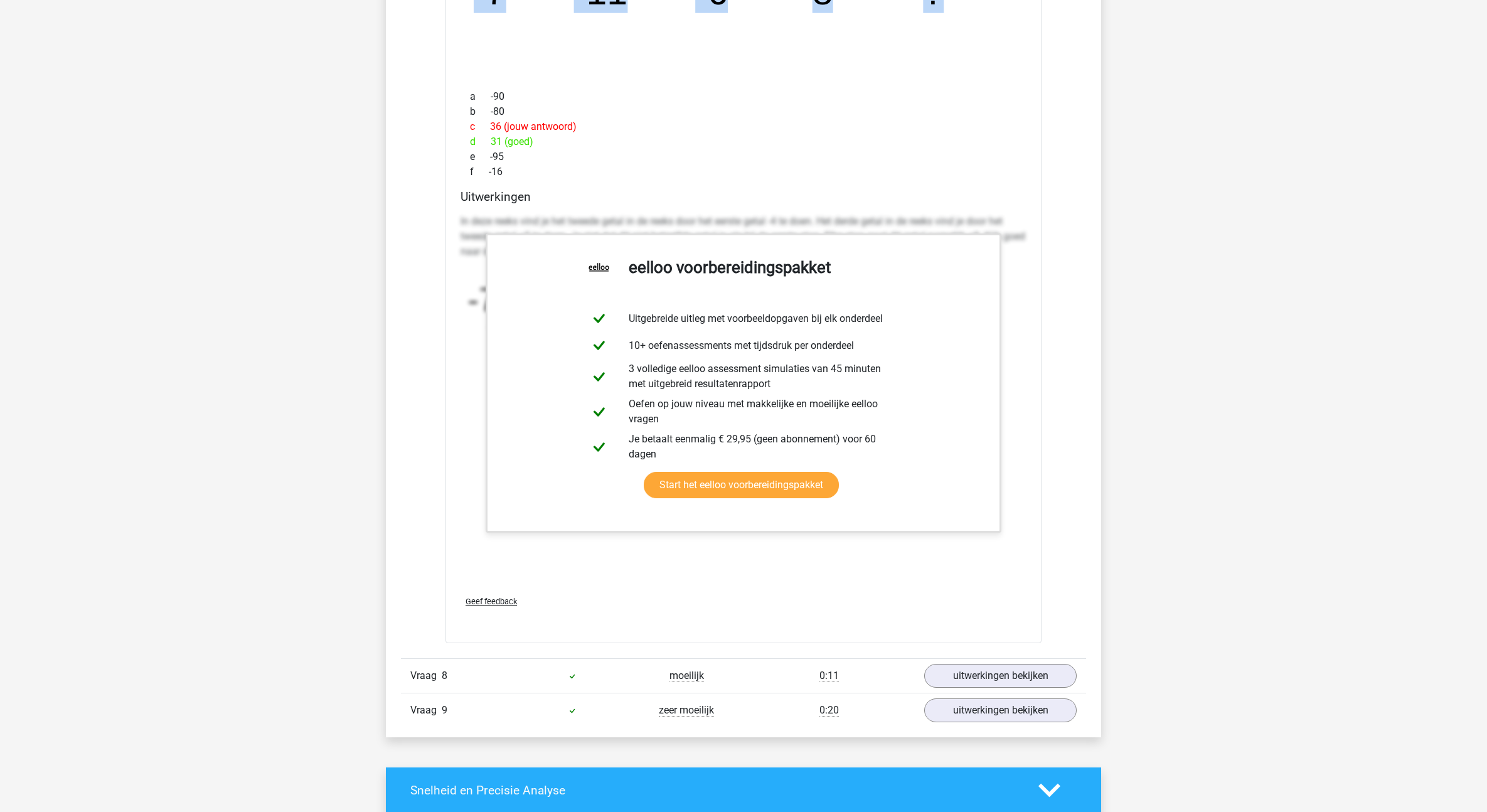
scroll to position [2264, 0]
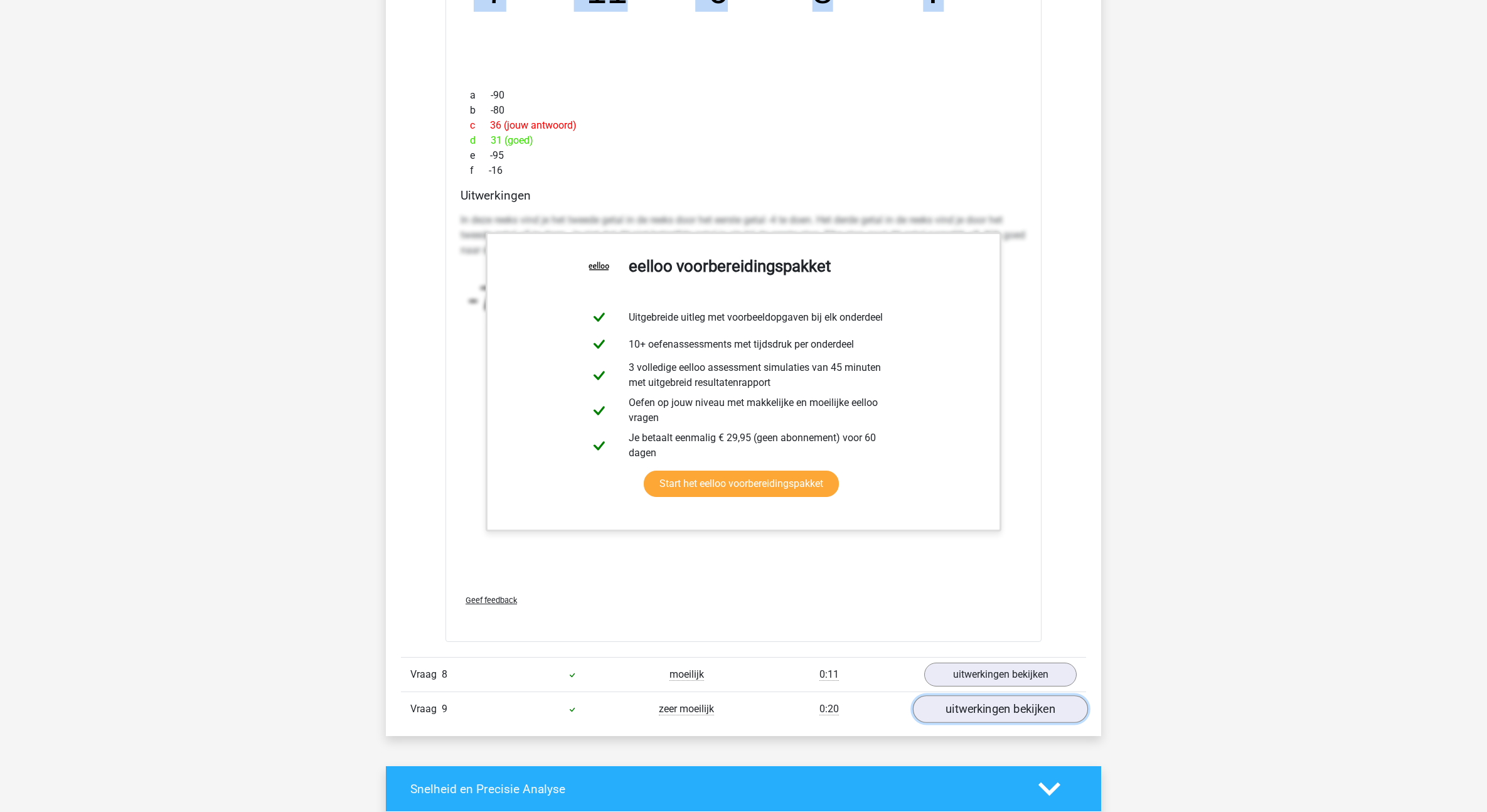
click at [1037, 707] on link "uitwerkingen bekijken" at bounding box center [1001, 709] width 175 height 27
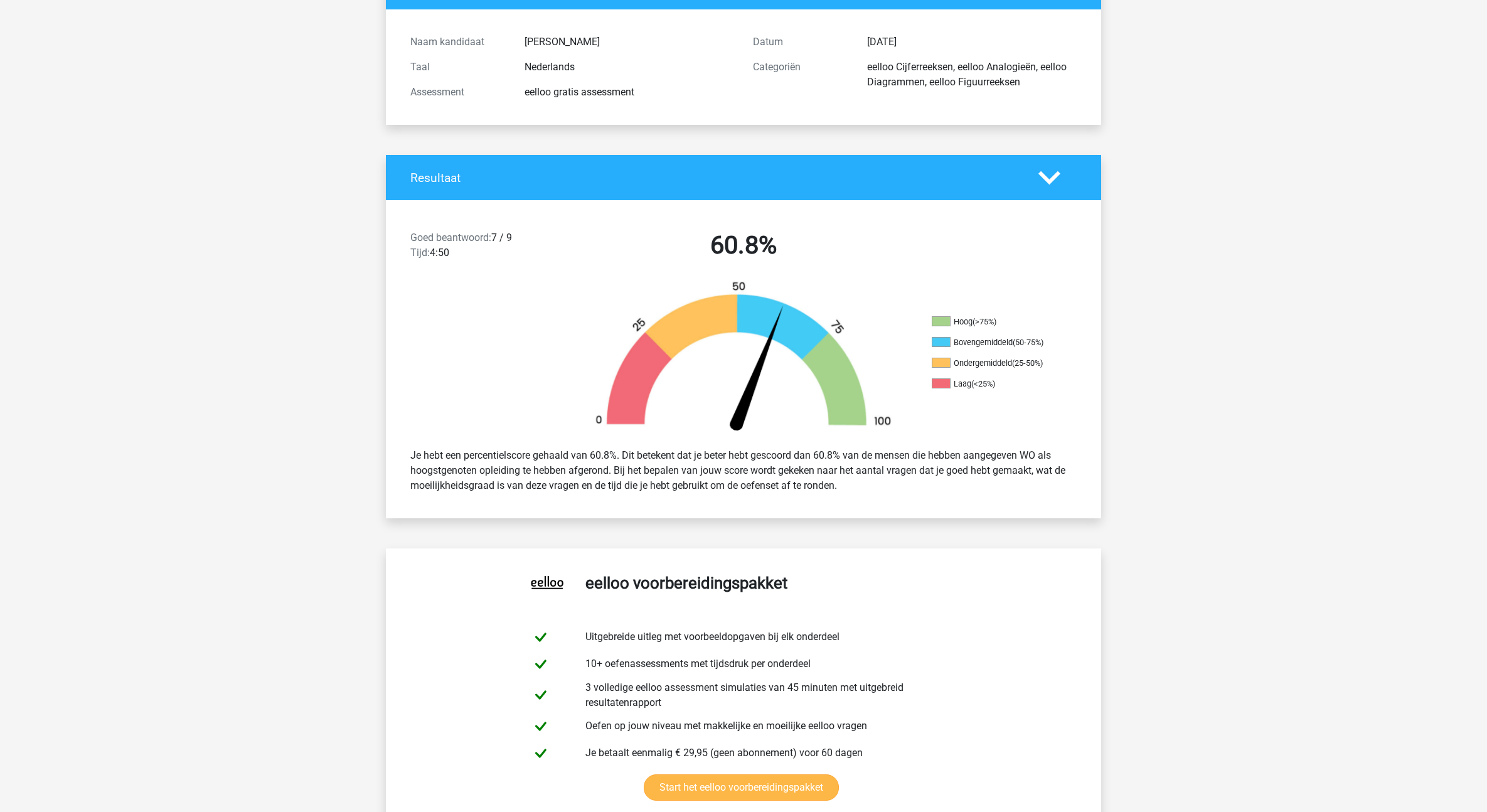
scroll to position [0, 0]
